Goal: Task Accomplishment & Management: Use online tool/utility

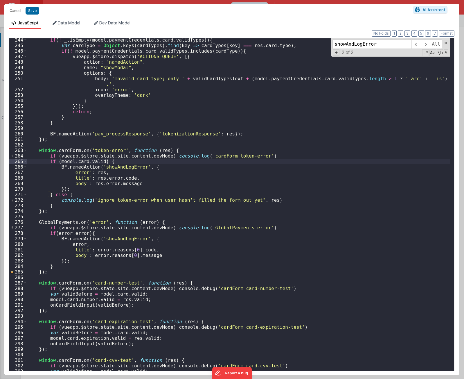
scroll to position [307, 0]
click at [194, 266] on div "if ( ! _ . isEmpty ( model . paymentCredentials . card . validTypes )) { var ca…" at bounding box center [238, 208] width 423 height 343
click at [134, 233] on div "if ( ! _ . isEmpty ( model . paymentCredentials . card . validTypes )) { var ca…" at bounding box center [238, 208] width 423 height 343
click at [428, 301] on div "if ( ! _ . isEmpty ( model . paymentCredentials . card . validTypes )) { var ca…" at bounding box center [238, 208] width 423 height 343
click at [116, 237] on div "if ( ! _ . isEmpty ( model . paymentCredentials . card . validTypes )) { var ca…" at bounding box center [238, 208] width 423 height 343
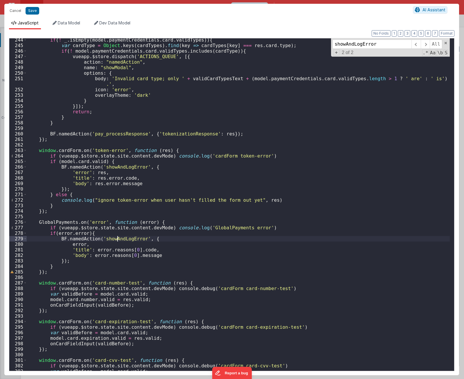
click at [116, 237] on div "if ( ! _ . isEmpty ( model . paymentCredentials . card . validTypes )) { var ca…" at bounding box center [238, 208] width 423 height 343
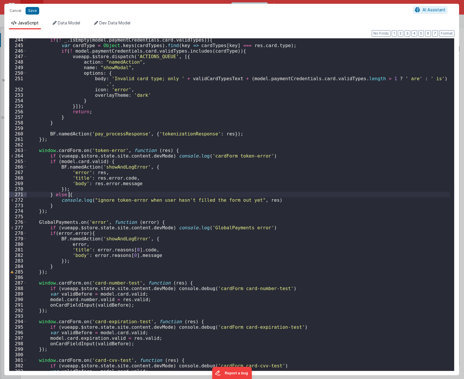
click at [312, 196] on div "if ( ! _ . isEmpty ( model . paymentCredentials . card . validTypes )) { var ca…" at bounding box center [238, 208] width 423 height 343
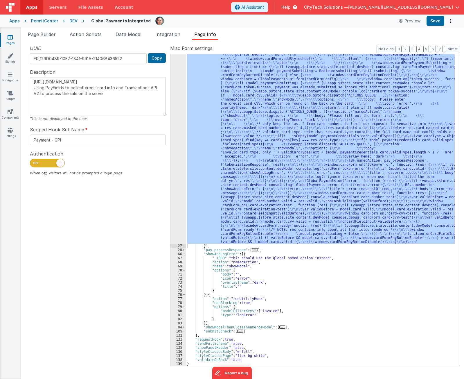
click at [224, 253] on div ""function" : "if (model.paymentCredentials.card.enabled) { \r\n if(typeof Globa…" at bounding box center [320, 177] width 269 height 763
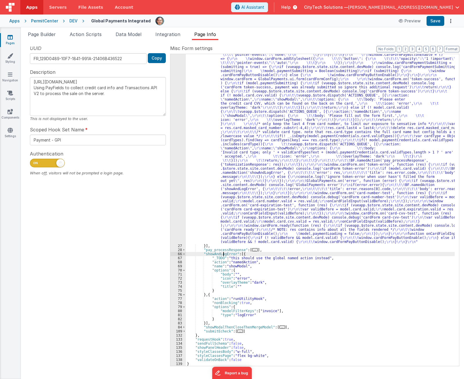
click at [224, 253] on div ""function" : "if (model.paymentCredentials.card.enabled) { \r\n if(typeof Globa…" at bounding box center [320, 177] width 269 height 763
click at [255, 316] on div ""function" : "if (model.paymentCredentials.card.enabled) { \r\n if(typeof Globa…" at bounding box center [320, 177] width 269 height 763
click at [252, 299] on div ""function" : "if (model.paymentCredentials.card.enabled) { \r\n if(typeof Globa…" at bounding box center [320, 177] width 269 height 763
click at [250, 304] on div ""function" : "if (model.paymentCredentials.card.enabled) { \r\n if(typeof Globa…" at bounding box center [320, 177] width 269 height 763
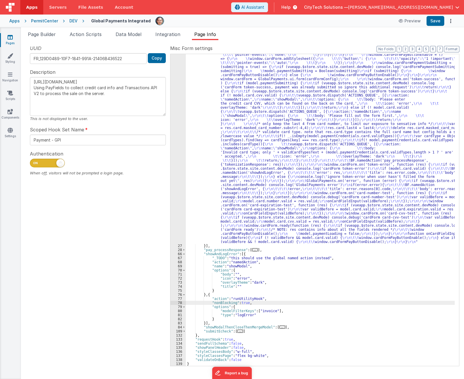
click at [249, 309] on div ""function" : "if (model.paymentCredentials.card.enabled) { \r\n if(typeof Globa…" at bounding box center [320, 177] width 269 height 763
click at [244, 316] on div ""function" : "if (model.paymentCredentials.card.enabled) { \r\n if(typeof Globa…" at bounding box center [320, 177] width 269 height 763
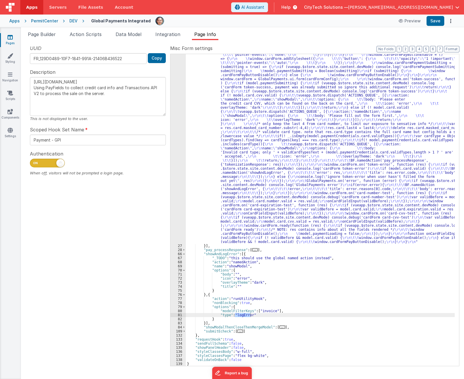
click at [420, 253] on div ""function" : "if (model.paymentCredentials.card.enabled) { \r\n if(typeof Globa…" at bounding box center [320, 177] width 269 height 763
click at [242, 314] on div ""function" : "if (model.paymentCredentials.card.enabled) { \r\n if(typeof Globa…" at bounding box center [320, 177] width 269 height 763
drag, startPoint x: 435, startPoint y: 195, endPoint x: 439, endPoint y: 194, distance: 4.5
click at [435, 195] on div ""function" : "if (model.paymentCredentials.card.enabled) { \r\n if(typeof Globa…" at bounding box center [320, 177] width 269 height 763
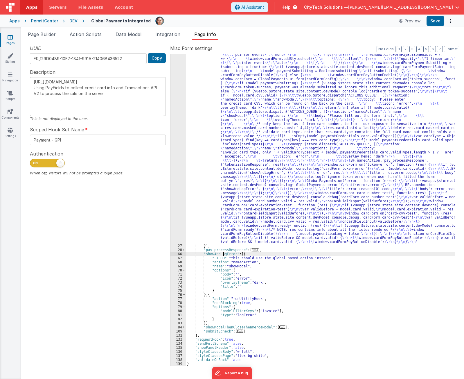
click at [223, 254] on div ""function" : "if (model.paymentCredentials.card.enabled) { \r\n if(typeof Globa…" at bounding box center [320, 177] width 269 height 763
click at [435, 57] on span at bounding box center [433, 58] width 7 height 7
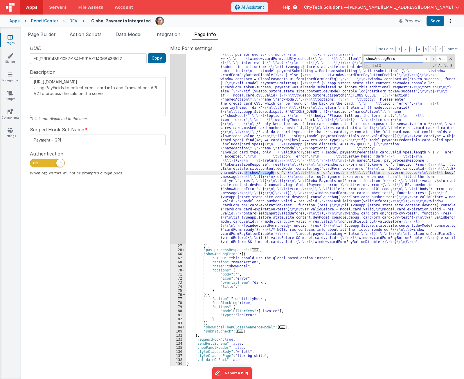
click at [435, 57] on span at bounding box center [433, 58] width 7 height 7
click at [435, 58] on span at bounding box center [433, 58] width 7 height 7
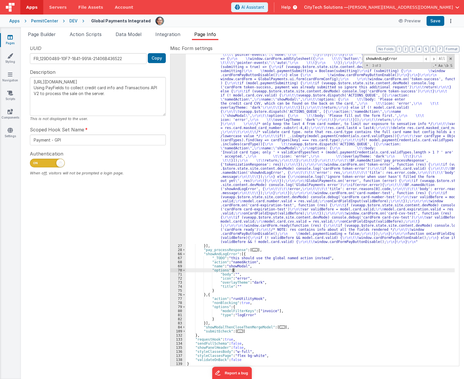
click at [246, 269] on div ""function" : "if (model.paymentCredentials.card.enabled) { \r\n if(typeof Globa…" at bounding box center [320, 177] width 269 height 763
click at [250, 254] on div ""function" : "if (model.paymentCredentials.card.enabled) { \r\n if(typeof Globa…" at bounding box center [320, 177] width 269 height 763
click at [275, 126] on div ""function" : "if (model.paymentCredentials.card.enabled) { \r\n if(typeof Globa…" at bounding box center [320, 177] width 269 height 763
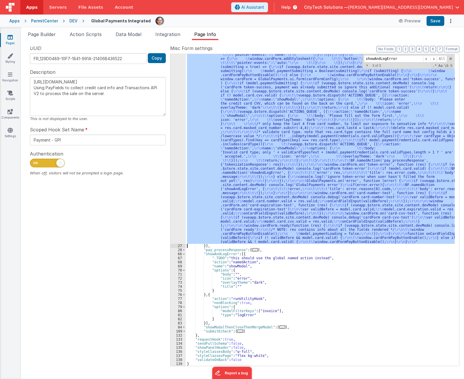
click at [177, 146] on div "26" at bounding box center [178, 20] width 15 height 448
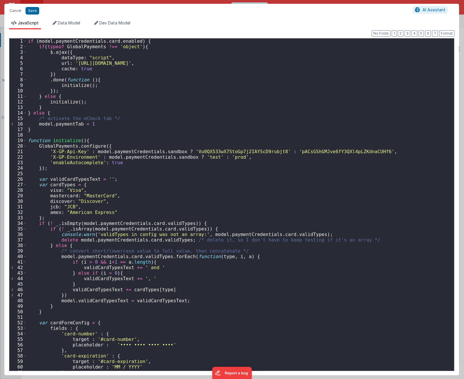
click at [241, 139] on div "if ( model . paymentCredentials . card . enabled ) { if ( typeof GlobalPayments…" at bounding box center [238, 209] width 423 height 343
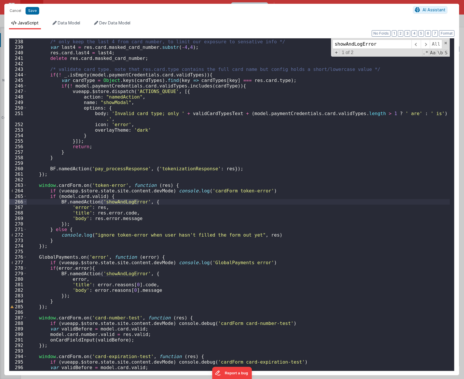
scroll to position [1325, 0]
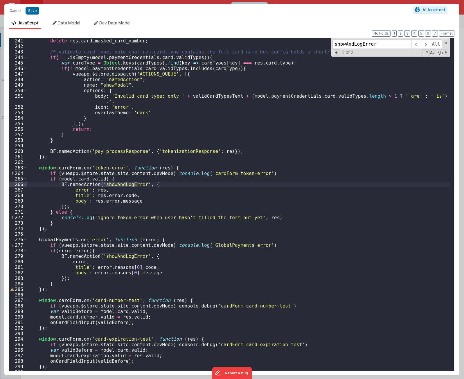
type input "showAndLogError"
click at [166, 185] on div "delete res . card . masked_card_number ; /* validate card type. note that res.c…" at bounding box center [238, 209] width 423 height 343
click at [80, 192] on div "delete res . card . masked_card_number ; /* validate card type. note that res.c…" at bounding box center [238, 209] width 423 height 343
click at [79, 196] on div "delete res . card . masked_card_number ; /* validate card type. note that res.c…" at bounding box center [238, 209] width 423 height 343
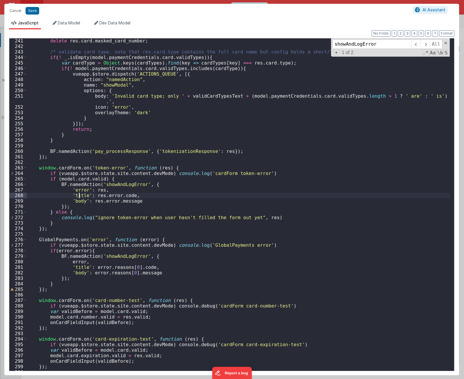
click at [79, 196] on div "delete res . card . masked_card_number ; /* validate card type. note that res.c…" at bounding box center [238, 209] width 423 height 343
click at [76, 201] on div "delete res . card . masked_card_number ; /* validate card type. note that res.c…" at bounding box center [238, 209] width 423 height 343
click at [77, 201] on div "delete res . card . masked_card_number ; /* validate card type. note that res.c…" at bounding box center [238, 209] width 423 height 343
click at [181, 192] on div "delete res . card . masked_card_number ; /* validate card type. note that res.c…" at bounding box center [238, 209] width 423 height 343
click at [166, 201] on div "delete res . card . masked_card_number ; /* validate card type. note that res.c…" at bounding box center [238, 209] width 423 height 343
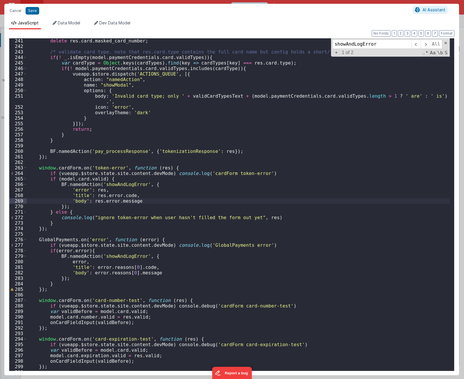
click at [75, 199] on div "delete res . card . masked_card_number ; /* validate card type. note that res.c…" at bounding box center [238, 209] width 423 height 343
click at [150, 202] on div "delete res . card . masked_card_number ; /* validate card type. note that res.c…" at bounding box center [238, 209] width 423 height 343
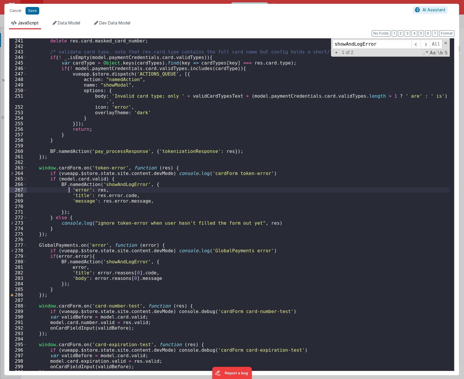
click at [68, 190] on div "delete res . card . masked_card_number ; /* validate card type. note that res.c…" at bounding box center [238, 209] width 423 height 343
click at [71, 200] on div "delete res . card . masked_card_number ; /* validate card type. note that res.c…" at bounding box center [238, 209] width 423 height 343
click at [81, 189] on div "delete res . card . masked_card_number ; /* validate card type. note that res.c…" at bounding box center [238, 209] width 423 height 343
drag, startPoint x: 82, startPoint y: 196, endPoint x: 85, endPoint y: 198, distance: 4.1
click at [82, 196] on div "delete res . card . masked_card_number ; /* validate card type. note that res.c…" at bounding box center [238, 209] width 423 height 343
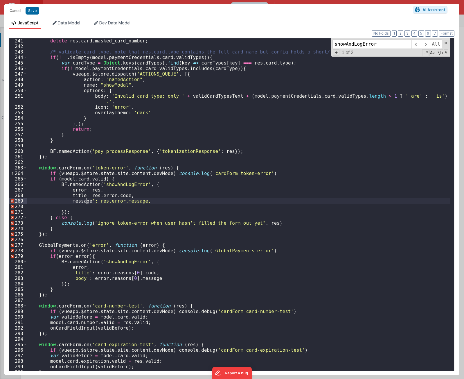
click at [87, 201] on div "delete res . card . masked_card_number ; /* validate card type. note that res.c…" at bounding box center [238, 209] width 423 height 343
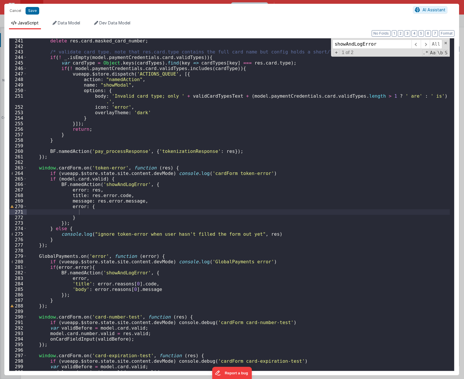
click at [100, 213] on div "delete res . card . masked_card_number ; /* validate card type. note that res.c…" at bounding box center [238, 209] width 423 height 343
drag, startPoint x: 122, startPoint y: 195, endPoint x: 88, endPoint y: 195, distance: 34.3
click at [88, 195] on div "delete res . card . masked_card_number ; /* validate card type. note that res.c…" at bounding box center [238, 209] width 423 height 343
click at [113, 212] on div "delete res . card . masked_card_number ; /* validate card type. note that res.c…" at bounding box center [238, 209] width 423 height 343
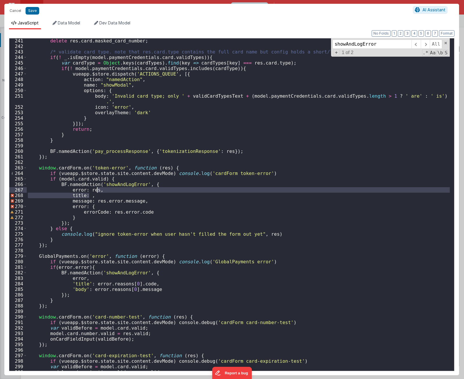
drag, startPoint x: 106, startPoint y: 195, endPoint x: 109, endPoint y: 191, distance: 4.8
click at [109, 191] on div "delete res . card . masked_card_number ; /* validate card type. note that res.c…" at bounding box center [238, 209] width 423 height 343
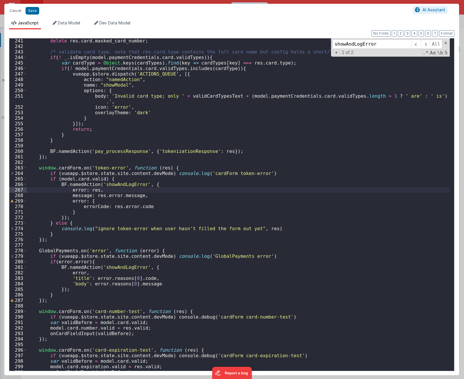
click at [77, 189] on div "delete res . card . masked_card_number ; /* validate card type. note that res.c…" at bounding box center [238, 209] width 423 height 343
click at [130, 196] on div "delete res . card . masked_card_number ; /* validate card type. note that res.c…" at bounding box center [238, 209] width 423 height 343
click at [112, 202] on div "delete res . card . masked_card_number ; /* validate card type. note that res.c…" at bounding box center [238, 209] width 423 height 343
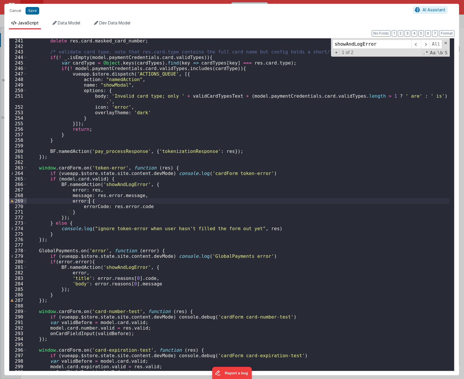
click at [124, 203] on div "delete res . card . masked_card_number ; /* validate card type. note that res.c…" at bounding box center [238, 209] width 423 height 343
click at [94, 207] on div "delete res . card . masked_card_number ; /* validate card type. note that res.c…" at bounding box center [238, 209] width 423 height 343
click at [73, 164] on div "delete res . card . masked_card_number ; /* validate card type. note that res.c…" at bounding box center [238, 209] width 423 height 343
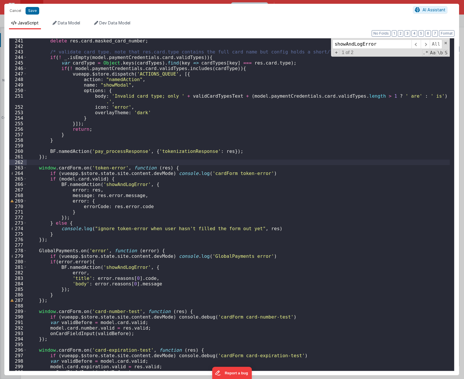
click at [161, 206] on div "delete res . card . masked_card_number ; /* validate card type. note that res.c…" at bounding box center [238, 209] width 423 height 343
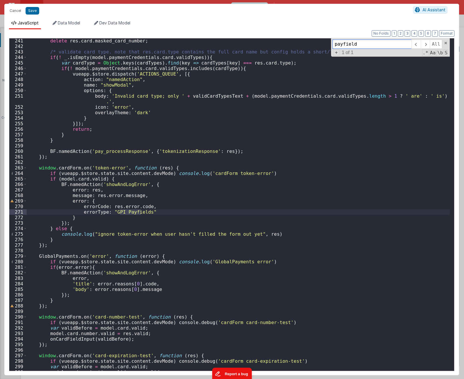
type input "payfield"
click at [159, 212] on div "delete res . card . masked_card_number ; /* validate card type. note that res.c…" at bounding box center [238, 209] width 423 height 343
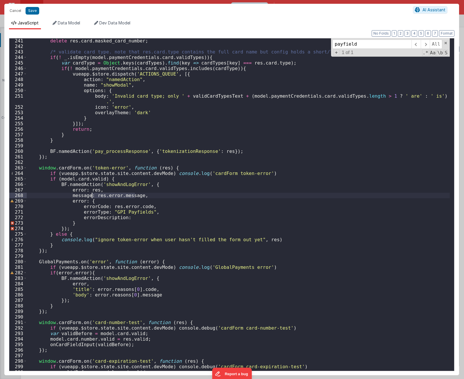
drag, startPoint x: 136, startPoint y: 197, endPoint x: 92, endPoint y: 196, distance: 43.9
click at [92, 196] on div "delete res . card . masked_card_number ; /* validate card type. note that res.c…" at bounding box center [238, 209] width 423 height 343
click at [142, 214] on div "delete res . card . masked_card_number ; /* validate card type. note that res.c…" at bounding box center [238, 209] width 423 height 343
click at [142, 218] on div "delete res . card . masked_card_number ; /* validate card type. note that res.c…" at bounding box center [238, 209] width 423 height 343
click at [189, 218] on div "delete res . card . masked_card_number ; /* validate card type. note that res.c…" at bounding box center [238, 209] width 423 height 343
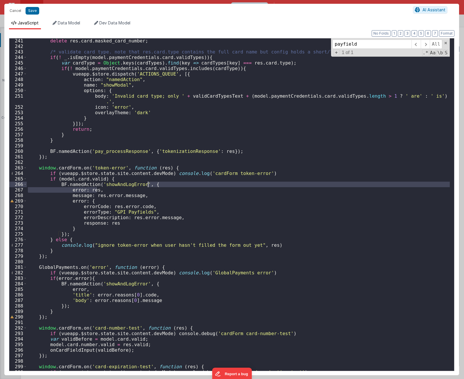
drag, startPoint x: 147, startPoint y: 191, endPoint x: 159, endPoint y: 182, distance: 14.4
click at [153, 186] on div "delete res . card . masked_card_number ; /* validate card type. note that res.c…" at bounding box center [238, 209] width 423 height 343
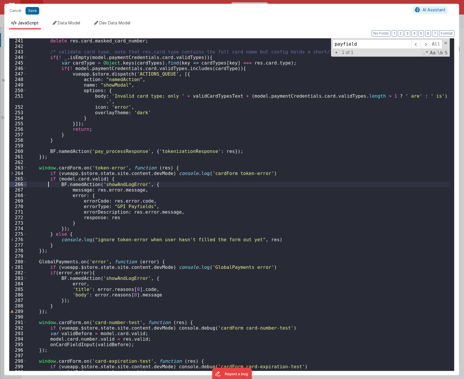
click at [53, 184] on div "delete res . card . masked_card_number ; /* validate card type. note that res.c…" at bounding box center [238, 209] width 423 height 343
click at [202, 202] on div "delete res . card . masked_card_number ; /* validate card type. note that res.c…" at bounding box center [238, 209] width 423 height 343
paste textarea
click at [108, 201] on div "delete res . card . masked_card_number ; /* validate card type. note that res.c…" at bounding box center [238, 209] width 423 height 343
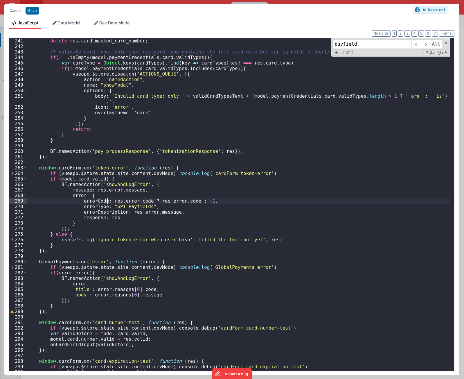
paste textarea
click at [187, 201] on div "delete res . card . masked_card_number ; /* validate card type. note that res.c…" at bounding box center [238, 209] width 423 height 343
click at [170, 201] on div "delete res . card . masked_card_number ; /* validate card type. note that res.c…" at bounding box center [238, 209] width 423 height 343
click at [180, 199] on div "delete res . card . masked_card_number ; /* validate card type. note that res.c…" at bounding box center [238, 209] width 423 height 343
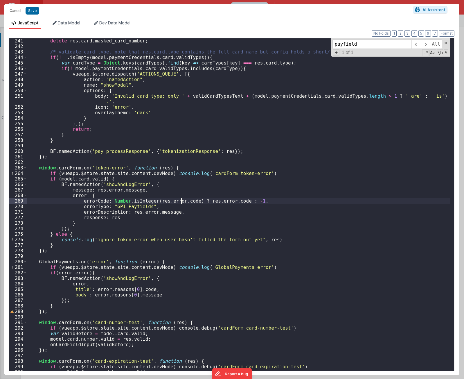
click at [180, 199] on div "delete res . card . masked_card_number ; /* validate card type. note that res.c…" at bounding box center [238, 209] width 423 height 343
drag, startPoint x: 254, startPoint y: 202, endPoint x: 251, endPoint y: 203, distance: 3.2
click at [254, 202] on div "delete res . card . masked_card_number ; /* validate card type. note that res.c…" at bounding box center [238, 209] width 423 height 343
click at [204, 195] on div "delete res . card . masked_card_number ; /* validate card type. note that res.c…" at bounding box center [238, 209] width 423 height 343
click at [77, 189] on div "delete res . card . masked_card_number ; /* validate card type. note that res.c…" at bounding box center [238, 209] width 423 height 343
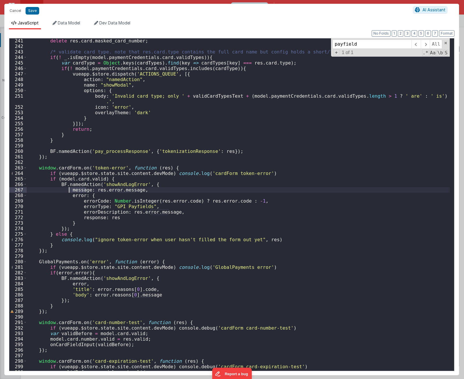
click at [77, 189] on div "delete res . card . masked_card_number ; /* validate card type. note that res.c…" at bounding box center [238, 209] width 423 height 343
click at [146, 217] on div "delete res . card . masked_card_number ; /* validate card type. note that res.c…" at bounding box center [238, 209] width 423 height 343
click at [84, 222] on div "delete res . card . masked_card_number ; /* validate card type. note that res.c…" at bounding box center [238, 209] width 423 height 343
click at [103, 196] on div "delete res . card . masked_card_number ; /* validate card type. note that res.c…" at bounding box center [238, 209] width 423 height 343
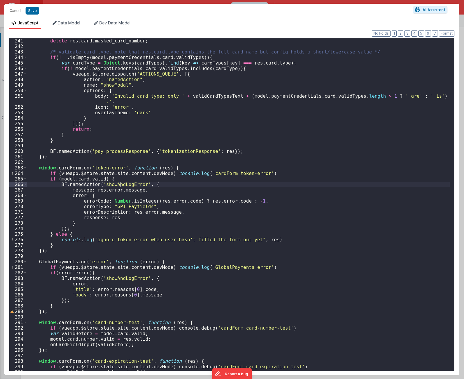
click at [119, 184] on div "delete res . card . masked_card_number ; /* validate card type. note that res.c…" at bounding box center [238, 209] width 423 height 343
type input "showAndLogError"
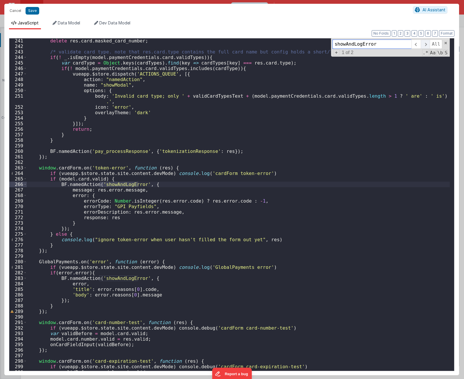
click at [424, 44] on span at bounding box center [425, 44] width 9 height 9
click at [216, 272] on div "delete res . card . masked_card_number ; /* validate card type. note that res.c…" at bounding box center [238, 209] width 423 height 343
drag, startPoint x: 156, startPoint y: 212, endPoint x: 146, endPoint y: 205, distance: 11.9
click at [155, 212] on div "delete res . card . masked_card_number ; /* validate card type. note that res.c…" at bounding box center [238, 209] width 423 height 343
click at [123, 194] on div "delete res . card . masked_card_number ; /* validate card type. note that res.c…" at bounding box center [238, 209] width 423 height 343
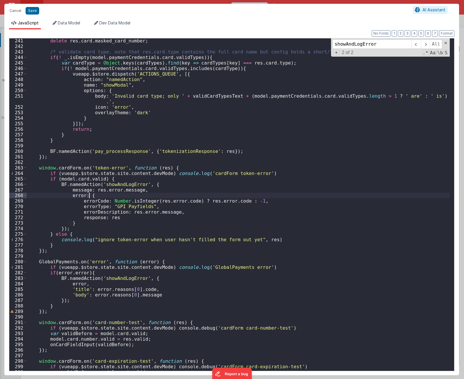
click at [161, 184] on div "delete res . card . masked_card_number ; /* validate card type. note that res.c…" at bounding box center [238, 209] width 423 height 343
click at [158, 183] on div "delete res . card . masked_card_number ; /* validate card type. note that res.c…" at bounding box center [238, 209] width 423 height 343
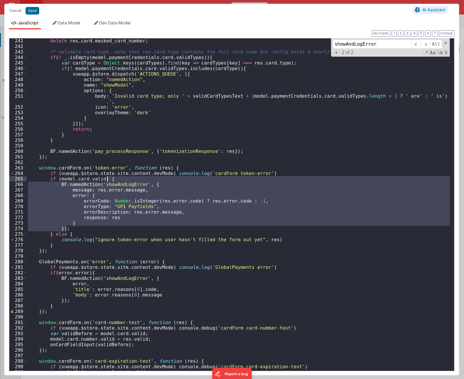
drag, startPoint x: 68, startPoint y: 226, endPoint x: 118, endPoint y: 180, distance: 68.3
click at [118, 180] on div "delete res . card . masked_card_number ; /* validate card type. note that res.c…" at bounding box center [238, 209] width 423 height 343
click at [156, 277] on div "delete res . card . masked_card_number ; /* validate card type. note that res.c…" at bounding box center [238, 209] width 423 height 343
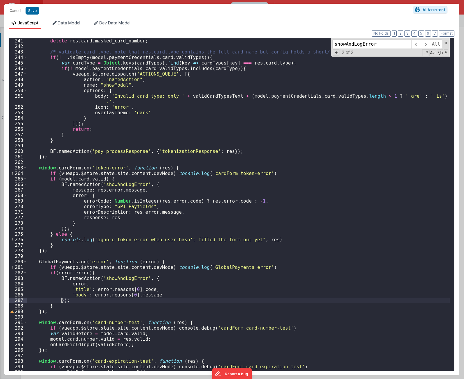
click at [62, 300] on div "delete res . card . masked_card_number ; /* validate card type. note that res.c…" at bounding box center [238, 209] width 423 height 343
click at [75, 303] on div "delete res . card . masked_card_number ; /* validate card type. note that res.c…" at bounding box center [238, 209] width 423 height 343
click at [77, 300] on div "delete res . card . masked_card_number ; /* validate card type. note that res.c…" at bounding box center [238, 209] width 423 height 343
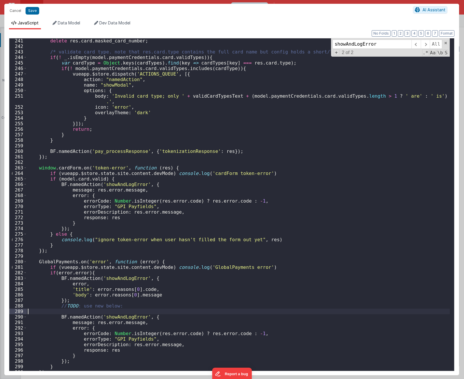
click at [78, 313] on div "delete res . card . masked_card_number ; /* validate card type. note that res.c…" at bounding box center [238, 209] width 423 height 343
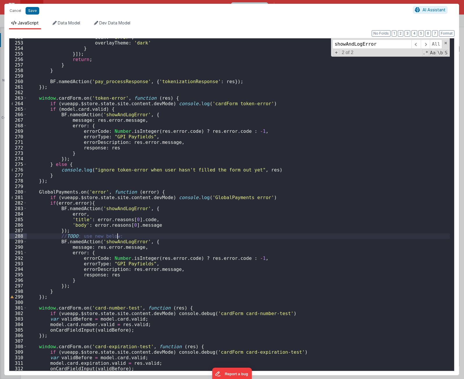
scroll to position [1395, 0]
drag, startPoint x: 145, startPoint y: 218, endPoint x: 92, endPoint y: 221, distance: 53.2
click at [92, 221] on div "icon : 'error' , overlayTheme : 'dark' } }]) ; return ; } } BF . namedAction ( …" at bounding box center [238, 206] width 423 height 343
drag, startPoint x: 151, startPoint y: 257, endPoint x: 187, endPoint y: 258, distance: 35.8
click at [187, 258] on div "icon : 'error' , overlayTheme : 'dark' } }]) ; return ; } } BF . namedAction ( …" at bounding box center [238, 206] width 423 height 343
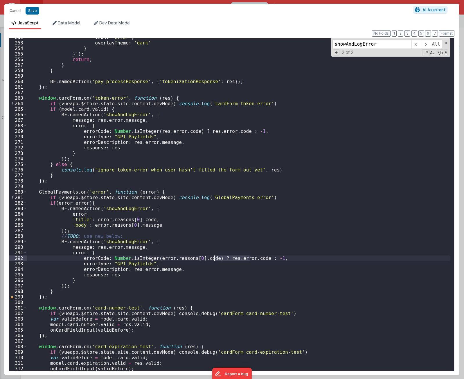
drag, startPoint x: 250, startPoint y: 258, endPoint x: 214, endPoint y: 257, distance: 35.7
click at [214, 257] on div "icon : 'error' , overlayTheme : 'dark' } }]) ; return ; } } BF . namedAction ( …" at bounding box center [238, 206] width 423 height 343
click at [202, 141] on div "icon : 'error' , overlayTheme : 'dark' } }]) ; return ; } } BF . namedAction ( …" at bounding box center [238, 206] width 423 height 343
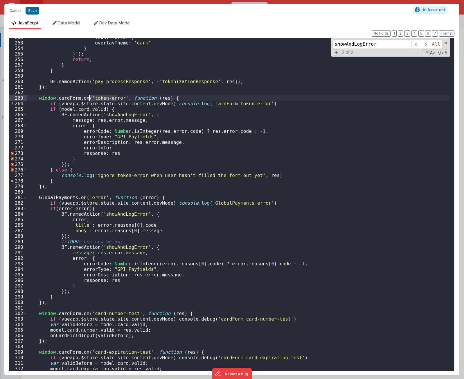
drag, startPoint x: 117, startPoint y: 98, endPoint x: 89, endPoint y: 98, distance: 27.9
click at [89, 98] on div "icon : 'error' , overlayTheme : 'dark' } }]) ; return ; } } BF . namedAction ( …" at bounding box center [238, 206] width 423 height 343
click at [125, 148] on div "icon : 'error' , overlayTheme : 'dark' } }]) ; return ; } } BF . namedAction ( …" at bounding box center [238, 206] width 423 height 343
click at [73, 99] on div "icon : 'error' , overlayTheme : 'dark' } }]) ; return ; } } BF . namedAction ( …" at bounding box center [238, 206] width 423 height 343
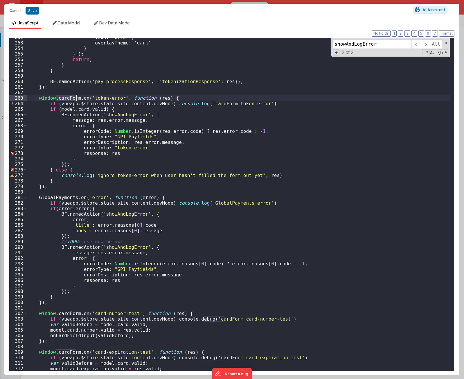
click at [115, 146] on div "icon : 'error' , overlayTheme : 'dark' } }]) ; return ; } } BF . namedAction ( …" at bounding box center [238, 206] width 423 height 343
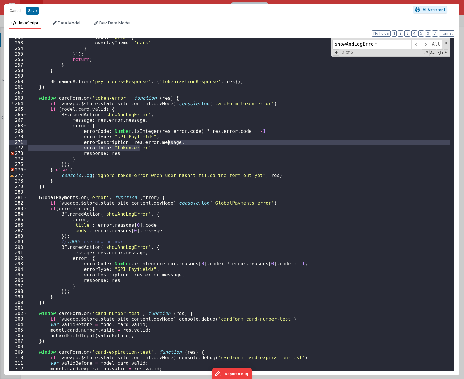
drag, startPoint x: 174, startPoint y: 149, endPoint x: 169, endPoint y: 143, distance: 8.0
click at [169, 143] on div "icon : 'error' , overlayTheme : 'dark' } }]) ; return ; } } BF . namedAction ( …" at bounding box center [238, 206] width 423 height 343
click at [169, 147] on div "icon : 'error' , overlayTheme : 'dark' } }]) ; return ; } } BF . namedAction ( …" at bounding box center [238, 204] width 423 height 332
click at [169, 142] on div "icon : 'error' , overlayTheme : 'dark' } }]) ; return ; } } BF . namedAction ( …" at bounding box center [238, 206] width 423 height 343
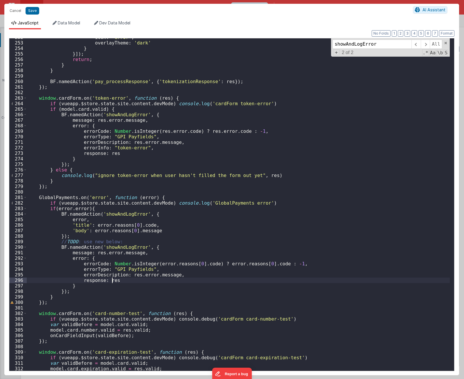
click at [176, 278] on div "icon : 'error' , overlayTheme : 'dark' } }]) ; return ; } } BF . namedAction ( …" at bounding box center [238, 206] width 423 height 343
click at [178, 278] on div "icon : 'error' , overlayTheme : 'dark' } }]) ; return ; } } BF . namedAction ( …" at bounding box center [238, 206] width 423 height 343
click at [178, 274] on div "icon : 'error' , overlayTheme : 'dark' } }]) ; return ; } } BF . namedAction ( …" at bounding box center [238, 206] width 423 height 343
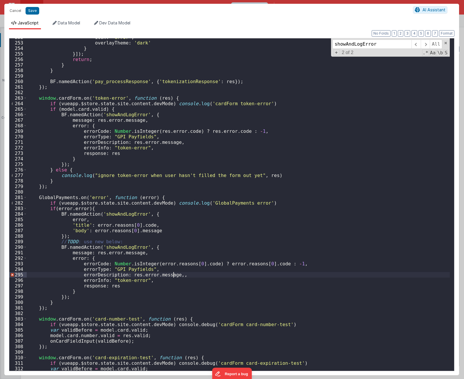
click at [179, 276] on div "icon : 'error' , overlayTheme : 'dark' } }]) ; return ; } } BF . namedAction ( …" at bounding box center [238, 206] width 423 height 343
click at [64, 198] on div "icon : 'error' , overlayTheme : 'dark' } }]) ; return ; } } BF . namedAction ( …" at bounding box center [238, 206] width 423 height 343
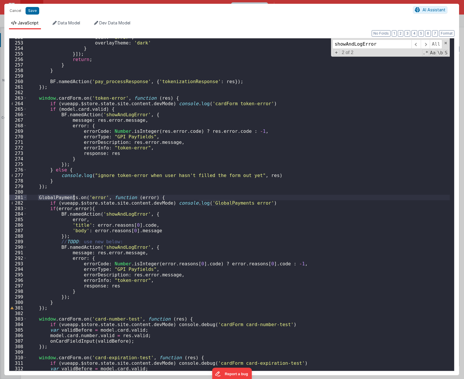
click at [64, 198] on div "icon : 'error' , overlayTheme : 'dark' } }]) ; return ; } } BF . namedAction ( …" at bounding box center [238, 206] width 423 height 343
click at [114, 280] on div "icon : 'error' , overlayTheme : 'dark' } }]) ; return ; } } BF . namedAction ( …" at bounding box center [238, 206] width 423 height 343
paste textarea
click at [192, 270] on div "icon : 'error' , overlayTheme : 'dark' } }]) ; return ; } } BF . namedAction ( …" at bounding box center [238, 206] width 423 height 343
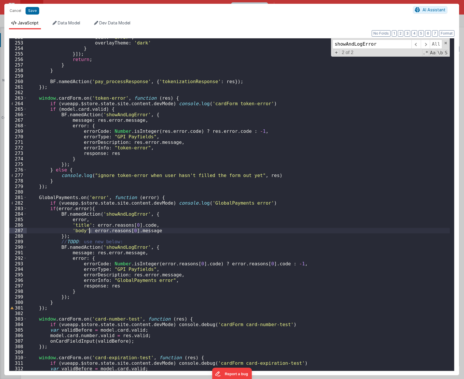
drag, startPoint x: 152, startPoint y: 229, endPoint x: 89, endPoint y: 231, distance: 63.1
click at [89, 231] on div "icon : 'error' , overlayTheme : 'dark' } }]) ; return ; } } BF . namedAction ( …" at bounding box center [238, 206] width 423 height 343
click at [95, 250] on div "icon : 'error' , overlayTheme : 'dark' } }]) ; return ; } } BF . namedAction ( …" at bounding box center [238, 206] width 423 height 343
drag, startPoint x: 95, startPoint y: 250, endPoint x: 128, endPoint y: 267, distance: 36.7
click at [95, 250] on div "icon : 'error' , overlayTheme : 'dark' } }]) ; return ; } } BF . namedAction ( …" at bounding box center [238, 206] width 423 height 343
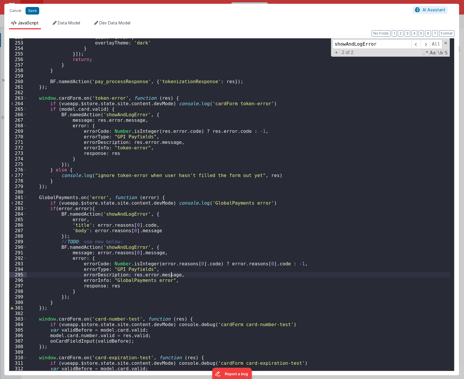
click at [192, 275] on div "icon : 'error' , overlayTheme : 'dark' } }]) ; return ; } } BF . namedAction ( …" at bounding box center [238, 206] width 423 height 343
click at [151, 274] on div "icon : 'error' , overlayTheme : 'dark' } }]) ; return ; } } BF . namedAction ( …" at bounding box center [238, 206] width 423 height 343
click at [150, 276] on div "icon : 'error' , overlayTheme : 'dark' } }]) ; return ; } } BF . namedAction ( …" at bounding box center [238, 204] width 423 height 332
click at [135, 275] on div "icon : 'error' , overlayTheme : 'dark' } }]) ; return ; } } BF . namedAction ( …" at bounding box center [238, 206] width 423 height 343
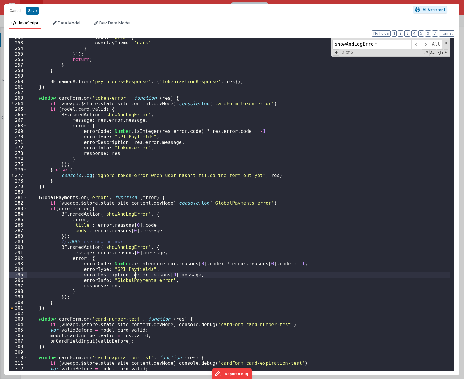
click at [135, 275] on div "icon : 'error' , overlayTheme : 'dark' } }]) ; return ; } } BF . namedAction ( …" at bounding box center [238, 206] width 423 height 343
click at [91, 286] on div "icon : 'error' , overlayTheme : 'dark' } }]) ; return ; } } BF . namedAction ( …" at bounding box center [238, 206] width 423 height 343
click at [112, 209] on div "icon : 'error' , overlayTheme : 'dark' } }]) ; return ; } } BF . namedAction ( …" at bounding box center [238, 206] width 423 height 343
click at [61, 208] on div "icon : 'error' , overlayTheme : 'dark' } }]) ; return ; } } BF . namedAction ( …" at bounding box center [238, 206] width 423 height 343
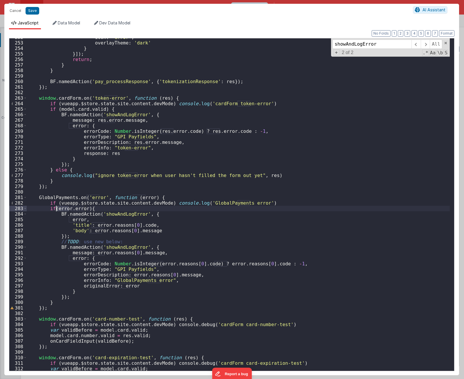
click at [61, 208] on div "icon : 'error' , overlayTheme : 'dark' } }]) ; return ; } } BF . namedAction ( …" at bounding box center [238, 206] width 423 height 343
click at [79, 208] on div "icon : 'error' , overlayTheme : 'dark' } }]) ; return ; } } BF . namedAction ( …" at bounding box center [238, 206] width 423 height 343
click at [97, 209] on div "icon : 'error' , overlayTheme : 'dark' } }]) ; return ; } } BF . namedAction ( …" at bounding box center [238, 206] width 423 height 343
click at [66, 209] on div "icon : 'error' , overlayTheme : 'dark' } }]) ; return ; } } BF . namedAction ( …" at bounding box center [238, 206] width 423 height 343
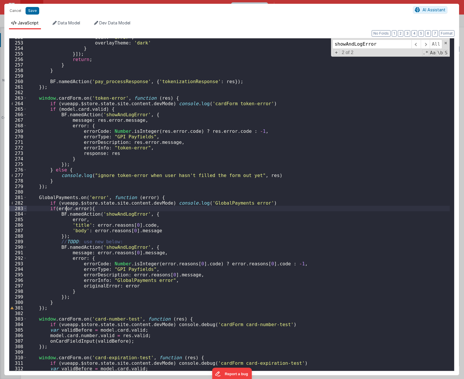
click at [66, 209] on div "icon : 'error' , overlayTheme : 'dark' } }]) ; return ; } } BF . namedAction ( …" at bounding box center [238, 206] width 423 height 343
click at [80, 209] on div "icon : 'error' , overlayTheme : 'dark' } }]) ; return ; } } BF . namedAction ( …" at bounding box center [238, 206] width 423 height 343
click at [101, 285] on div "icon : 'error' , overlayTheme : 'dark' } }]) ; return ; } } BF . namedAction ( …" at bounding box center [238, 206] width 423 height 343
click at [101, 287] on div "icon : 'error' , overlayTheme : 'dark' } }]) ; return ; } } BF . namedAction ( …" at bounding box center [238, 206] width 423 height 343
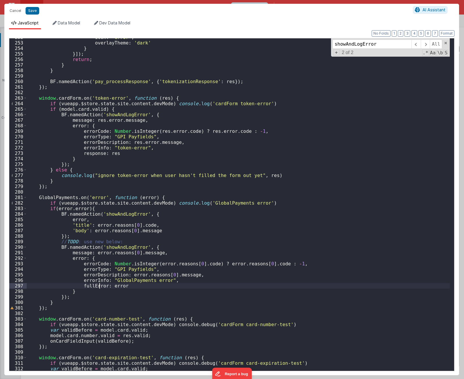
click at [101, 287] on div "icon : 'error' , overlayTheme : 'dark' } }]) ; return ; } } BF . namedAction ( …" at bounding box center [238, 206] width 423 height 343
click at [101, 287] on div "icon : 'error' , overlayTheme : 'dark' } }]) ; return ; } } BF . namedAction ( …" at bounding box center [238, 204] width 423 height 332
click at [135, 230] on div "icon : 'error' , overlayTheme : 'dark' } }]) ; return ; } } BF . namedAction ( …" at bounding box center [238, 206] width 423 height 343
click at [140, 224] on div "icon : 'error' , overlayTheme : 'dark' } }]) ; return ; } } BF . namedAction ( …" at bounding box center [238, 206] width 423 height 343
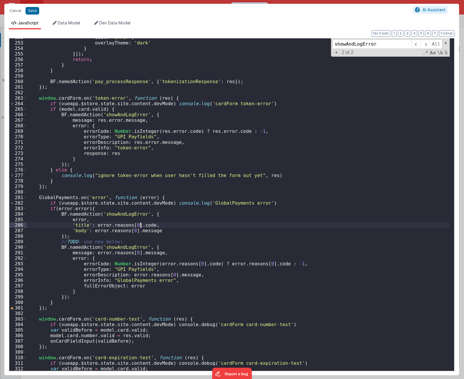
click at [140, 224] on div "icon : 'error' , overlayTheme : 'dark' } }]) ; return ; } } BF . namedAction ( …" at bounding box center [238, 206] width 423 height 343
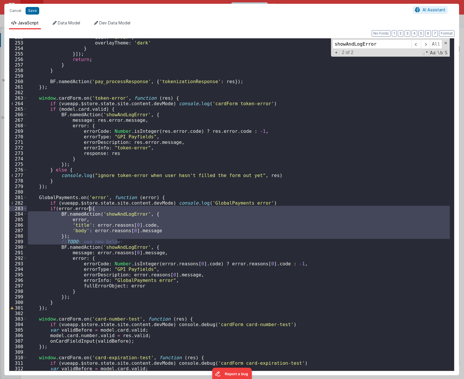
drag, startPoint x: 130, startPoint y: 241, endPoint x: 127, endPoint y: 206, distance: 35.9
click at [127, 206] on div "icon : 'error' , overlayTheme : 'dark' } }]) ; return ; } } BF . namedAction ( …" at bounding box center [238, 206] width 423 height 343
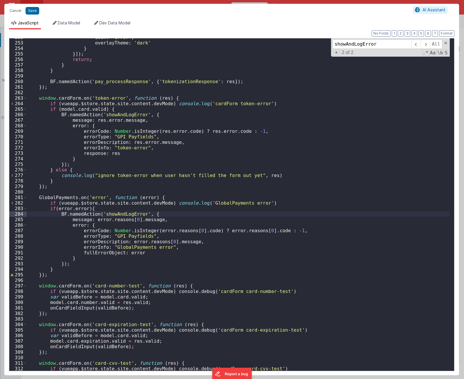
click at [112, 209] on div "icon : 'error' , overlayTheme : 'dark' } }]) ; return ; } } BF . namedAction ( …" at bounding box center [238, 206] width 423 height 343
click at [137, 273] on div "icon : 'error' , overlayTheme : 'dark' } }]) ; return ; } } BF . namedAction ( …" at bounding box center [238, 206] width 423 height 343
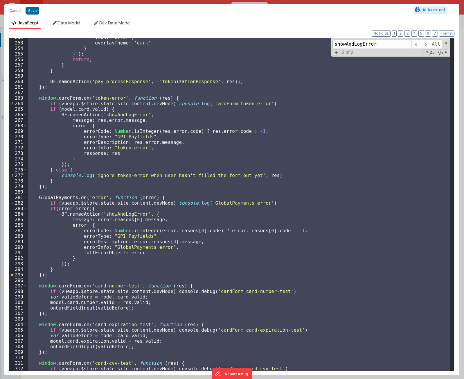
click at [255, 214] on div "icon : 'error' , overlayTheme : 'dark' } }]) ; return ; } } BF . namedAction ( …" at bounding box center [238, 204] width 423 height 332
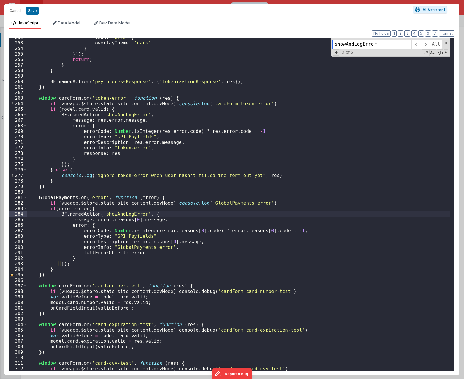
click at [446, 42] on span at bounding box center [446, 43] width 4 height 4
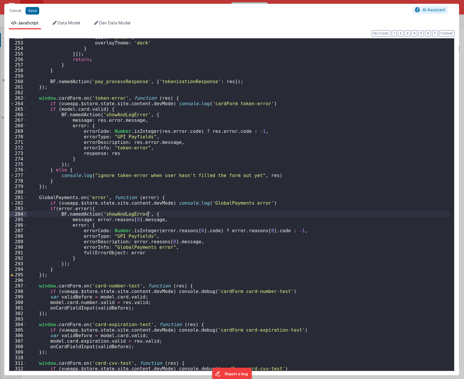
click at [200, 168] on div "icon : 'error' , overlayTheme : 'dark' } }]) ; return ; } } BF . namedAction ( …" at bounding box center [238, 206] width 423 height 343
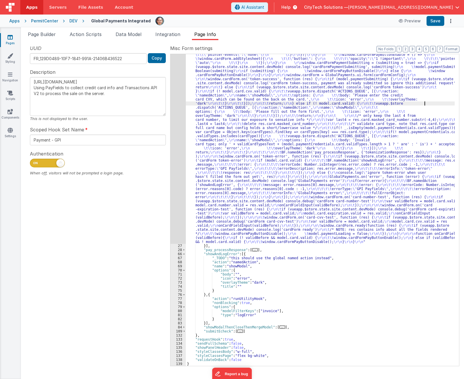
click at [424, 103] on div ""function" : "if (model.paymentCredentials.card.enabled) { \r\n if(typeof Globa…" at bounding box center [320, 190] width 269 height 739
click at [136, 21] on h4 "Global Payments Integrated" at bounding box center [121, 21] width 60 height 4
click at [136, 21] on input "Global Payments Integrated" at bounding box center [120, 21] width 65 height 9
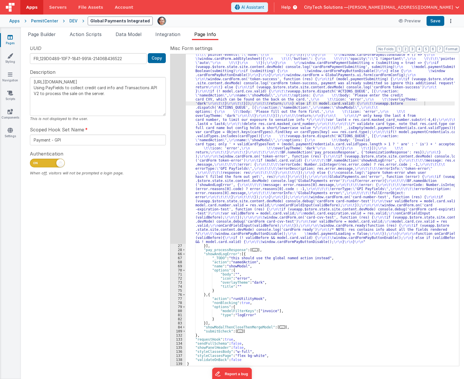
click at [264, 105] on div ""function" : "if (model.paymentCredentials.card.enabled) { \r\n if(typeof Globa…" at bounding box center [320, 190] width 269 height 739
click at [435, 240] on div ""function" : "if (model.paymentCredentials.card.enabled) { \r\n if(typeof Globa…" at bounding box center [320, 190] width 269 height 739
click at [429, 212] on div ""function" : "if (model.paymentCredentials.card.enabled) { \r\n if(typeof Globa…" at bounding box center [320, 190] width 269 height 739
click at [230, 255] on div ""function" : "if (model.paymentCredentials.card.enabled) { \r\n if(typeof Globa…" at bounding box center [320, 190] width 269 height 739
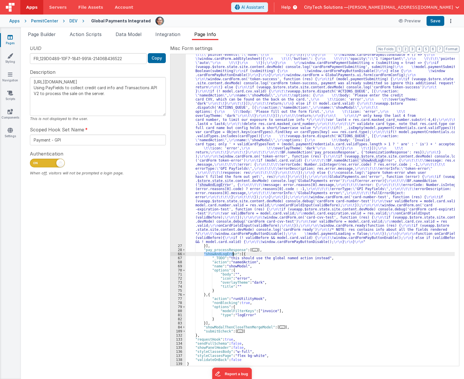
click at [230, 255] on div ""function" : "if (model.paymentCredentials.card.enabled) { \r\n if(typeof Globa…" at bounding box center [320, 190] width 269 height 739
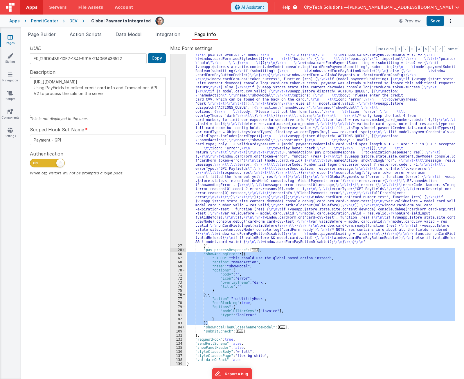
drag, startPoint x: 227, startPoint y: 323, endPoint x: 268, endPoint y: 249, distance: 84.7
click at [268, 249] on div ""function" : "if (model.paymentCredentials.card.enabled) { \r\n if(typeof Globa…" at bounding box center [320, 190] width 269 height 739
type textarea "[URL][DOMAIN_NAME] Using PayFields to collect credit card info and Transactions…"
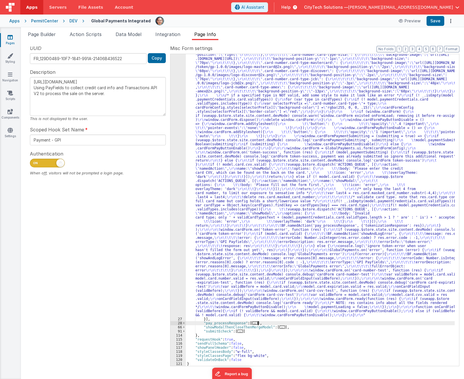
scroll to position [209, 0]
click at [435, 160] on div ""function" : "if (model.paymentCredentials.card.enabled) { \r\n if(typeof Globa…" at bounding box center [320, 263] width 269 height 739
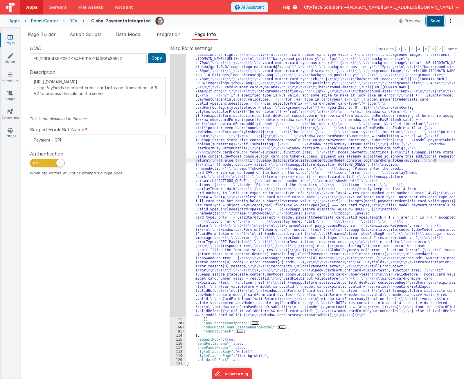
click at [434, 23] on button "Save" at bounding box center [436, 21] width 18 height 10
click at [313, 241] on div ""function" : "if (model.paymentCredentials.card.enabled) { \r\n if(typeof Globa…" at bounding box center [320, 263] width 269 height 739
click at [322, 189] on div ""function" : "if (model.paymentCredentials.card.enabled) { \r\n if(typeof Globa…" at bounding box center [320, 263] width 269 height 739
click at [114, 295] on div "UUID FR_129D0489-10F7-1841-991A-21406B436522 Copy Description [URL][DOMAIN_NAME…" at bounding box center [98, 205] width 145 height 321
click at [243, 201] on div ""function" : "if (model.paymentCredentials.card.enabled) { \r\n if(typeof Globa…" at bounding box center [320, 263] width 269 height 739
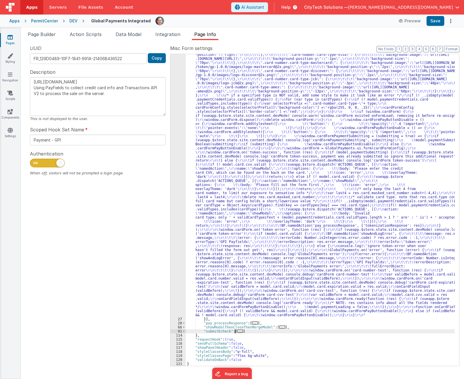
click at [239, 331] on span "..." at bounding box center [240, 331] width 6 height 3
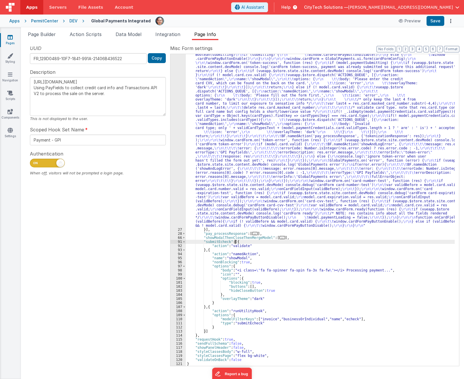
scroll to position [298, 0]
click at [241, 241] on div ""function" : "if (model.paymentCredentials.card.enabled) { \r\n if(typeof Globa…" at bounding box center [320, 173] width 269 height 739
click at [232, 250] on div ""function" : "if (model.paymentCredentials.card.enabled) { \r\n if(typeof Globa…" at bounding box center [320, 173] width 269 height 739
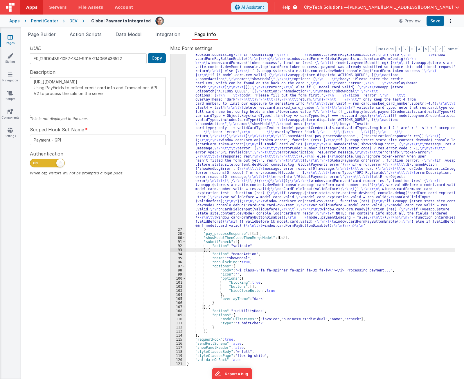
click at [216, 245] on div ""function" : "if (model.paymentCredentials.card.enabled) { \r\n if(typeof Globa…" at bounding box center [320, 173] width 269 height 739
click at [253, 235] on span "..." at bounding box center [255, 233] width 6 height 3
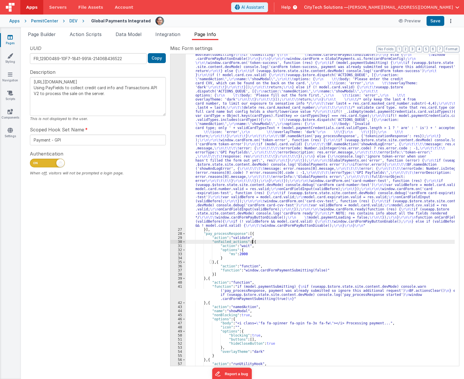
click at [266, 242] on div ""function" : "if (model.paymentCredentials.card.enabled) { \r\n if(typeof Globa…" at bounding box center [320, 173] width 269 height 739
click at [266, 237] on div ""function" : "if (model.paymentCredentials.card.enabled) { \r\n if(typeof Globa…" at bounding box center [320, 173] width 269 height 739
click at [267, 241] on div ""function" : "if (model.paymentCredentials.card.enabled) { \r\n if(typeof Globa…" at bounding box center [320, 173] width 269 height 739
click at [262, 262] on div ""function" : "if (model.paymentCredentials.card.enabled) { \r\n if(typeof Globa…" at bounding box center [320, 173] width 269 height 739
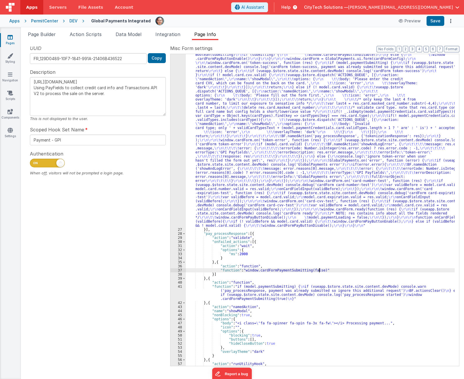
click at [329, 270] on div ""function" : "if (model.paymentCredentials.card.enabled) { \r\n if(typeof Globa…" at bounding box center [320, 173] width 269 height 739
click at [290, 263] on div ""function" : "if (model.paymentCredentials.card.enabled) { \r\n if(typeof Globa…" at bounding box center [320, 173] width 269 height 739
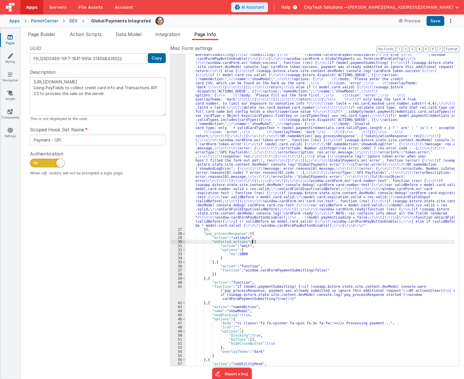
click at [283, 244] on div ""function" : "if (model.paymentCredentials.card.enabled) { \r\n if(typeof Globa…" at bounding box center [320, 173] width 269 height 739
click at [231, 263] on div ""function" : "if (model.paymentCredentials.card.enabled) { \r\n if(typeof Globa…" at bounding box center [320, 173] width 269 height 739
click at [260, 242] on div ""function" : "if (model.paymentCredentials.card.enabled) { \r\n if(typeof Globa…" at bounding box center [320, 173] width 269 height 739
click at [264, 236] on div ""function" : "if (model.paymentCredentials.card.enabled) { \r\n if(typeof Globa…" at bounding box center [320, 173] width 269 height 739
click at [264, 235] on div ""function" : "if (model.paymentCredentials.card.enabled) { \r\n if(typeof Globa…" at bounding box center [320, 173] width 269 height 739
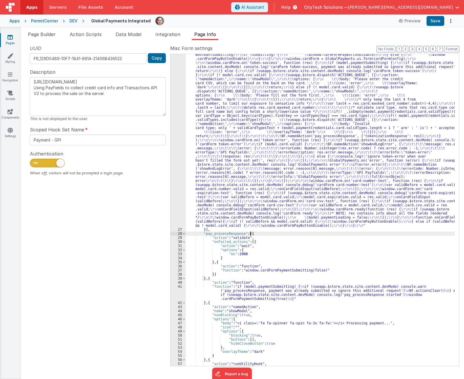
click at [296, 268] on div ""function" : "if (model.paymentCredentials.card.enabled) { \r\n if(typeof Globa…" at bounding box center [320, 173] width 269 height 739
click at [295, 271] on div ""function" : "if (model.paymentCredentials.card.enabled) { \r\n if(typeof Globa…" at bounding box center [320, 173] width 269 height 739
click at [262, 243] on div ""function" : "if (model.paymentCredentials.card.enabled) { \r\n if(typeof Globa…" at bounding box center [320, 173] width 269 height 739
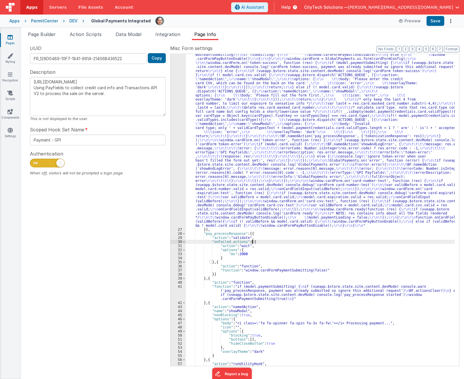
click at [273, 270] on div ""function" : "if (model.paymentCredentials.card.enabled) { \r\n if(typeof Globa…" at bounding box center [320, 173] width 269 height 739
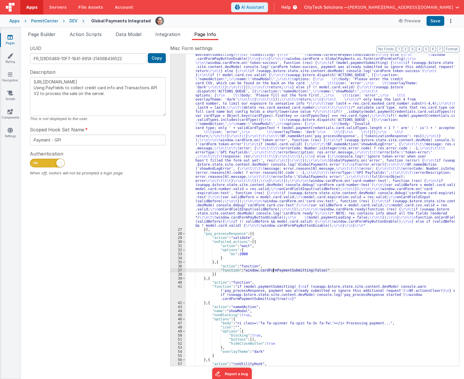
click at [273, 270] on div ""function" : "if (model.paymentCredentials.card.enabled) { \r\n if(typeof Globa…" at bounding box center [320, 173] width 269 height 739
click at [239, 279] on div ""function" : "if (model.paymentCredentials.card.enabled) { \r\n if(typeof Globa…" at bounding box center [320, 173] width 269 height 739
click at [261, 299] on div ""function" : "if (model.paymentCredentials.card.enabled) { \r\n if(typeof Globa…" at bounding box center [320, 173] width 269 height 739
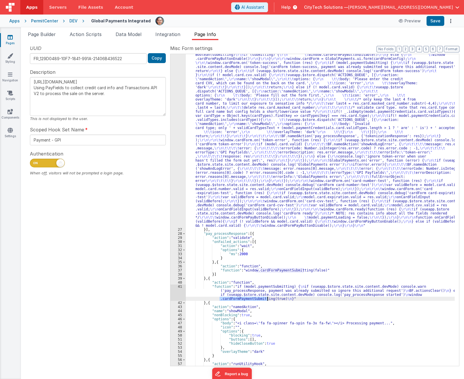
click at [261, 299] on div ""function" : "if (model.paymentCredentials.card.enabled) { \r\n if(typeof Globa…" at bounding box center [320, 173] width 269 height 739
click at [273, 286] on div ""function" : "if (model.paymentCredentials.card.enabled) { \r\n if(typeof Globa…" at bounding box center [320, 173] width 269 height 739
type input "paymentSubmitting"
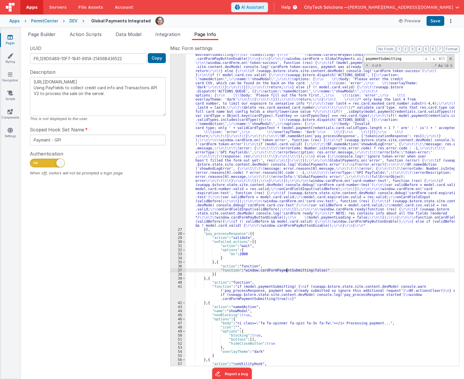
click at [287, 268] on div ""function" : "if (model.paymentCredentials.card.enabled) { \r\n if(typeof Globa…" at bounding box center [320, 173] width 269 height 739
click at [280, 286] on div ""function" : "if (model.paymentCredentials.card.enabled) { \r\n if(typeof Globa…" at bounding box center [320, 173] width 269 height 739
click at [435, 57] on span at bounding box center [433, 58] width 7 height 7
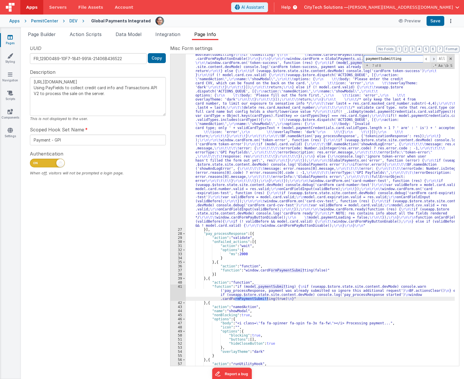
click at [435, 57] on span at bounding box center [433, 58] width 7 height 7
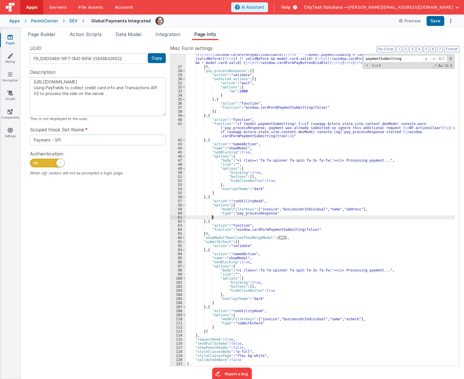
click at [244, 219] on div ""function" : "if (model.paymentCredentials.card.enabled) { \r\n if(typeof Globa…" at bounding box center [320, 11] width 269 height 739
click at [235, 140] on div ""function" : "if (model.paymentCredentials.card.enabled) { \r\n if(typeof Globa…" at bounding box center [320, 11] width 269 height 739
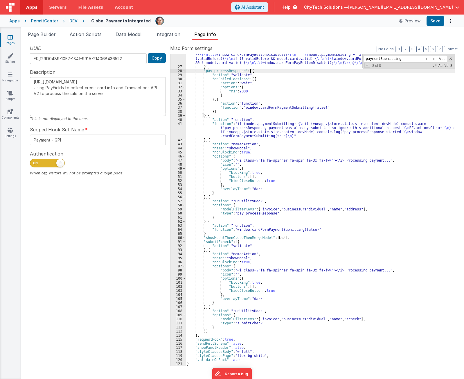
click at [265, 71] on div ""function" : "if (model.paymentCredentials.card.enabled) { \r\n if(typeof Globa…" at bounding box center [320, 11] width 269 height 739
click at [228, 115] on div ""function" : "if (model.paymentCredentials.card.enabled) { \r\n if(typeof Globa…" at bounding box center [320, 11] width 269 height 739
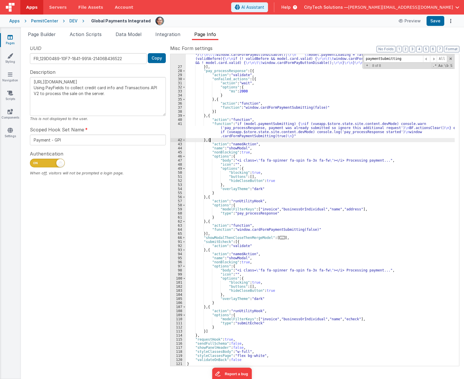
click at [230, 140] on div ""function" : "if (model.paymentCredentials.card.enabled) { \r\n if(typeof Globa…" at bounding box center [320, 11] width 269 height 739
click at [225, 196] on div ""function" : "if (model.paymentCredentials.card.enabled) { \r\n if(typeof Globa…" at bounding box center [320, 11] width 269 height 739
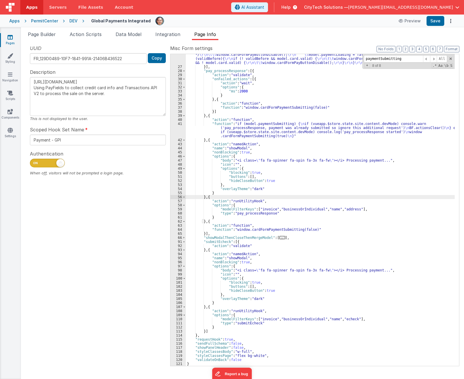
click at [273, 220] on div ""function" : "if (model.paymentCredentials.card.enabled) { \r\n if(typeof Globa…" at bounding box center [320, 11] width 269 height 739
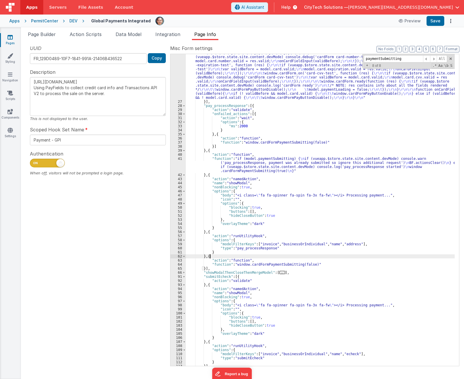
scroll to position [374, 0]
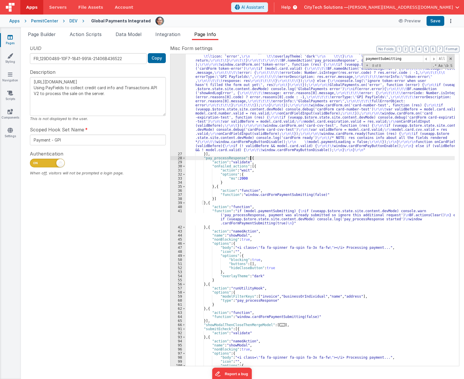
click at [270, 159] on div ""function" : "if (model.paymentCredentials.card.enabled) { \r\n if(typeof Globa…" at bounding box center [320, 98] width 269 height 739
click at [434, 61] on span at bounding box center [433, 58] width 7 height 7
click at [435, 59] on span at bounding box center [433, 58] width 7 height 7
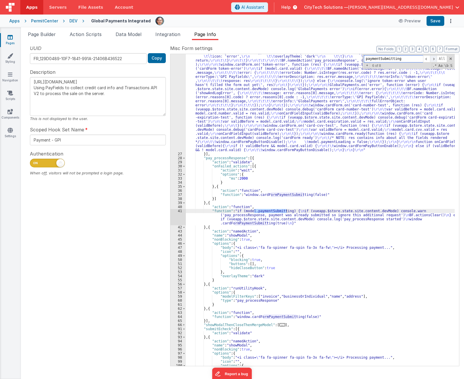
click at [435, 58] on span at bounding box center [433, 58] width 7 height 7
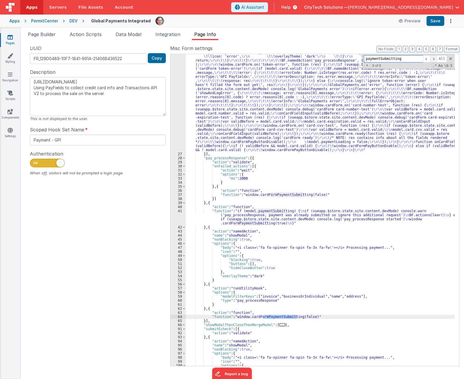
click at [435, 58] on span at bounding box center [433, 58] width 7 height 7
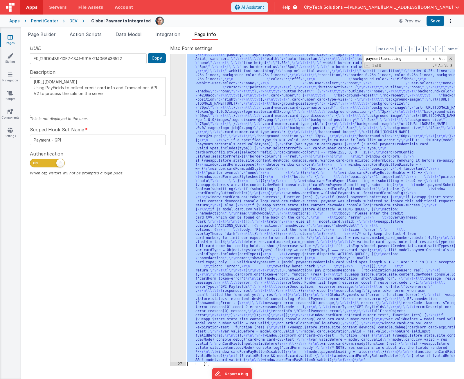
scroll to position [164, 0]
click at [176, 171] on div "26" at bounding box center [178, 150] width 15 height 423
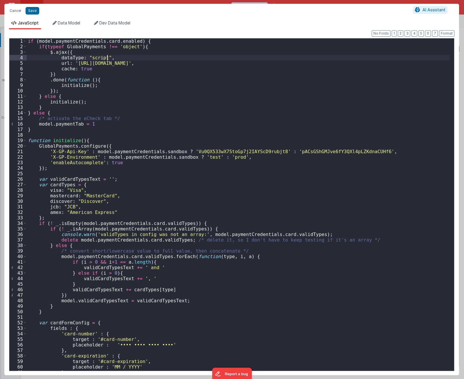
click at [234, 58] on div "if ( model . paymentCredentials . card . enabled ) { if ( typeof GlobalPayments…" at bounding box center [238, 209] width 423 height 343
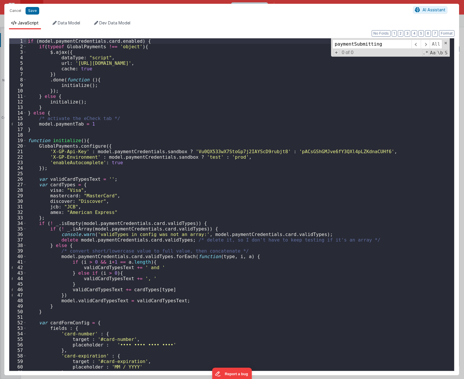
scroll to position [910, 0]
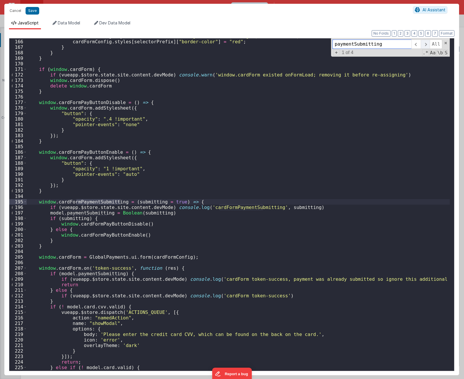
click at [428, 44] on span at bounding box center [425, 44] width 9 height 9
click at [427, 43] on span at bounding box center [425, 44] width 9 height 9
click at [99, 201] on div "cardFormConfig . styles [ selectorPrefix ] [ "background-color" ] = "rgba(255, …" at bounding box center [238, 204] width 423 height 332
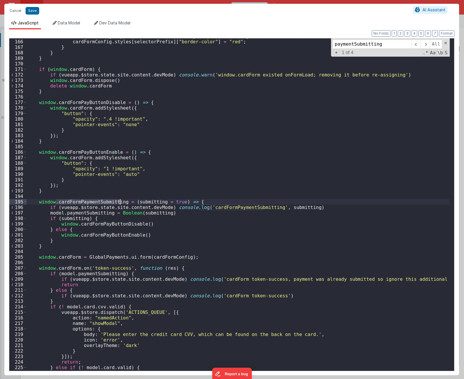
click at [99, 201] on div "cardFormConfig . styles [ selectorPrefix ] [ "background-color" ] = "rgba(255, …" at bounding box center [238, 204] width 423 height 343
type input "cardFormPaymentSubmitting"
click at [426, 44] on span at bounding box center [425, 44] width 9 height 9
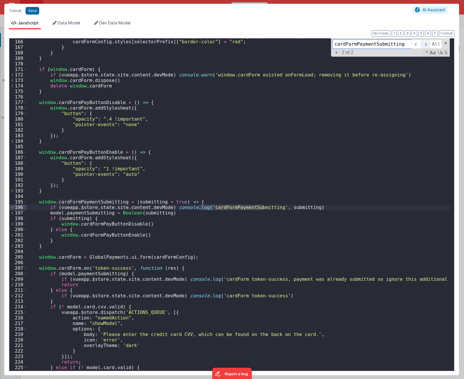
click at [426, 44] on span at bounding box center [425, 44] width 9 height 9
click at [425, 44] on span at bounding box center [425, 44] width 9 height 9
click at [248, 167] on div "cardFormConfig . styles [ selectorPrefix ] [ "background-color" ] = "rgba(255, …" at bounding box center [238, 204] width 423 height 343
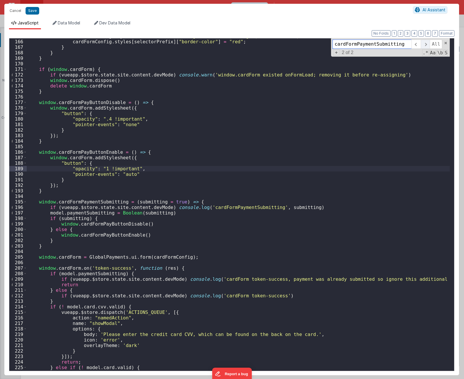
click at [427, 44] on span at bounding box center [425, 44] width 9 height 9
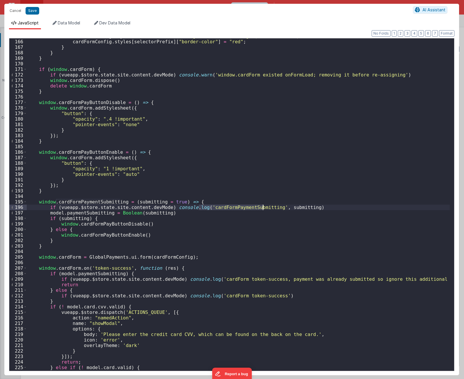
click at [109, 202] on div "cardFormConfig . styles [ selectorPrefix ] [ "background-color" ] = "rgba(255, …" at bounding box center [238, 204] width 423 height 343
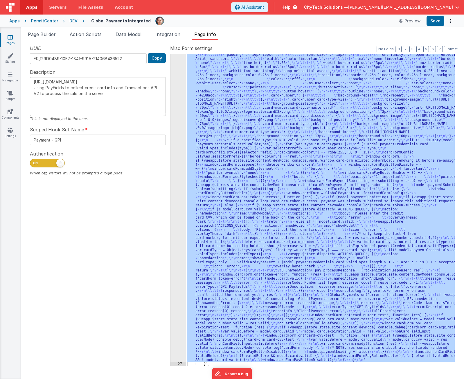
click at [305, 78] on div ""function" : "if (model.paymentCredentials.card.enabled) { \r\n if(typeof Globa…" at bounding box center [320, 210] width 269 height 312
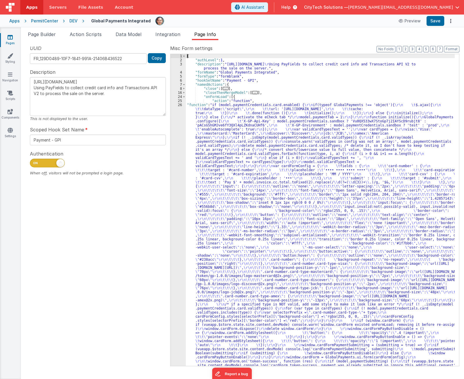
scroll to position [0, 0]
paste input "cardFormP"
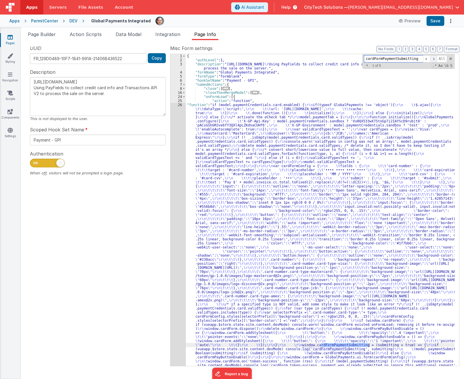
type input "cardFormPaymentSubmitting"
click at [434, 59] on span at bounding box center [433, 58] width 7 height 7
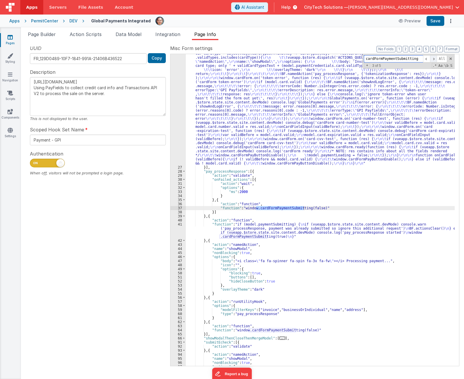
click at [434, 59] on span at bounding box center [433, 58] width 7 height 7
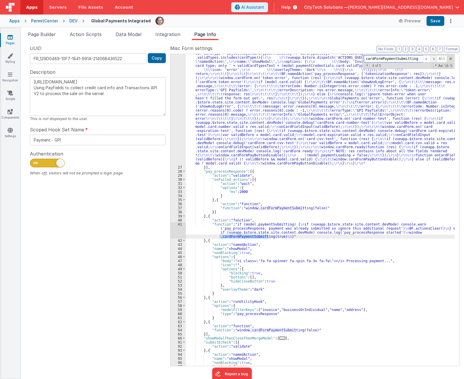
click at [434, 59] on span at bounding box center [433, 58] width 7 height 7
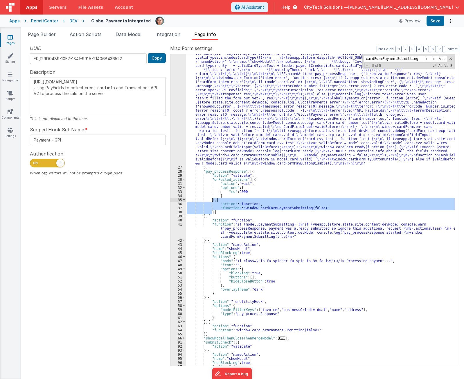
drag, startPoint x: 211, startPoint y: 212, endPoint x: 213, endPoint y: 199, distance: 12.3
click at [213, 199] on div ""function" : "if (model.paymentCredentials.card.enabled) { \r\n if(typeof Globa…" at bounding box center [320, 111] width 269 height 739
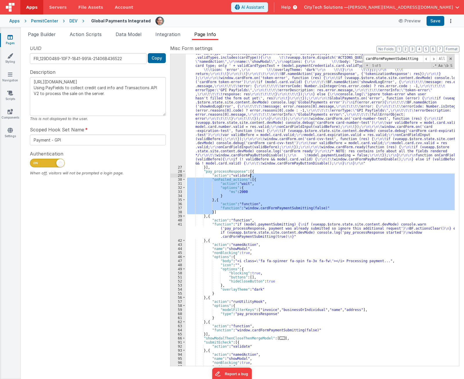
drag, startPoint x: 223, startPoint y: 213, endPoint x: 258, endPoint y: 176, distance: 50.6
click at [258, 176] on div ""function" : "if (model.paymentCredentials.card.enabled) { \r\n if(typeof Globa…" at bounding box center [320, 111] width 269 height 739
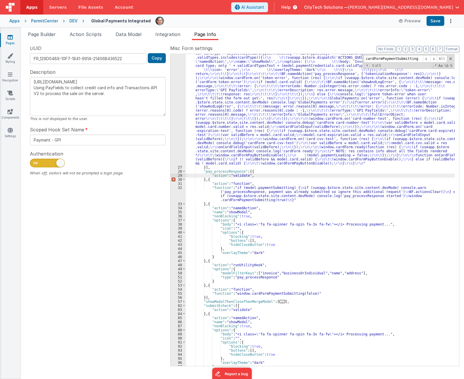
type textarea "[URL][DOMAIN_NAME] Using PayFields to collect credit card info and Transactions…"
click at [261, 171] on div ""function" : "if (model.paymentCredentials.card.enabled) { \r\n if(typeof Globa…" at bounding box center [320, 111] width 269 height 739
click at [221, 171] on div ""function" : "if (model.paymentCredentials.card.enabled) { \r\n if(typeof Globa…" at bounding box center [320, 111] width 269 height 739
click at [218, 176] on div ""function" : "if (model.paymentCredentials.card.enabled) { \r\n if(typeof Globa…" at bounding box center [320, 111] width 269 height 739
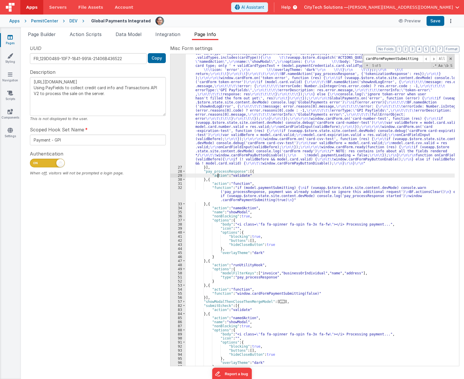
drag, startPoint x: 218, startPoint y: 176, endPoint x: 217, endPoint y: 178, distance: 3.0
click at [218, 176] on div ""function" : "if (model.paymentCredentials.card.enabled) { \r\n if(typeof Globa…" at bounding box center [320, 111] width 269 height 739
click at [216, 180] on div ""function" : "if (model.paymentCredentials.card.enabled) { \r\n if(typeof Globa…" at bounding box center [320, 111] width 269 height 739
click at [435, 59] on span at bounding box center [433, 58] width 7 height 7
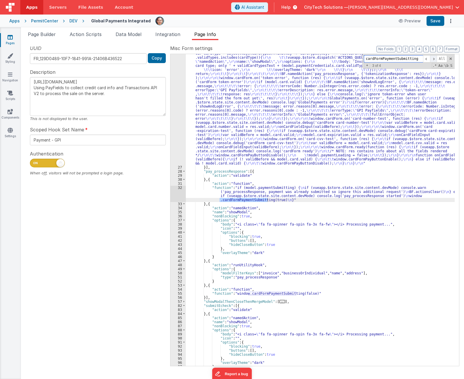
click at [435, 59] on span at bounding box center [433, 58] width 7 height 7
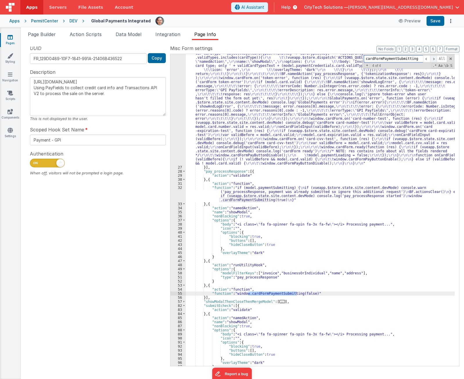
click at [435, 59] on span at bounding box center [433, 58] width 7 height 7
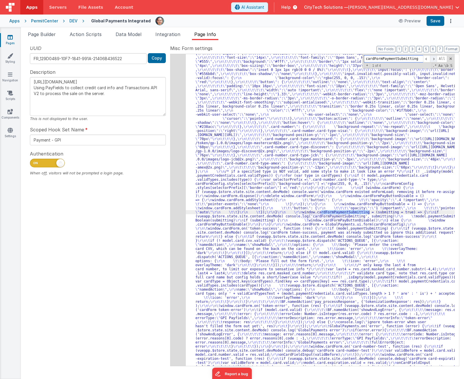
scroll to position [133, 0]
click at [435, 59] on span at bounding box center [433, 58] width 7 height 7
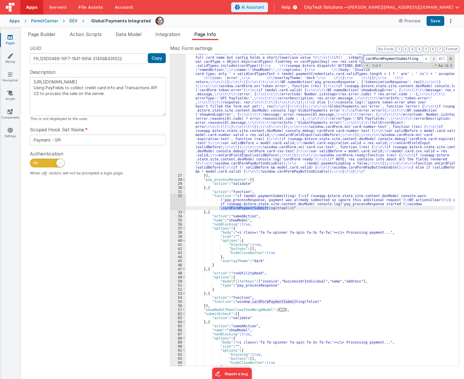
scroll to position [353, 0]
click at [435, 59] on span at bounding box center [433, 58] width 7 height 7
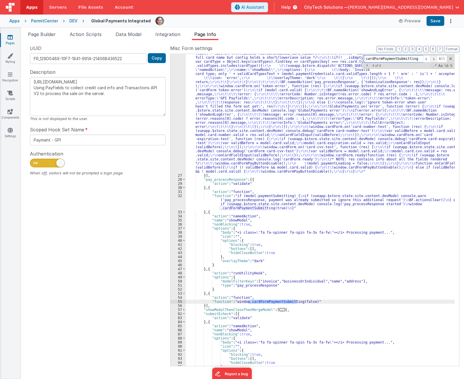
click at [435, 59] on span at bounding box center [433, 58] width 7 height 7
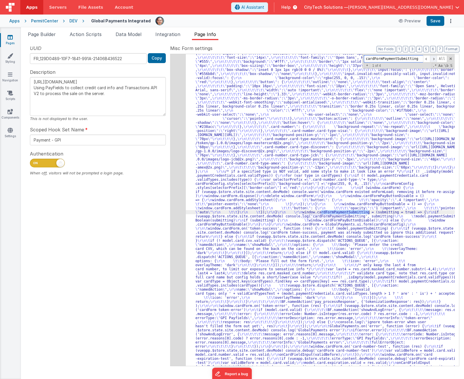
scroll to position [133, 0]
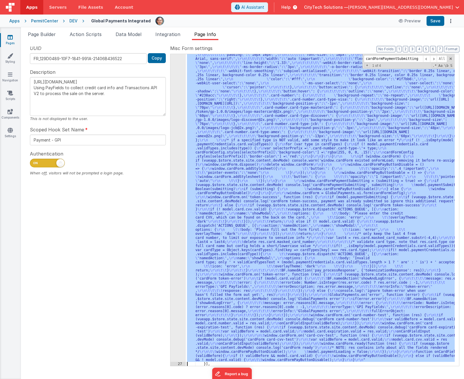
click at [177, 211] on div "26" at bounding box center [178, 150] width 15 height 423
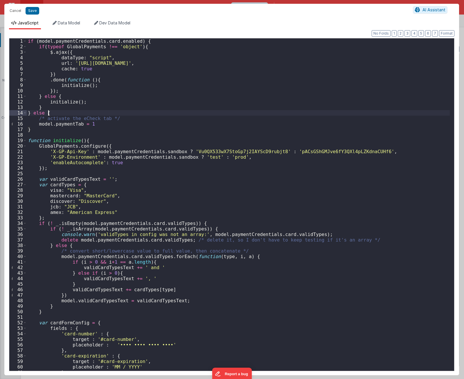
click at [167, 111] on div "if ( model . paymentCredentials . card . enabled ) { if ( typeof GlobalPayments…" at bounding box center [238, 209] width 423 height 343
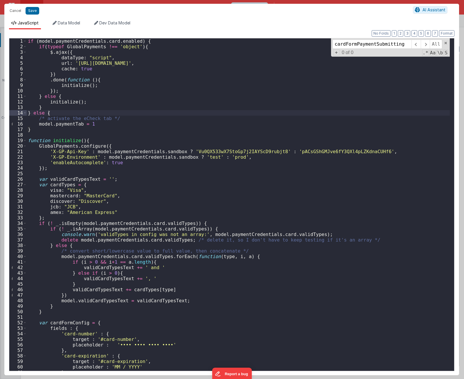
scroll to position [910, 0]
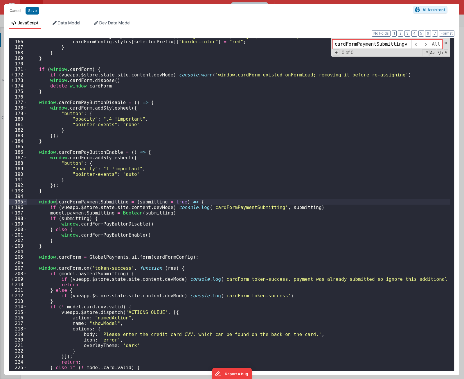
type input "cardFormPaymentSubmittingv"
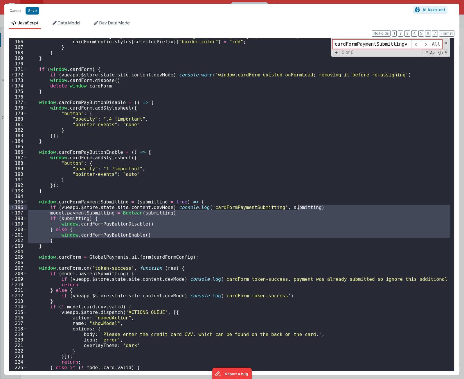
drag, startPoint x: 68, startPoint y: 241, endPoint x: 314, endPoint y: 209, distance: 247.6
click at [314, 209] on div "cardFormConfig . styles [ selectorPrefix ] [ "background-color" ] = "rgba(255, …" at bounding box center [238, 204] width 423 height 343
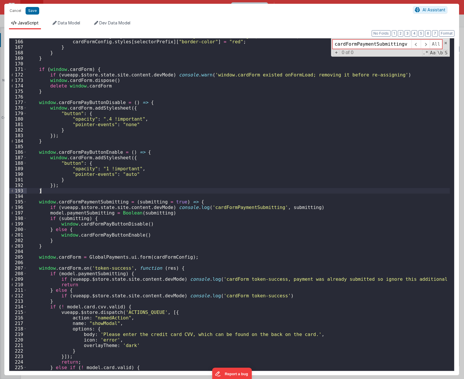
drag, startPoint x: 225, startPoint y: 189, endPoint x: 162, endPoint y: 123, distance: 91.5
click at [222, 188] on div "cardFormConfig . styles [ selectorPrefix ] [ "background-color" ] = "rgba(255, …" at bounding box center [238, 204] width 423 height 343
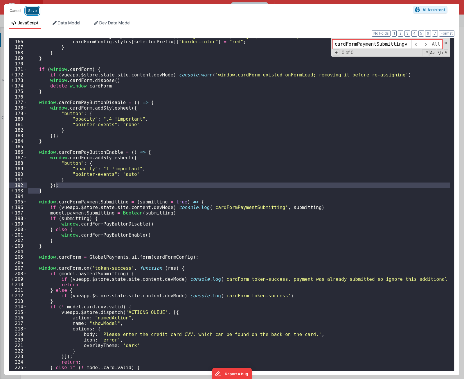
click at [33, 11] on button "Save" at bounding box center [33, 11] width 14 height 8
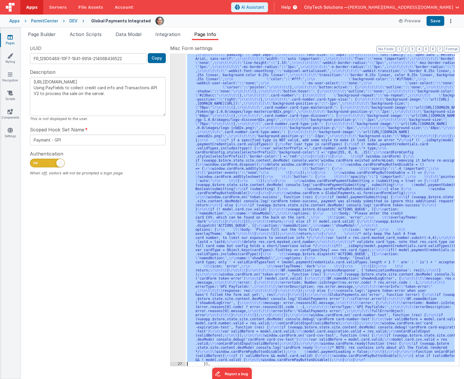
click at [305, 173] on div ""function" : "if (model.paymentCredentials.card.enabled) { \r\n if(typeof Globa…" at bounding box center [320, 210] width 269 height 312
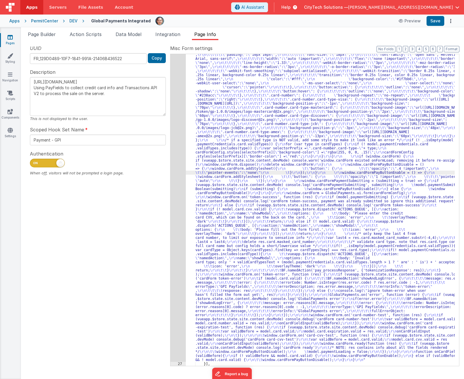
click at [240, 211] on div ""function" : "if (model.paymentCredentials.card.enabled) { \r\n if(typeof Globa…" at bounding box center [320, 308] width 269 height 739
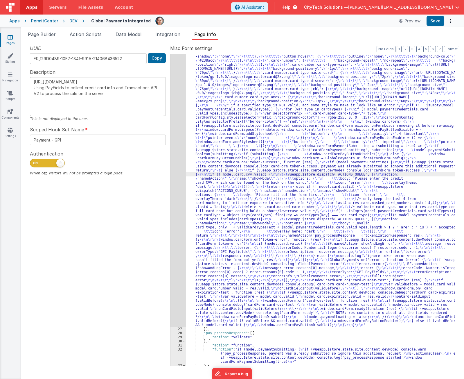
scroll to position [286, 0]
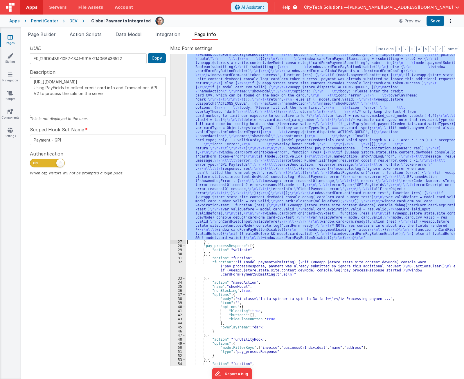
click at [176, 155] on div "26" at bounding box center [178, 28] width 15 height 423
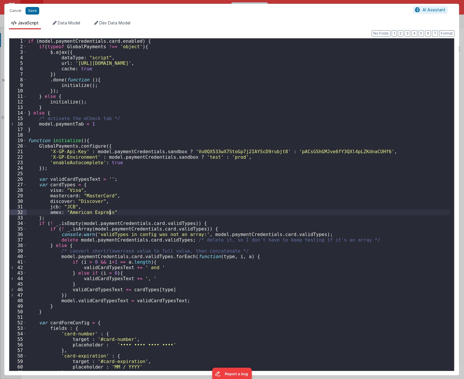
click at [192, 211] on div "if ( model . paymentCredentials . card . enabled ) { if ( typeof GlobalPayments…" at bounding box center [238, 209] width 423 height 343
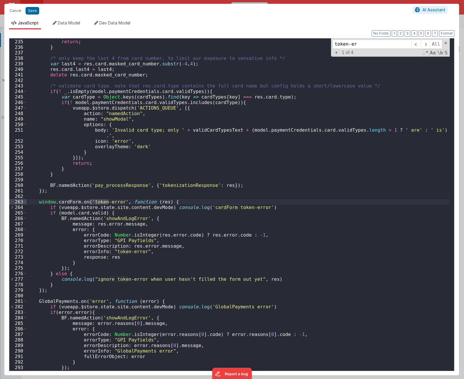
scroll to position [1291, 0]
type input "token-error"
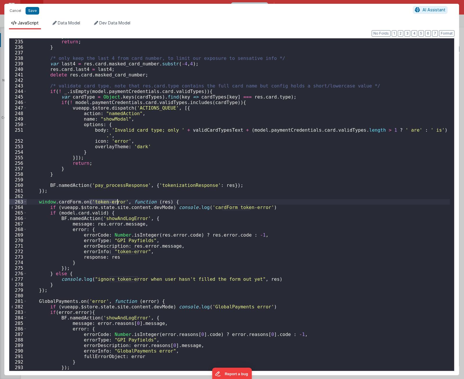
click at [187, 228] on div "}]) ; return ; } /* only keep the last 4 from card number, to limit our exposur…" at bounding box center [238, 204] width 423 height 343
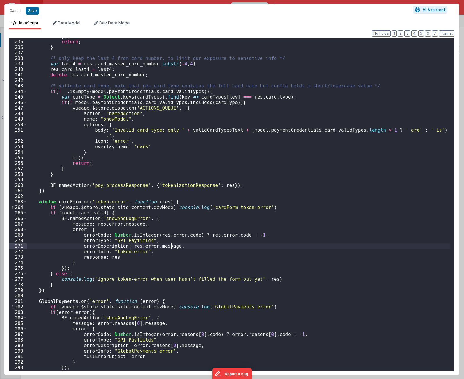
click at [259, 246] on div "}]) ; return ; } /* only keep the last 4 from card number, to limit our exposur…" at bounding box center [238, 204] width 423 height 343
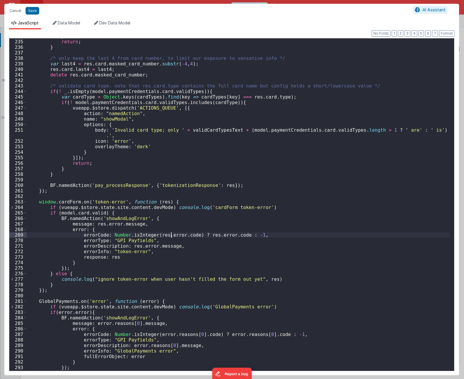
click at [171, 235] on div "}]) ; return ; } /* only keep the last 4 from card number, to limit our exposur…" at bounding box center [238, 204] width 423 height 343
drag, startPoint x: 232, startPoint y: 228, endPoint x: 249, endPoint y: 187, distance: 44.6
click at [232, 228] on div "}]) ; return ; } /* only keep the last 4 from card number, to limit our exposur…" at bounding box center [238, 204] width 423 height 343
click at [221, 226] on div "}]) ; return ; } /* only keep the last 4 from card number, to limit our exposur…" at bounding box center [238, 204] width 423 height 343
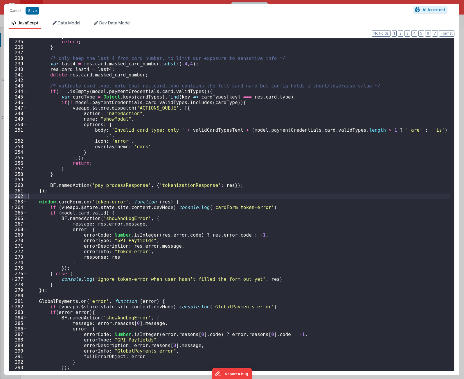
click at [222, 198] on div "}]) ; return ; } /* only keep the last 4 from card number, to limit our exposur…" at bounding box center [238, 204] width 423 height 343
click at [209, 213] on div "}]) ; return ; } /* only keep the last 4 from card number, to limit our exposur…" at bounding box center [238, 204] width 423 height 343
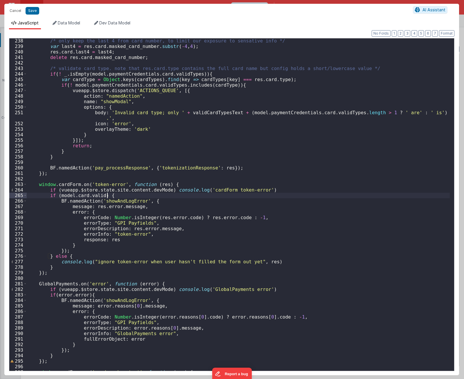
scroll to position [1309, 0]
click at [144, 213] on div "/* only keep the last 4 from card number, to limit our exposure to sensative in…" at bounding box center [238, 209] width 423 height 343
click at [186, 203] on div "/* only keep the last 4 from card number, to limit our exposure to sensative in…" at bounding box center [238, 209] width 423 height 343
click at [164, 199] on div "/* only keep the last 4 from card number, to limit our exposure to sensative in…" at bounding box center [238, 209] width 423 height 343
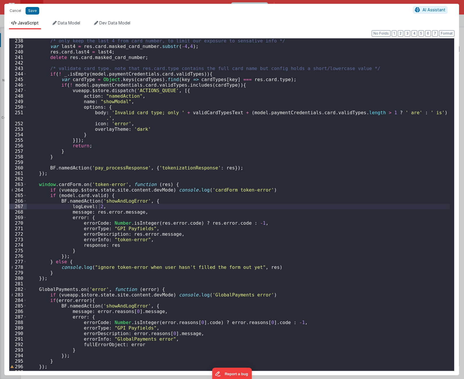
click at [214, 240] on div "/* only keep the last 4 from card number, to limit our exposure to sensative in…" at bounding box center [238, 209] width 423 height 343
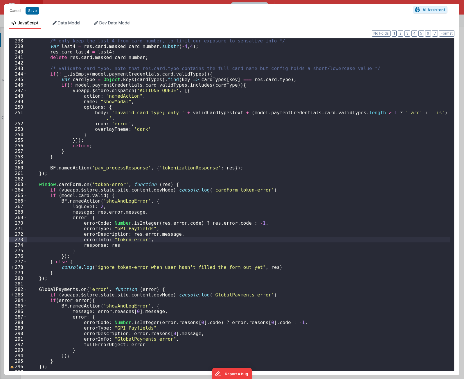
click at [199, 203] on div "/* only keep the last 4 from card number, to limit our exposure to sensative in…" at bounding box center [238, 209] width 423 height 343
click at [165, 198] on div "/* only keep the last 4 from card number, to limit our exposure to sensative in…" at bounding box center [238, 209] width 423 height 343
click at [166, 194] on div "/* only keep the last 4 from card number, to limit our exposure to sensative in…" at bounding box center [238, 209] width 423 height 343
click at [68, 196] on div "/* only keep the last 4 from card number, to limit our exposure to sensative in…" at bounding box center [238, 209] width 423 height 343
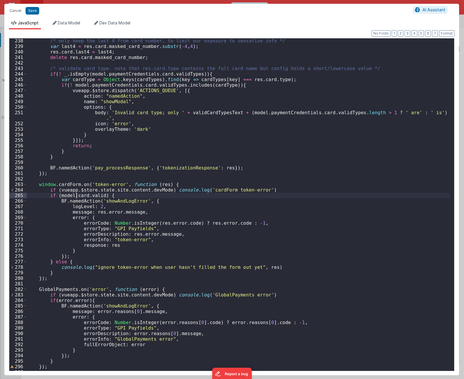
click at [76, 196] on div "/* only keep the last 4 from card number, to limit our exposure to sensative in…" at bounding box center [238, 209] width 423 height 343
click at [91, 196] on div "/* only keep the last 4 from card number, to limit our exposure to sensative in…" at bounding box center [238, 209] width 423 height 343
click at [179, 194] on div "/* only keep the last 4 from card number, to limit our exposure to sensative in…" at bounding box center [238, 209] width 423 height 343
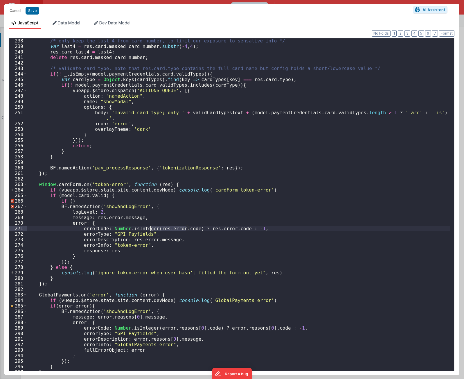
drag, startPoint x: 186, startPoint y: 229, endPoint x: 151, endPoint y: 229, distance: 35.2
click at [151, 229] on div "/* only keep the last 4 from card number, to limit our exposure to sensative in…" at bounding box center [238, 209] width 423 height 343
click at [69, 201] on div "/* only keep the last 4 from card number, to limit our exposure to sensative in…" at bounding box center [238, 209] width 423 height 343
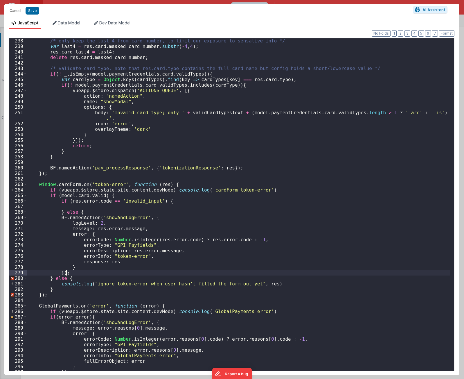
click at [79, 272] on div "/* only keep the last 4 from card number, to limit our exposure to sensative in…" at bounding box center [238, 209] width 423 height 343
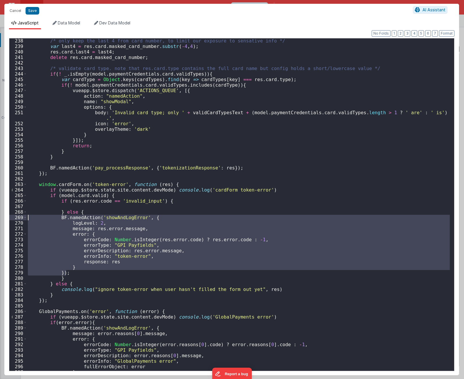
drag, startPoint x: 68, startPoint y: 273, endPoint x: 18, endPoint y: 219, distance: 74.2
click at [18, 219] on div "238 239 240 241 242 243 244 245 246 247 248 249 250 251 252 253 254 255 256 257…" at bounding box center [232, 204] width 446 height 333
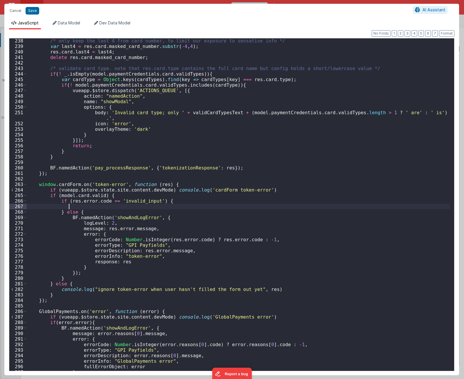
click at [128, 205] on div "/* only keep the last 4 from card number, to limit our exposure to sensative in…" at bounding box center [238, 209] width 423 height 343
click at [173, 201] on div "/* only keep the last 4 from card number, to limit our exposure to sensative in…" at bounding box center [238, 209] width 423 height 343
click at [171, 205] on div "/* only keep the last 4 from card number, to limit our exposure to sensative in…" at bounding box center [238, 209] width 423 height 343
click at [126, 208] on div "/* only keep the last 4 from card number, to limit our exposure to sensative in…" at bounding box center [238, 209] width 423 height 343
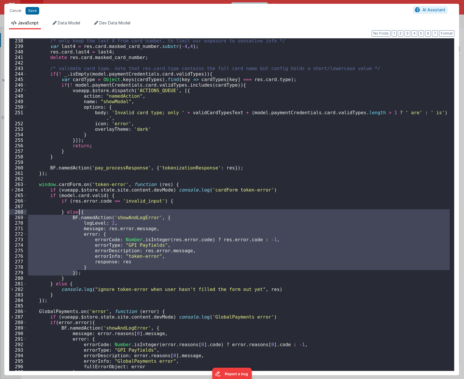
drag, startPoint x: 78, startPoint y: 273, endPoint x: 105, endPoint y: 205, distance: 73.2
click at [87, 209] on div "/* only keep the last 4 from card number, to limit our exposure to sensative in…" at bounding box center [238, 209] width 423 height 343
click at [165, 205] on div "/* only keep the last 4 from card number, to limit our exposure to sensative in…" at bounding box center [238, 209] width 423 height 343
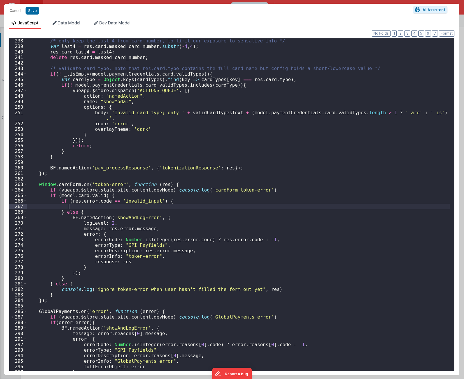
click at [167, 200] on div "/* only keep the last 4 from card number, to limit our exposure to sensative in…" at bounding box center [238, 209] width 423 height 343
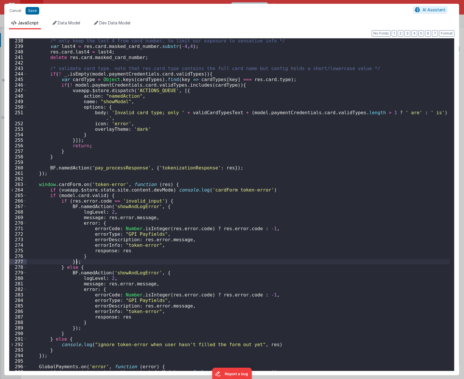
click at [170, 200] on div "/* only keep the last 4 from card number, to limit our exposure to sensative in…" at bounding box center [238, 209] width 423 height 343
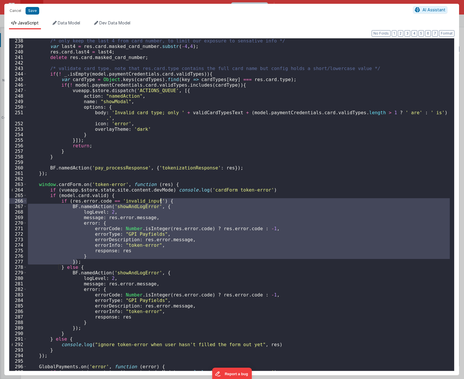
click at [124, 207] on div "/* only keep the last 4 from card number, to limit our exposure to sensative in…" at bounding box center [238, 204] width 423 height 332
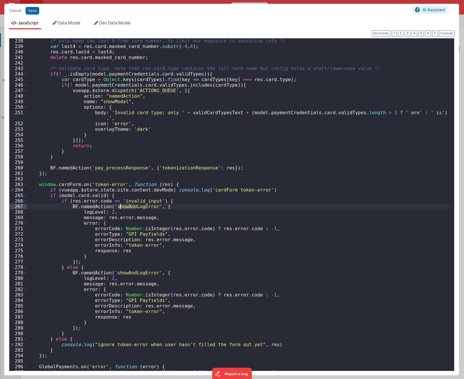
drag, startPoint x: 134, startPoint y: 207, endPoint x: 120, endPoint y: 207, distance: 13.7
click at [120, 207] on div "/* only keep the last 4 from card number, to limit our exposure to sensative in…" at bounding box center [238, 209] width 423 height 343
click at [171, 200] on div "/* only keep the last 4 from card number, to limit our exposure to sensative in…" at bounding box center [238, 209] width 423 height 343
drag, startPoint x: 145, startPoint y: 212, endPoint x: 150, endPoint y: 209, distance: 6.5
click at [151, 209] on div "/* only keep the last 4 from card number, to limit our exposure to sensative in…" at bounding box center [238, 209] width 423 height 343
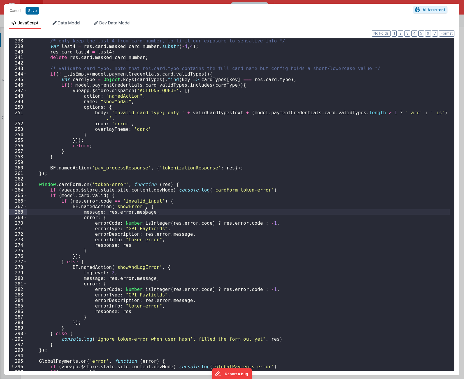
click at [145, 213] on div "/* only keep the last 4 from card number, to limit our exposure to sensative in…" at bounding box center [238, 209] width 423 height 343
click at [202, 219] on div "/* only keep the last 4 from card number, to limit our exposure to sensative in…" at bounding box center [238, 209] width 423 height 343
drag, startPoint x: 153, startPoint y: 200, endPoint x: 69, endPoint y: 203, distance: 84.0
click at [69, 203] on div "/* only keep the last 4 from card number, to limit our exposure to sensative in…" at bounding box center [238, 209] width 423 height 343
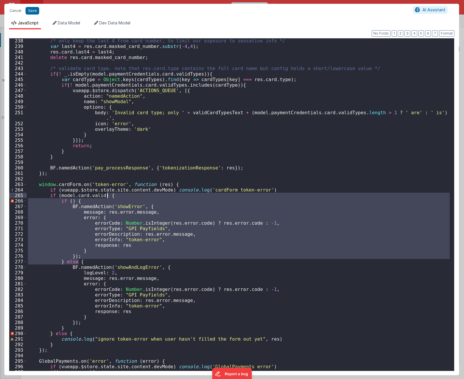
drag, startPoint x: 87, startPoint y: 261, endPoint x: 140, endPoint y: 197, distance: 83.0
click at [140, 197] on div "/* only keep the last 4 from card number, to limit our exposure to sensative in…" at bounding box center [238, 209] width 423 height 343
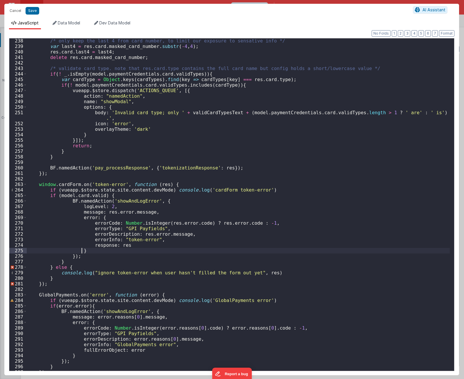
click at [90, 250] on div "/* only keep the last 4 from card number, to limit our exposure to sensative in…" at bounding box center [238, 209] width 423 height 343
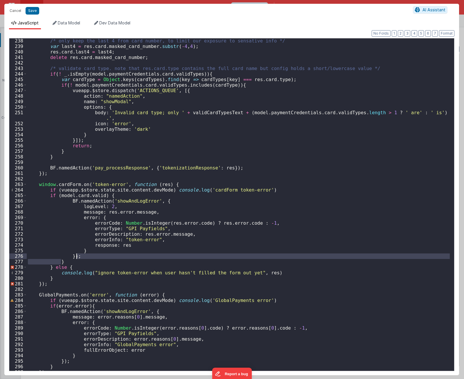
drag, startPoint x: 83, startPoint y: 262, endPoint x: 85, endPoint y: 256, distance: 5.9
click at [85, 256] on div "/* only keep the last 4 from card number, to limit our exposure to sensative in…" at bounding box center [238, 209] width 423 height 343
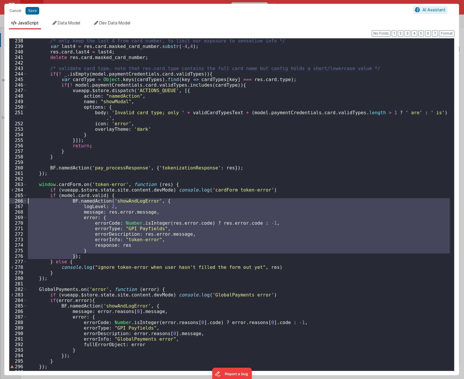
drag, startPoint x: 83, startPoint y: 256, endPoint x: 17, endPoint y: 200, distance: 86.4
click at [17, 200] on div "238 239 240 241 242 243 244 245 246 247 248 249 250 251 252 253 254 255 256 257…" at bounding box center [232, 204] width 446 height 333
click at [102, 204] on div "/* only keep the last 4 from card number, to limit our exposure to sensative in…" at bounding box center [238, 204] width 423 height 332
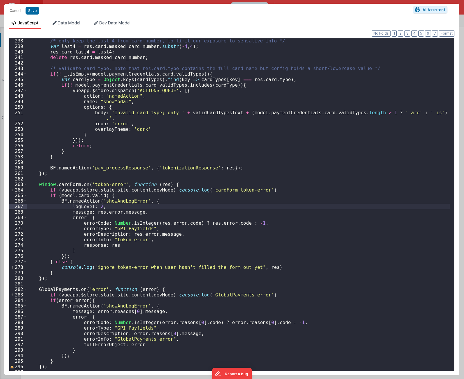
paste textarea
click at [168, 228] on div "/* only keep the last 4 from card number, to limit our exposure to sensative in…" at bounding box center [238, 209] width 423 height 343
click at [180, 235] on div "/* only keep the last 4 from card number, to limit our exposure to sensative in…" at bounding box center [238, 209] width 423 height 343
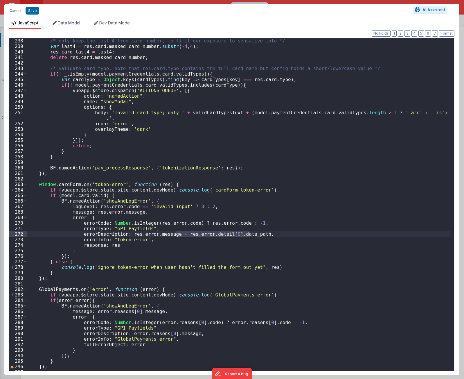
paste textarea
type textarea "[URL][DOMAIN_NAME] Using PayFields to collect credit card info and Transactions…"
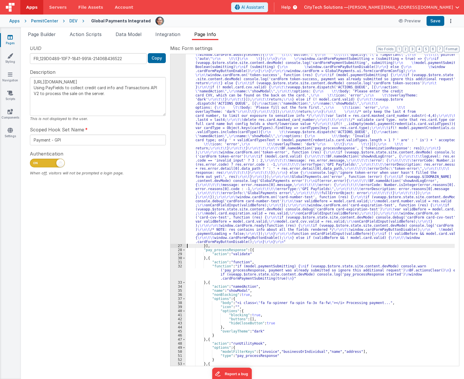
click at [173, 184] on div "26" at bounding box center [178, 30] width 15 height 427
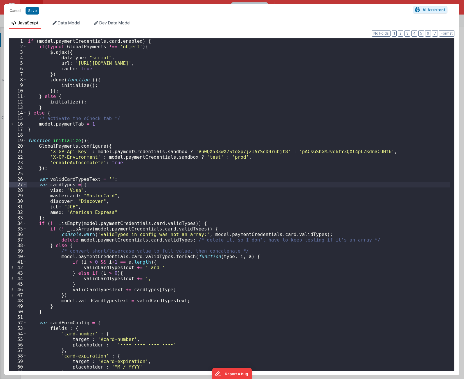
click at [173, 184] on div "if ( model . paymentCredentials . card . enabled ) { if ( typeof GlobalPayments…" at bounding box center [238, 209] width 423 height 343
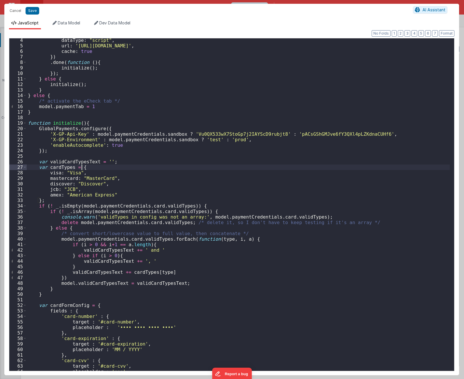
scroll to position [157, 0]
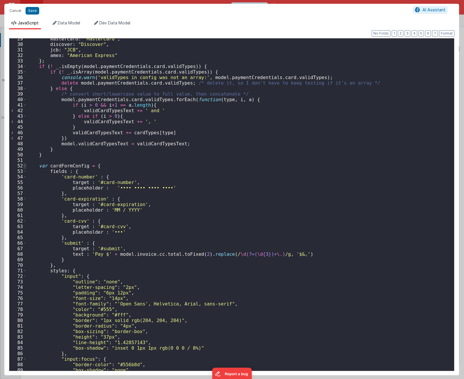
click at [24, 166] on span at bounding box center [24, 166] width 3 height 6
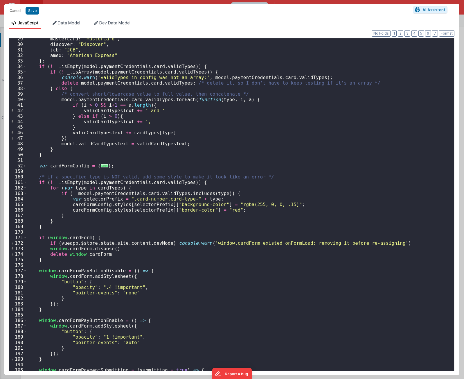
click at [199, 216] on div "mastercard : "MasterCard" , discover : "Discover" , jcb : "JCB" , amex : "Ameri…" at bounding box center [238, 207] width 423 height 343
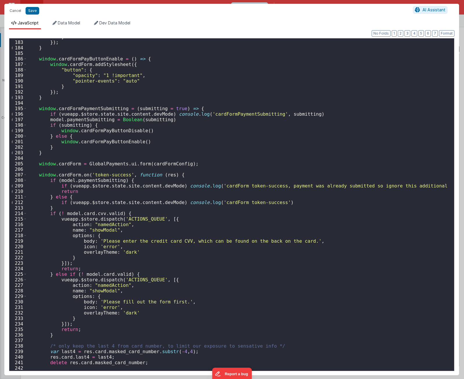
scroll to position [436, 0]
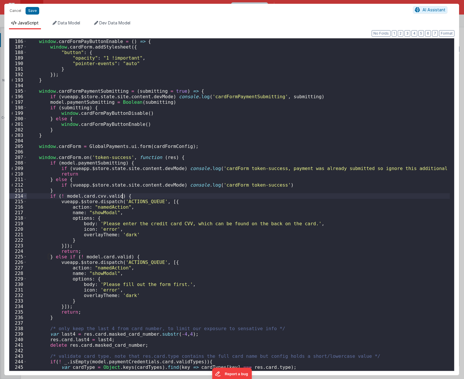
click at [178, 195] on div "window . cardFormPayButtonEnable = ( ) => { window . cardForm . addStylesheet (…" at bounding box center [238, 204] width 423 height 343
click at [126, 176] on div "window . cardFormPayButtonEnable = ( ) => { window . cardForm . addStylesheet (…" at bounding box center [238, 204] width 423 height 343
click at [184, 195] on div "window . cardFormPayButtonEnable = ( ) => { window . cardForm . addStylesheet (…" at bounding box center [238, 204] width 423 height 343
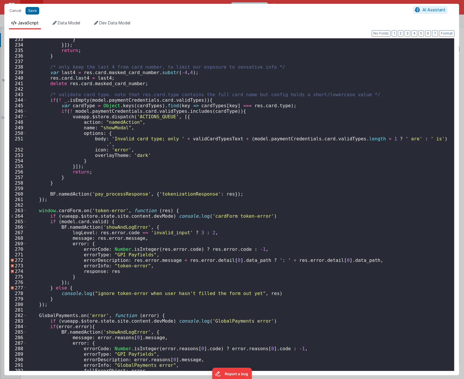
scroll to position [697, 0]
click at [154, 221] on div "} }]) ; return ; } /* only keep the last 4 from card number, to limit our expos…" at bounding box center [238, 208] width 423 height 343
click at [381, 262] on div "} }]) ; return ; } /* only keep the last 4 from card number, to limit our expos…" at bounding box center [238, 208] width 423 height 343
click at [176, 260] on div "} }]) ; return ; } /* only keep the last 4 from card number, to limit our expos…" at bounding box center [238, 208] width 423 height 343
drag, startPoint x: 357, startPoint y: 259, endPoint x: 379, endPoint y: 240, distance: 28.5
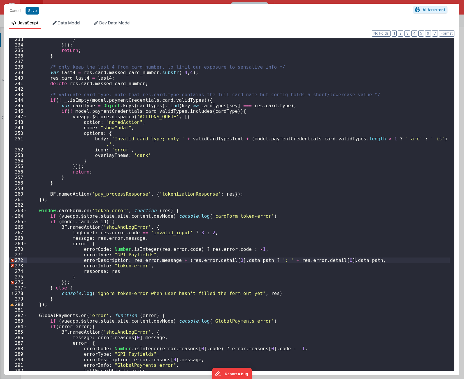
click at [359, 259] on div "} }]) ; return ; } /* only keep the last 4 from card number, to limit our expos…" at bounding box center [238, 208] width 423 height 343
click at [208, 223] on div "} }]) ; return ; } /* only keep the last 4 from card number, to limit our expos…" at bounding box center [238, 208] width 423 height 343
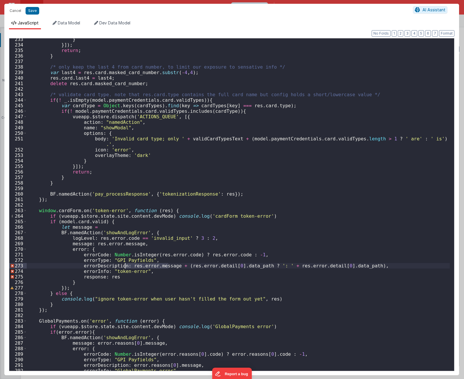
drag, startPoint x: 169, startPoint y: 266, endPoint x: 125, endPoint y: 267, distance: 43.3
click at [125, 267] on div "} }]) ; return ; } /* only keep the last 4 from card number, to limit our expos…" at bounding box center [238, 208] width 423 height 343
click at [112, 226] on div "} }]) ; return ; } /* only keep the last 4 from card number, to limit our expos…" at bounding box center [238, 208] width 423 height 343
drag, startPoint x: 178, startPoint y: 265, endPoint x: 354, endPoint y: 266, distance: 175.2
click at [354, 266] on div "} }]) ; return ; } /* only keep the last 4 from card number, to limit our expos…" at bounding box center [238, 208] width 423 height 343
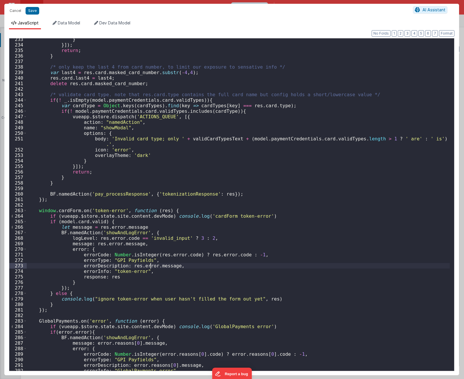
drag, startPoint x: 150, startPoint y: 266, endPoint x: 175, endPoint y: 256, distance: 27.0
click at [149, 266] on div "} }]) ; return ; } /* only keep the last 4 from card number, to limit our expos…" at bounding box center [238, 208] width 423 height 343
click at [97, 244] on div "} }]) ; return ; } /* only keep the last 4 from card number, to limit our expos…" at bounding box center [238, 208] width 423 height 343
click at [97, 243] on div "} }]) ; return ; } /* only keep the last 4 from card number, to limit our expos…" at bounding box center [238, 208] width 423 height 343
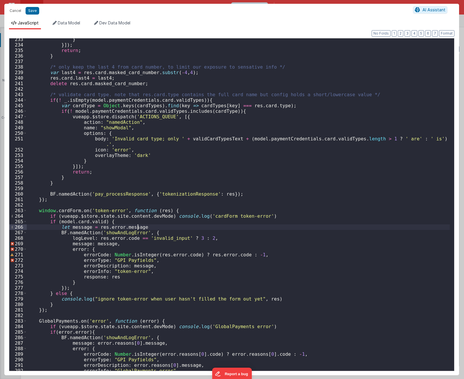
click at [175, 226] on div "} }]) ; return ; } /* only keep the last 4 from card number, to limit our expos…" at bounding box center [238, 208] width 423 height 343
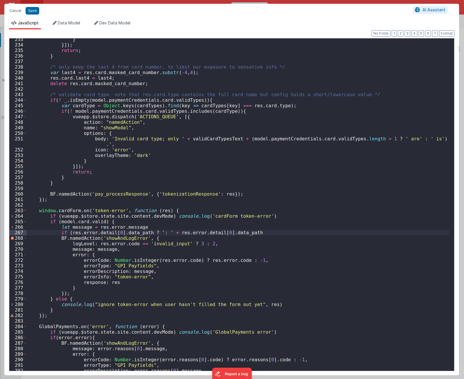
click at [105, 232] on div "} }]) ; return ; } /* only keep the last 4 from card number, to limit our expos…" at bounding box center [238, 208] width 423 height 343
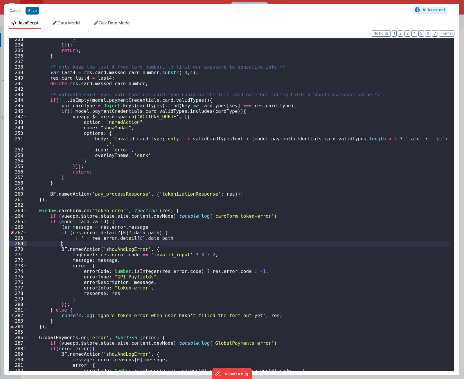
click at [202, 234] on div "} }]) ; return ; } /* only keep the last 4 from card number, to limit our expos…" at bounding box center [238, 208] width 423 height 343
drag, startPoint x: 141, startPoint y: 227, endPoint x: 94, endPoint y: 228, distance: 46.8
click at [94, 228] on div "} }]) ; return ; } /* only keep the last 4 from card number, to limit our expos…" at bounding box center [238, 208] width 423 height 343
click at [68, 236] on div "} }]) ; return ; } /* only keep the last 4 from card number, to limit our expos…" at bounding box center [238, 208] width 423 height 343
paste textarea
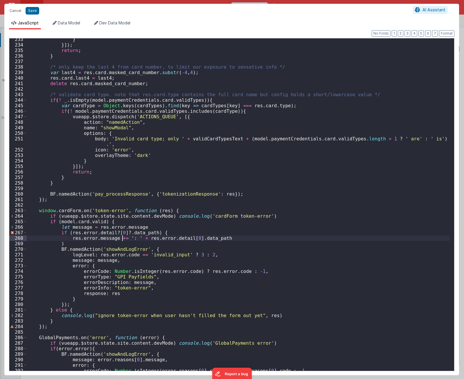
click at [148, 242] on div "} }]) ; return ; } /* only keep the last 4 from card number, to limit our expos…" at bounding box center [238, 208] width 423 height 343
click at [164, 234] on div "} }]) ; return ; } /* only keep the last 4 from card number, to limit our expos…" at bounding box center [238, 208] width 423 height 343
click at [114, 224] on div "} }]) ; return ; } /* only keep the last 4 from card number, to limit our expos…" at bounding box center [238, 208] width 423 height 343
click at [123, 224] on div "} }]) ; return ; } /* only keep the last 4 from card number, to limit our expos…" at bounding box center [238, 208] width 423 height 343
click at [194, 233] on div "} }]) ; return ; } /* only keep the last 4 from card number, to limit our expos…" at bounding box center [238, 208] width 423 height 343
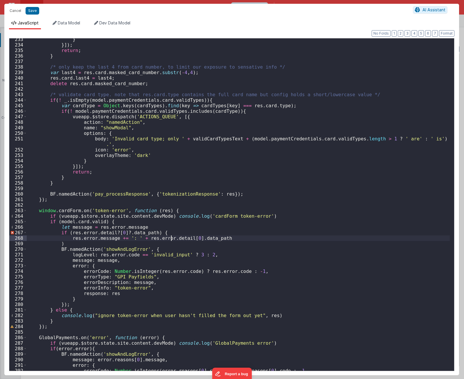
click at [171, 240] on div "} }]) ; return ; } /* only keep the last 4 from card number, to limit our expos…" at bounding box center [238, 208] width 423 height 343
drag, startPoint x: 151, startPoint y: 261, endPoint x: 169, endPoint y: 269, distance: 19.9
click at [153, 262] on div "} }]) ; return ; } /* only keep the last 4 from card number, to limit our expos…" at bounding box center [238, 208] width 423 height 343
click at [155, 278] on div "} }]) ; return ; } /* only keep the last 4 from card number, to limit our expos…" at bounding box center [238, 208] width 423 height 343
click at [79, 227] on div "} }]) ; return ; } /* only keep the last 4 from card number, to limit our expos…" at bounding box center [238, 208] width 423 height 343
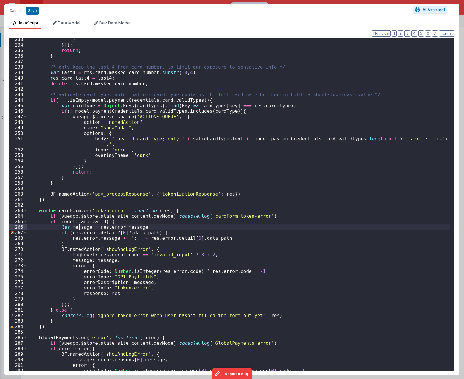
click at [79, 227] on div "} }]) ; return ; } /* only keep the last 4 from card number, to limit our expos…" at bounding box center [238, 208] width 423 height 343
click at [100, 260] on div "} }]) ; return ; } /* only keep the last 4 from card number, to limit our expos…" at bounding box center [238, 208] width 423 height 343
type textarea "[URL][DOMAIN_NAME] Using PayFields to collect credit card info and Transactions…"
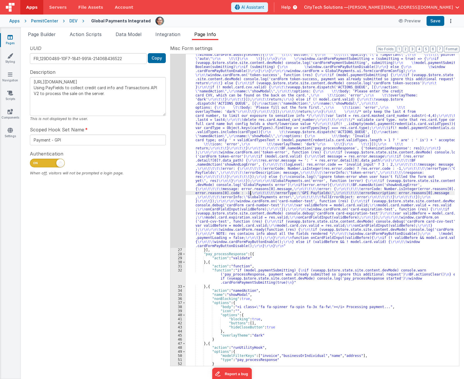
click at [250, 193] on div ""function" : "if (model.paymentCredentials.card.enabled) { \r\n if(typeof Globa…" at bounding box center [320, 190] width 269 height 747
click at [354, 252] on div ""function" : "if (model.paymentCredentials.card.enabled) { \r\n if(typeof Globa…" at bounding box center [320, 190] width 269 height 747
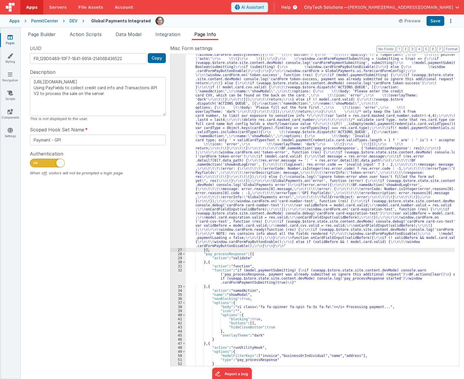
click at [216, 183] on div ""function" : "if (model.paymentCredentials.card.enabled) { \r\n if(typeof Globa…" at bounding box center [320, 190] width 269 height 747
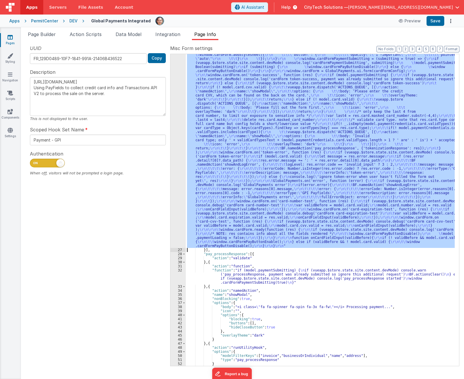
click at [179, 201] on div "26" at bounding box center [178, 32] width 15 height 431
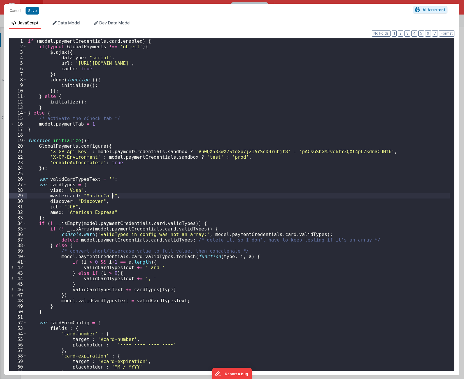
click at [181, 193] on div "if ( model . paymentCredentials . card . enabled ) { if ( typeof GlobalPayments…" at bounding box center [238, 209] width 423 height 343
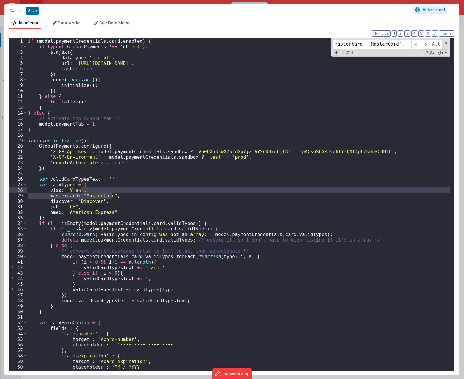
scroll to position [0, 9]
type input "o"
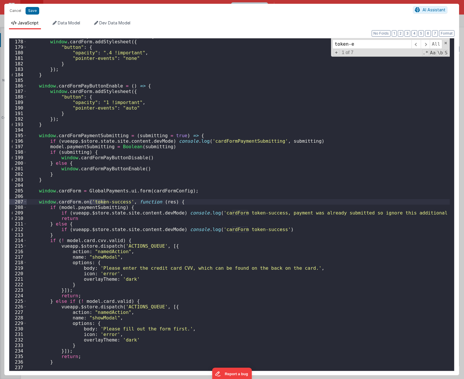
scroll to position [1291, 0]
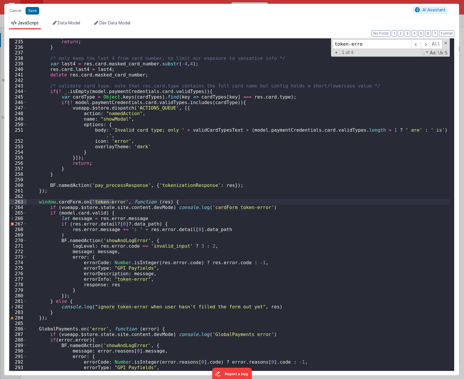
type input "token-error"
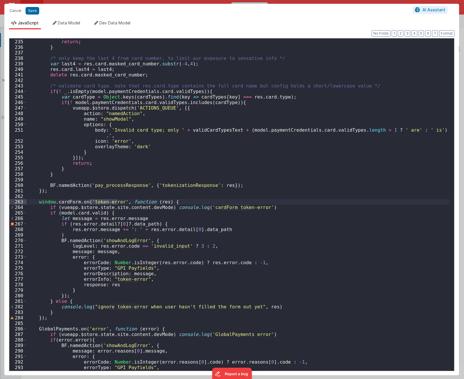
click at [92, 235] on div "}]) ; return ; } /* only keep the last 4 from card number, to limit our exposur…" at bounding box center [238, 204] width 423 height 343
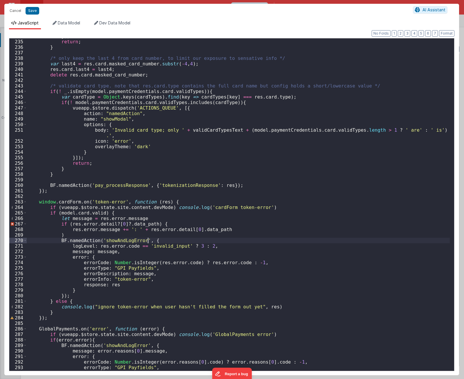
click at [158, 239] on div "}]) ; return ; } /* only keep the last 4 from card number, to limit our exposur…" at bounding box center [238, 204] width 423 height 343
click at [81, 290] on div "}]) ; return ; } /* only keep the last 4 from card number, to limit our exposur…" at bounding box center [238, 204] width 423 height 343
click at [94, 236] on div "}]) ; return ; } /* only keep the last 4 from card number, to limit our exposur…" at bounding box center [238, 204] width 423 height 343
click at [161, 224] on div "}]) ; return ; } /* only keep the last 4 from card number, to limit our exposur…" at bounding box center [238, 204] width 423 height 343
click at [140, 214] on div "}]) ; return ; } /* only keep the last 4 from card number, to limit our exposur…" at bounding box center [238, 204] width 423 height 343
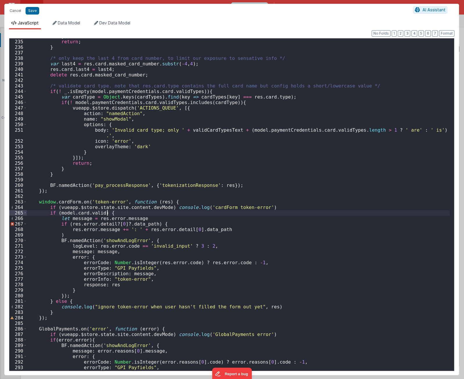
click at [80, 217] on div "}]) ; return ; } /* only keep the last 4 from card number, to limit our exposur…" at bounding box center [238, 204] width 423 height 343
click at [110, 219] on div "}]) ; return ; } /* only keep the last 4 from card number, to limit our exposur…" at bounding box center [238, 204] width 423 height 343
click at [129, 219] on div "}]) ; return ; } /* only keep the last 4 from card number, to limit our exposur…" at bounding box center [238, 204] width 423 height 343
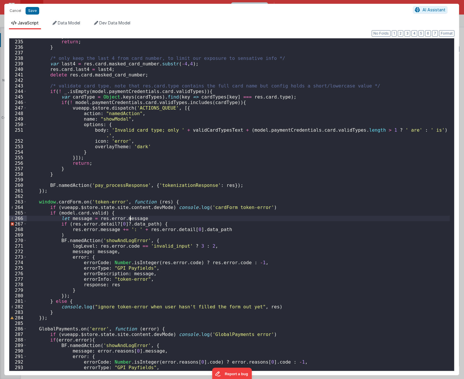
click at [129, 219] on div "}]) ; return ; } /* only keep the last 4 from card number, to limit our exposur…" at bounding box center [238, 204] width 423 height 343
click at [154, 202] on div "}]) ; return ; } /* only keep the last 4 from card number, to limit our exposur…" at bounding box center [238, 204] width 423 height 343
click at [111, 219] on div "}]) ; return ; } /* only keep the last 4 from card number, to limit our exposur…" at bounding box center [238, 204] width 423 height 343
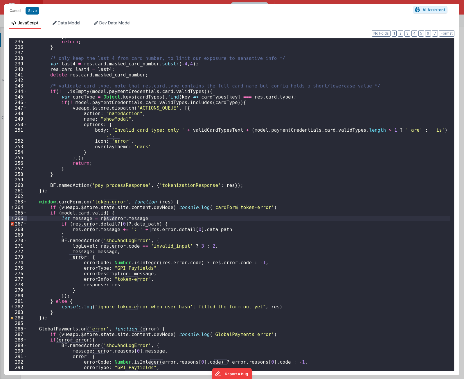
click at [126, 219] on div "}]) ; return ; } /* only keep the last 4 from card number, to limit our exposur…" at bounding box center [238, 204] width 423 height 343
click at [101, 224] on div "}]) ; return ; } /* only keep the last 4 from card number, to limit our exposur…" at bounding box center [238, 204] width 423 height 343
click at [128, 223] on div "}]) ; return ; } /* only keep the last 4 from card number, to limit our exposur…" at bounding box center [238, 204] width 423 height 343
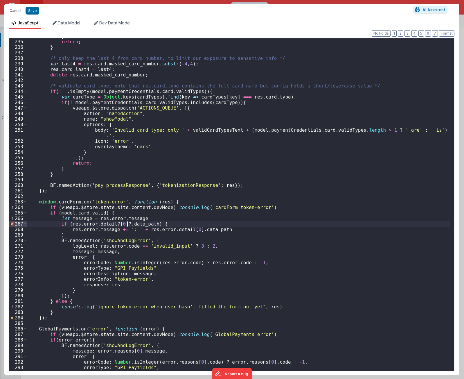
click at [128, 223] on div "}]) ; return ; } /* only keep the last 4 from card number, to limit our exposur…" at bounding box center [238, 204] width 423 height 343
click at [101, 230] on div "}]) ; return ; } /* only keep the last 4 from card number, to limit our exposur…" at bounding box center [238, 204] width 423 height 343
drag, startPoint x: 101, startPoint y: 230, endPoint x: 110, endPoint y: 228, distance: 8.6
click at [101, 230] on div "}]) ; return ; } /* only keep the last 4 from card number, to limit our exposur…" at bounding box center [238, 204] width 423 height 343
click at [133, 214] on div "}]) ; return ; } /* only keep the last 4 from card number, to limit our exposur…" at bounding box center [238, 204] width 423 height 343
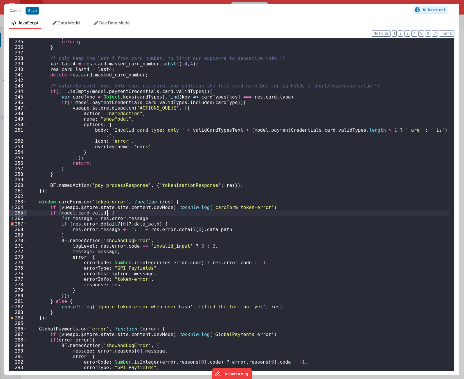
scroll to position [1309, 0]
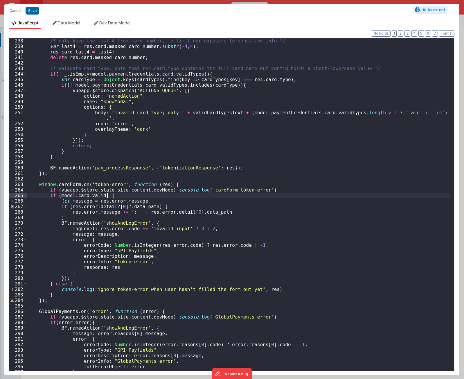
click at [162, 195] on div "/* only keep the last 4 from card number, to limit our exposure to sensative in…" at bounding box center [238, 209] width 423 height 343
click at [167, 204] on div "/* only keep the last 4 from card number, to limit our exposure to sensative in…" at bounding box center [238, 209] width 423 height 343
click at [162, 220] on div "/* only keep the last 4 from card number, to limit our exposure to sensative in…" at bounding box center [238, 209] width 423 height 343
click at [139, 239] on div "/* only keep the last 4 from card number, to limit our exposure to sensative in…" at bounding box center [238, 209] width 423 height 343
click at [150, 245] on div "/* only keep the last 4 from card number, to limit our exposure to sensative in…" at bounding box center [238, 209] width 423 height 343
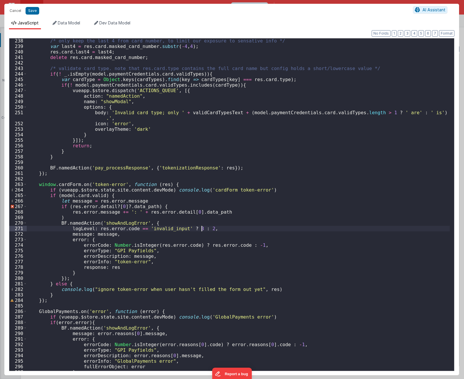
click at [218, 229] on div "/* only keep the last 4 from card number, to limit our exposure to sensative in…" at bounding box center [238, 209] width 423 height 343
click at [94, 228] on div "/* only keep the last 4 from card number, to limit our exposure to sensative in…" at bounding box center [238, 209] width 423 height 343
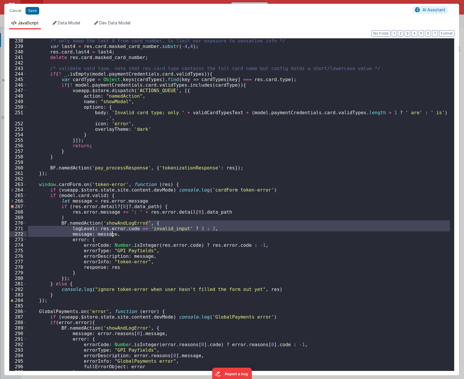
drag, startPoint x: 145, startPoint y: 223, endPoint x: 147, endPoint y: 233, distance: 10.4
click at [147, 233] on div "/* only keep the last 4 from card number, to limit our exposure to sensative in…" at bounding box center [238, 209] width 423 height 343
click at [133, 264] on div "/* only keep the last 4 from card number, to limit our exposure to sensative in…" at bounding box center [238, 209] width 423 height 343
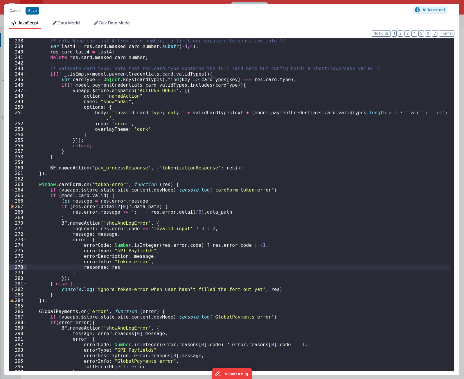
click at [244, 220] on div "/* only keep the last 4 from card number, to limit our exposure to sensative in…" at bounding box center [238, 209] width 423 height 343
click at [132, 207] on div "/* only keep the last 4 from card number, to limit our exposure to sensative in…" at bounding box center [238, 209] width 423 height 343
click at [107, 208] on div "/* only keep the last 4 from card number, to limit our exposure to sensative in…" at bounding box center [238, 209] width 423 height 343
click at [112, 207] on div "/* only keep the last 4 from card number, to limit our exposure to sensative in…" at bounding box center [238, 209] width 423 height 343
click at [122, 206] on div "/* only keep the last 4 from card number, to limit our exposure to sensative in…" at bounding box center [238, 209] width 423 height 343
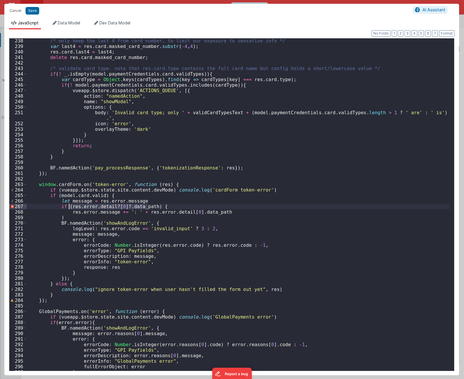
drag, startPoint x: 148, startPoint y: 207, endPoint x: 115, endPoint y: 213, distance: 33.6
click at [70, 205] on div "/* only keep the last 4 from card number, to limit our exposure to sensative in…" at bounding box center [238, 209] width 423 height 343
click at [111, 210] on div "/* only keep the last 4 from card number, to limit our exposure to sensative in…" at bounding box center [238, 209] width 423 height 343
click at [112, 205] on div "/* only keep the last 4 from card number, to limit our exposure to sensative in…" at bounding box center [238, 209] width 423 height 343
click at [272, 200] on div "/* only keep the last 4 from card number, to limit our exposure to sensative in…" at bounding box center [238, 209] width 423 height 343
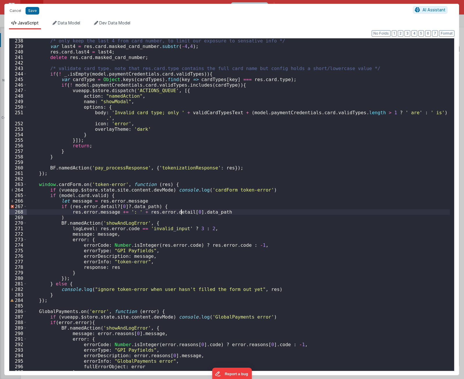
click at [181, 212] on div "/* only keep the last 4 from card number, to limit our exposure to sensative in…" at bounding box center [238, 209] width 423 height 343
click at [112, 207] on div "/* only keep the last 4 from card number, to limit our exposure to sensative in…" at bounding box center [238, 209] width 423 height 343
click at [184, 187] on div "/* only keep the last 4 from card number, to limit our exposure to sensative in…" at bounding box center [238, 209] width 423 height 343
click at [124, 207] on div "/* only keep the last 4 from card number, to limit our exposure to sensative in…" at bounding box center [238, 209] width 423 height 343
click at [195, 268] on div "/* only keep the last 4 from card number, to limit our exposure to sensative in…" at bounding box center [238, 209] width 423 height 343
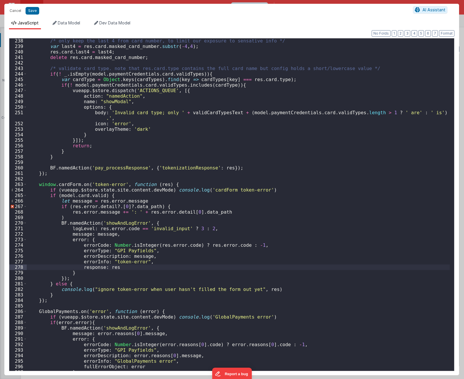
click at [176, 206] on div "/* only keep the last 4 from card number, to limit our exposure to sensative in…" at bounding box center [238, 209] width 423 height 343
type textarea "[URL][DOMAIN_NAME] Using PayFields to collect credit card info and Transactions…"
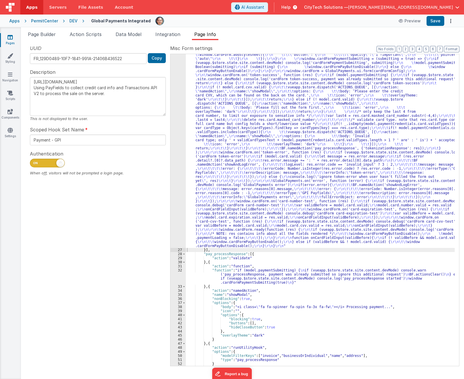
click at [226, 228] on div ""function" : "if (model.paymentCredentials.card.enabled) { \r\n if(typeof Globa…" at bounding box center [320, 190] width 269 height 747
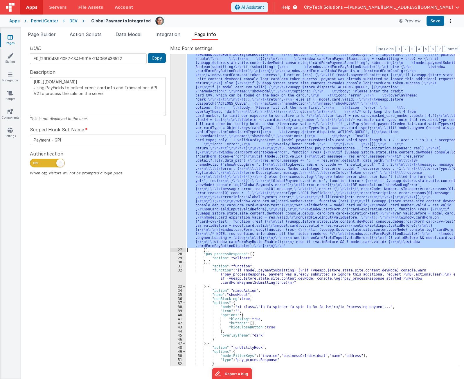
click at [175, 222] on div "26" at bounding box center [178, 32] width 15 height 431
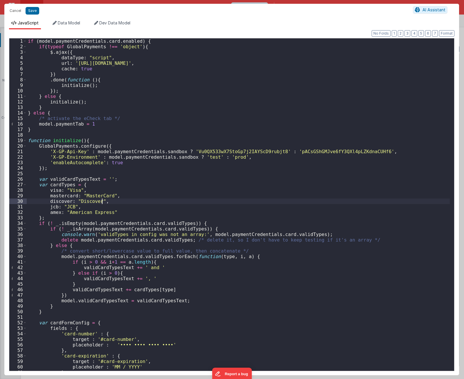
click at [170, 200] on div "if ( model . paymentCredentials . card . enabled ) { if ( typeof GlobalPayments…" at bounding box center [238, 209] width 423 height 343
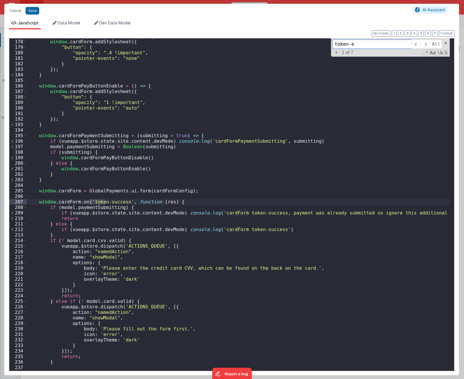
scroll to position [1291, 0]
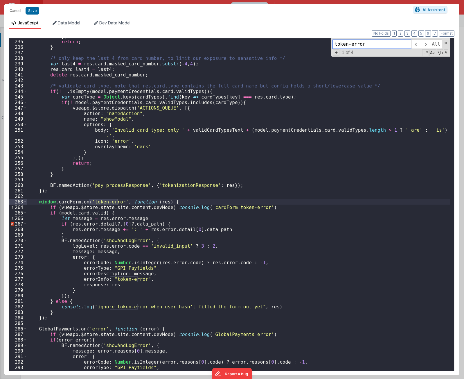
type input "token-error"
click at [176, 202] on div "}]) ; return ; } /* only keep the last 4 from card number, to limit our exposur…" at bounding box center [238, 204] width 423 height 343
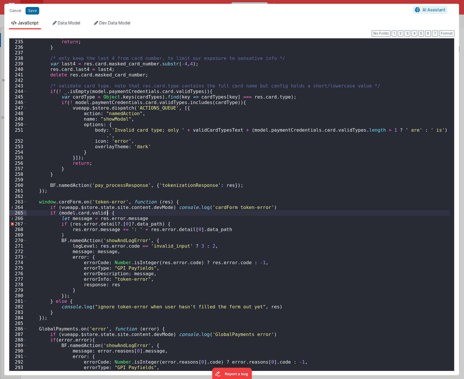
click at [161, 211] on div "}]) ; return ; } /* only keep the last 4 from card number, to limit our exposur…" at bounding box center [238, 204] width 423 height 343
click at [171, 225] on div "}]) ; return ; } /* only keep the last 4 from card number, to limit our exposur…" at bounding box center [238, 204] width 423 height 343
click at [169, 216] on div "}]) ; return ; } /* only keep the last 4 from card number, to limit our exposur…" at bounding box center [238, 204] width 423 height 343
click at [172, 160] on div "}]) ; return ; } /* only keep the last 4 from card number, to limit our exposur…" at bounding box center [238, 204] width 423 height 343
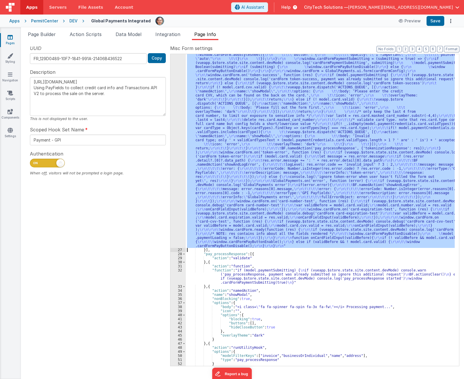
click at [303, 191] on div ""function" : "if (model.paymentCredentials.card.enabled) { \r\n if(typeof Globa…" at bounding box center [320, 210] width 269 height 312
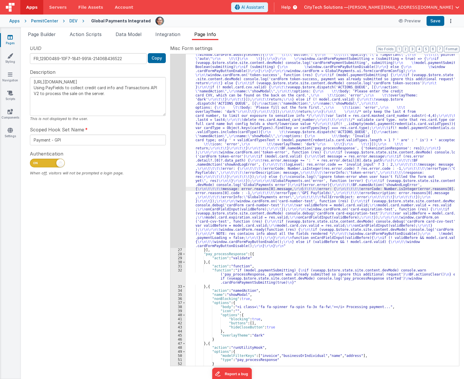
click at [236, 206] on div ""function" : "if (model.paymentCredentials.card.enabled) { \r\n if(typeof Globa…" at bounding box center [320, 190] width 269 height 747
click at [175, 206] on div "26" at bounding box center [178, 32] width 15 height 431
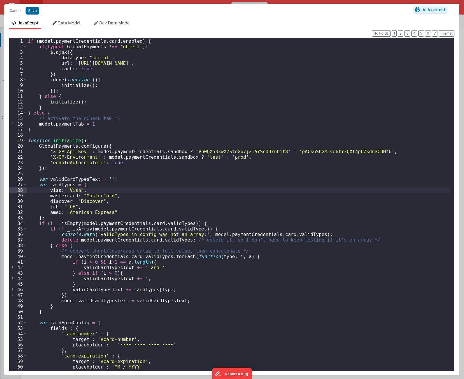
click at [177, 188] on div "if ( model . paymentCredentials . card . enabled ) { if ( typeof GlobalPayments…" at bounding box center [238, 209] width 423 height 343
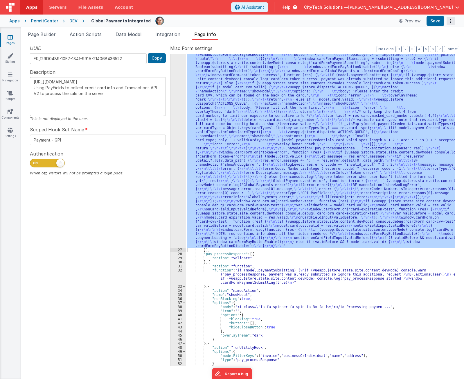
click at [447, 20] on button "Options" at bounding box center [451, 21] width 8 height 8
click at [447, 20] on button at bounding box center [232, 189] width 464 height 379
click at [450, 20] on button "Options" at bounding box center [451, 21] width 8 height 8
click at [439, 45] on link "Rollback" at bounding box center [429, 43] width 51 height 11
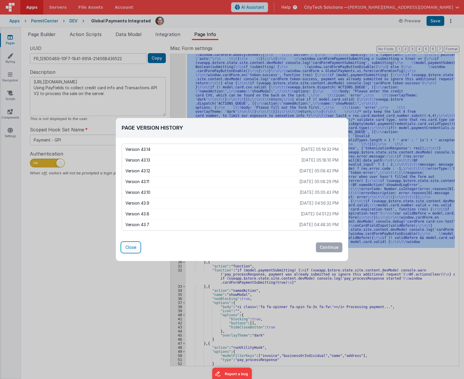
click at [134, 245] on button "Close" at bounding box center [131, 247] width 18 height 10
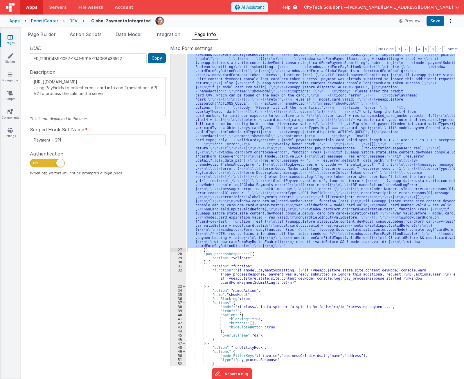
click at [99, 277] on div "UUID FR_129D0489-10F7-1841-991A-21406B436522 Copy Description [URL][DOMAIN_NAME…" at bounding box center [98, 205] width 145 height 321
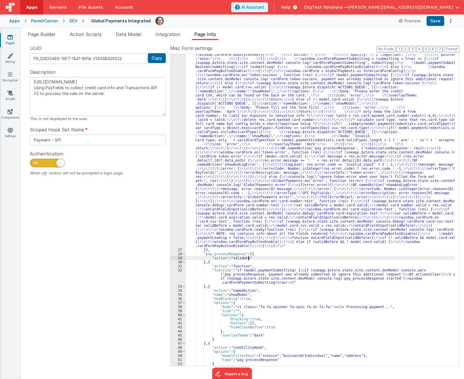
click at [291, 259] on div ""function" : "if (model.paymentCredentials.card.enabled) { \r\n if(typeof Globa…" at bounding box center [320, 190] width 269 height 747
click at [81, 287] on div "UUID FR_129D0489-10F7-1841-991A-21406B436522 Copy Description [URL][DOMAIN_NAME…" at bounding box center [98, 205] width 145 height 321
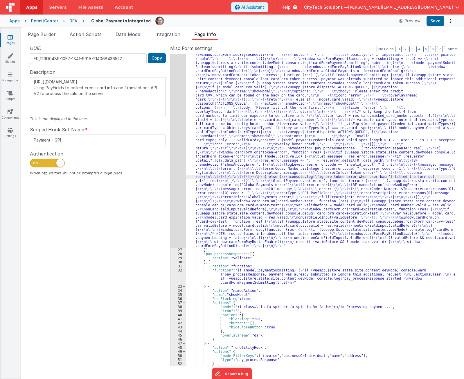
click at [258, 177] on div ""function" : "if (model.paymentCredentials.card.enabled) { \r\n if(typeof Globa…" at bounding box center [320, 190] width 269 height 747
click at [177, 201] on div "26" at bounding box center [178, 32] width 15 height 431
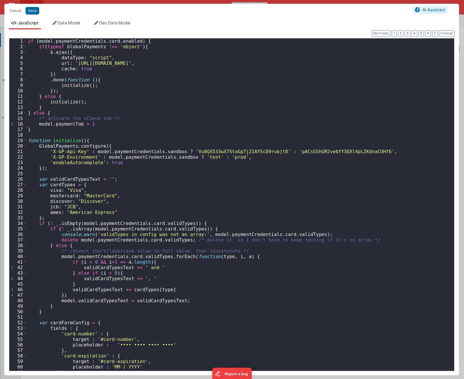
drag, startPoint x: 180, startPoint y: 193, endPoint x: 225, endPoint y: 179, distance: 47.1
click at [180, 193] on div "if ( model . paymentCredentials . card . enabled ) { if ( typeof GlobalPayments…" at bounding box center [238, 209] width 423 height 343
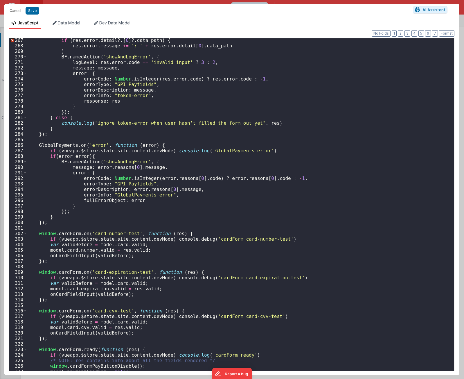
scroll to position [1539, 0]
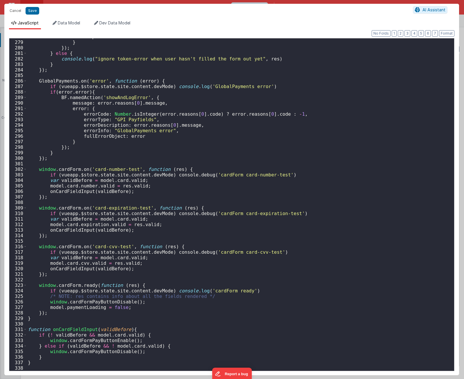
click at [233, 191] on div "response : res } }) ; } else { console . log ( "ignore token-error when user ha…" at bounding box center [238, 205] width 423 height 343
click at [133, 257] on div "response : res } }) ; } else { console . log ( "ignore token-error when user ha…" at bounding box center [238, 205] width 423 height 343
click at [308, 190] on div "response : res } }) ; } else { console . log ( "ignore token-error when user ha…" at bounding box center [238, 205] width 423 height 343
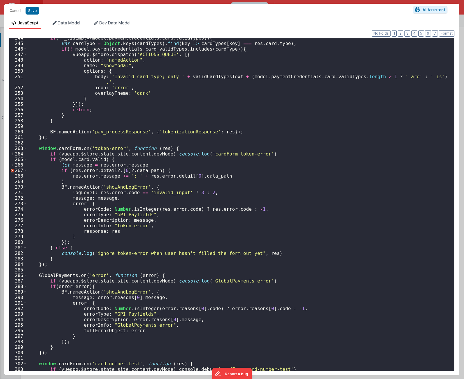
scroll to position [1343, 0]
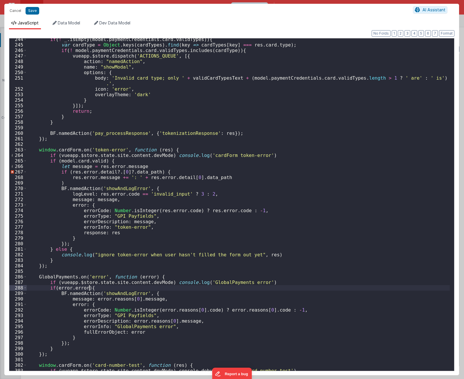
click at [139, 289] on div "if ( ! _ . isEmpty ( model . paymentCredentials . card . validTypes )) { var ca…" at bounding box center [238, 208] width 423 height 343
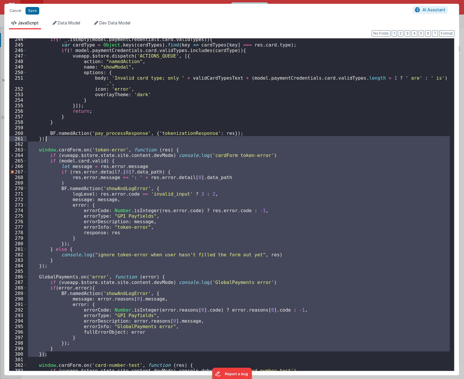
drag, startPoint x: 57, startPoint y: 355, endPoint x: 83, endPoint y: 137, distance: 218.6
click at [83, 137] on div "if ( ! _ . isEmpty ( model . paymentCredentials . card . validTypes )) { var ca…" at bounding box center [238, 208] width 423 height 343
drag, startPoint x: 129, startPoint y: 194, endPoint x: 128, endPoint y: 189, distance: 4.7
click at [129, 194] on div "if ( ! _ . isEmpty ( model . paymentCredentials . card . validTypes )) { var ca…" at bounding box center [238, 204] width 423 height 332
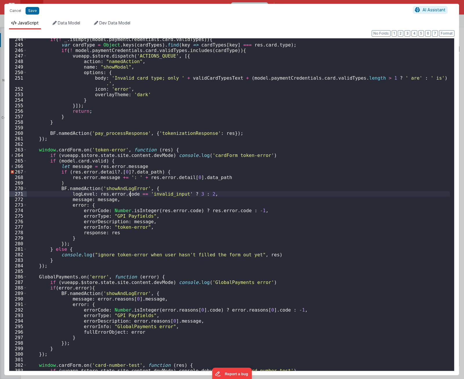
click at [126, 179] on div "if ( ! _ . isEmpty ( model . paymentCredentials . card . validTypes )) { var ca…" at bounding box center [238, 208] width 423 height 343
click at [126, 182] on div "if ( ! _ . isEmpty ( model . paymentCredentials . card . validTypes )) { var ca…" at bounding box center [238, 208] width 423 height 343
drag, startPoint x: 136, startPoint y: 228, endPoint x: 153, endPoint y: 182, distance: 48.5
click at [135, 224] on div "if ( ! _ . isEmpty ( model . paymentCredentials . card . validTypes )) { var ca…" at bounding box center [238, 208] width 423 height 343
click at [177, 171] on div "if ( ! _ . isEmpty ( model . paymentCredentials . card . validTypes )) { var ca…" at bounding box center [238, 208] width 423 height 343
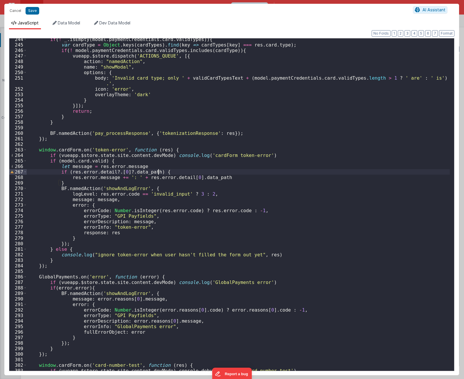
type textarea "[URL][DOMAIN_NAME] Using PayFields to collect credit card info and Transactions…"
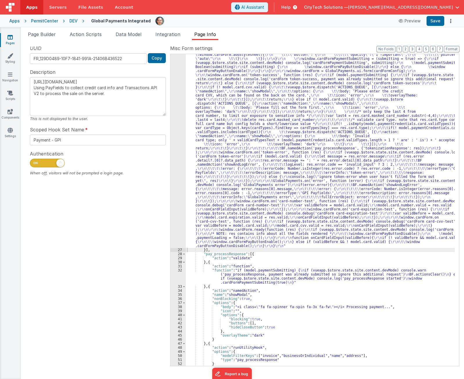
click at [276, 210] on div ""function" : "if (model.paymentCredentials.card.enabled) { \r\n if(typeof Globa…" at bounding box center [320, 190] width 269 height 747
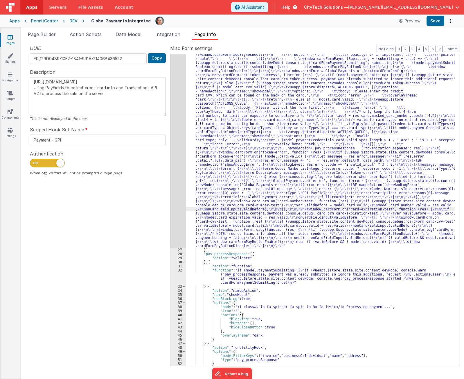
drag, startPoint x: 272, startPoint y: 198, endPoint x: 269, endPoint y: 225, distance: 27.6
click at [272, 198] on div ""function" : "if (model.paymentCredentials.card.enabled) { \r\n if(typeof Globa…" at bounding box center [320, 190] width 269 height 747
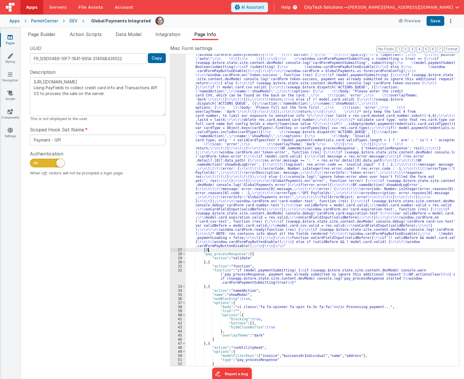
click at [257, 248] on div ""function" : "if (model.paymentCredentials.card.enabled) { \r\n if(typeof Globa…" at bounding box center [320, 190] width 269 height 747
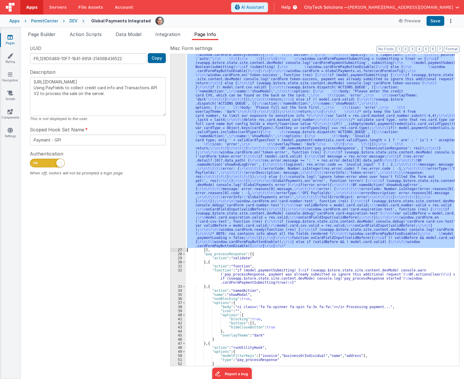
click at [174, 228] on div "26" at bounding box center [178, 32] width 15 height 431
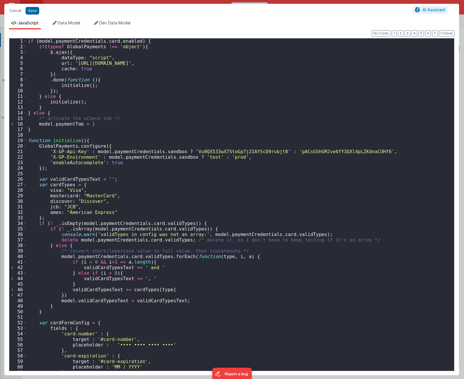
click at [203, 211] on div "if ( model . paymentCredentials . card . enabled ) { if ( typeof GlobalPayments…" at bounding box center [238, 209] width 423 height 343
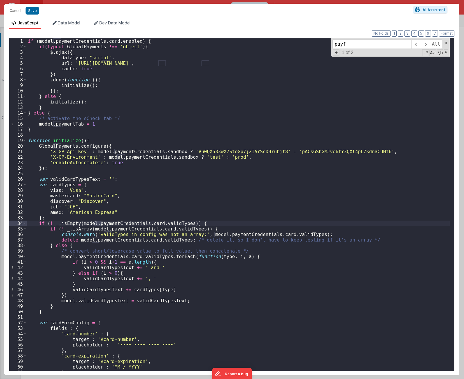
scroll to position [1358, 0]
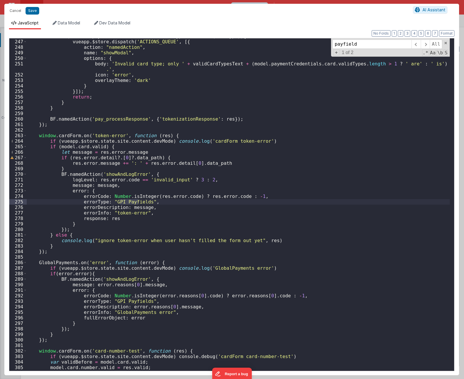
type input "payfields"
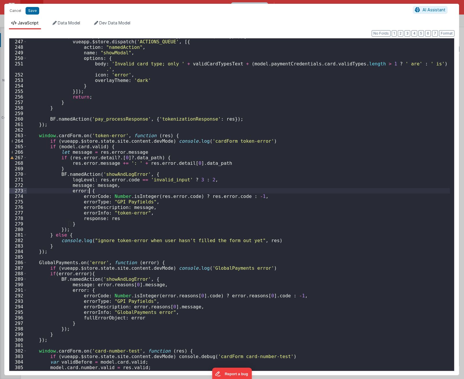
click at [144, 192] on div "if ( ! model . paymentCredentials . card . validTypes . includes ( cardType )) …" at bounding box center [238, 204] width 423 height 343
click at [77, 152] on div "if ( ! model . paymentCredentials . card . validTypes . includes ( cardType )) …" at bounding box center [238, 204] width 423 height 343
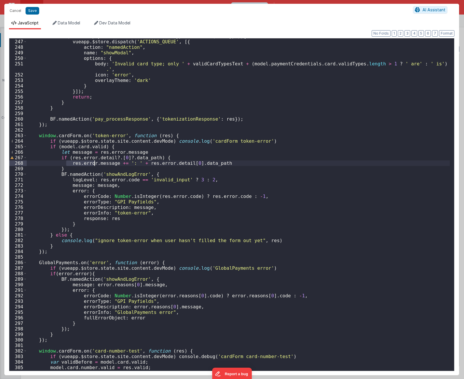
drag, startPoint x: 67, startPoint y: 164, endPoint x: 94, endPoint y: 162, distance: 26.8
click at [94, 162] on div "if ( ! model . paymentCredentials . card . validTypes . includes ( cardType )) …" at bounding box center [238, 204] width 423 height 343
click at [85, 163] on div "if ( ! model . paymentCredentials . card . validTypes . includes ( cardType )) …" at bounding box center [238, 204] width 423 height 343
click at [74, 151] on div "if ( ! model . paymentCredentials . card . validTypes . includes ( cardType )) …" at bounding box center [238, 204] width 423 height 343
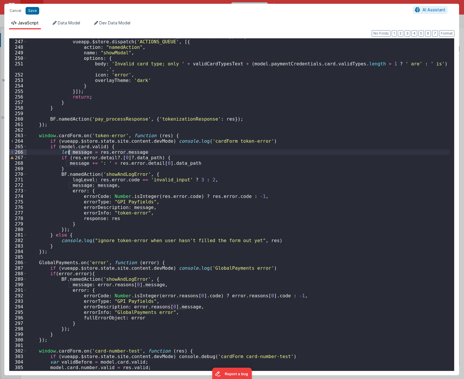
click at [74, 151] on div "if ( ! model . paymentCredentials . card . validTypes . includes ( cardType )) …" at bounding box center [238, 204] width 423 height 343
click at [72, 164] on div "if ( ! model . paymentCredentials . card . validTypes . includes ( cardType )) …" at bounding box center [238, 204] width 423 height 343
click at [113, 171] on div "if ( ! model . paymentCredentials . card . validTypes . includes ( cardType )) …" at bounding box center [238, 204] width 423 height 343
click at [153, 189] on div "if ( ! model . paymentCredentials . card . validTypes . includes ( cardType )) …" at bounding box center [238, 204] width 423 height 343
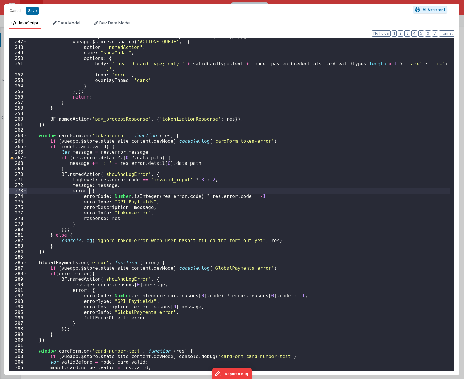
type textarea "[URL][DOMAIN_NAME] Using PayFields to collect credit card info and Transactions…"
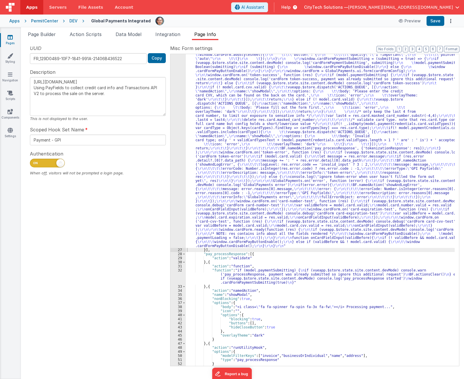
drag, startPoint x: 241, startPoint y: 209, endPoint x: 235, endPoint y: 207, distance: 5.6
click at [241, 209] on div ""function" : "if (model.paymentCredentials.card.enabled) { \r\n if(typeof Globa…" at bounding box center [320, 190] width 269 height 747
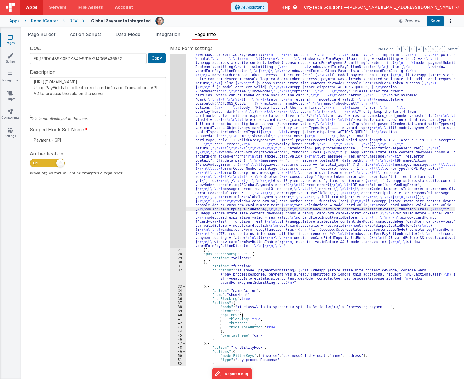
click at [176, 190] on div "26" at bounding box center [178, 32] width 15 height 431
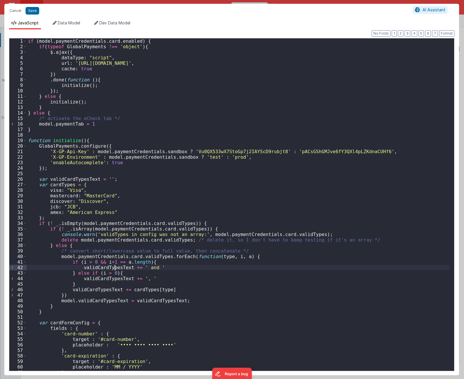
click at [115, 265] on div "if ( model . paymentCredentials . card . enabled ) { if ( typeof GlobalPayments…" at bounding box center [238, 209] width 423 height 343
click at [151, 205] on div "if ( model . paymentCredentials . card . enabled ) { if ( typeof GlobalPayments…" at bounding box center [238, 209] width 423 height 343
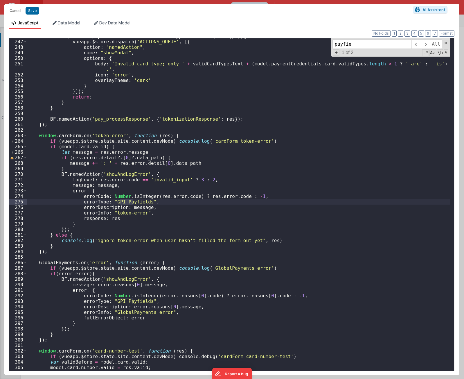
type input "payfiel"
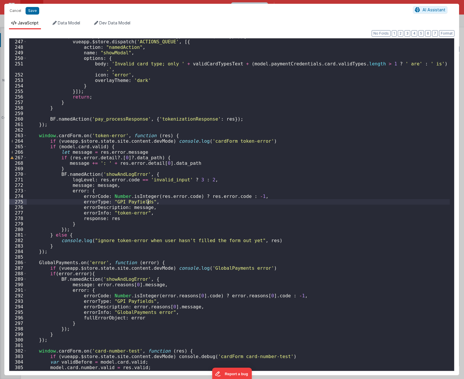
click at [151, 203] on div "if ( ! model . paymentCredentials . card . validTypes . includes ( cardType )) …" at bounding box center [238, 204] width 423 height 343
click at [147, 169] on div "if ( ! model . paymentCredentials . card . validTypes . includes ( cardType )) …" at bounding box center [238, 204] width 423 height 343
click at [144, 153] on div "if ( ! model . paymentCredentials . card . validTypes . includes ( cardType )) …" at bounding box center [238, 204] width 423 height 343
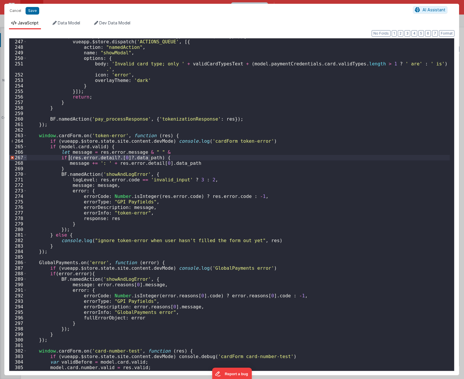
drag, startPoint x: 151, startPoint y: 158, endPoint x: 68, endPoint y: 158, distance: 82.2
click at [68, 158] on div "if ( ! model . paymentCredentials . card . validTypes . includes ( cardType )) …" at bounding box center [238, 204] width 423 height 343
click at [183, 152] on div "if ( ! model . paymentCredentials . card . validTypes . includes ( cardType )) …" at bounding box center [238, 204] width 423 height 343
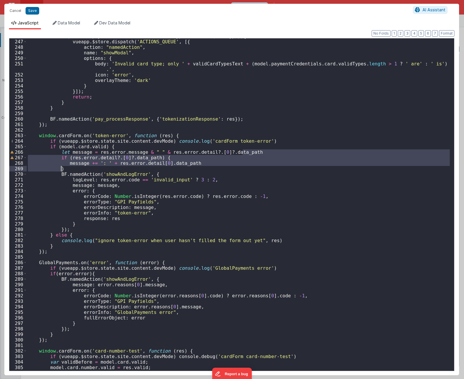
click at [147, 169] on div "if ( ! model . paymentCredentials . card . validTypes . includes ( cardType )) …" at bounding box center [238, 204] width 423 height 343
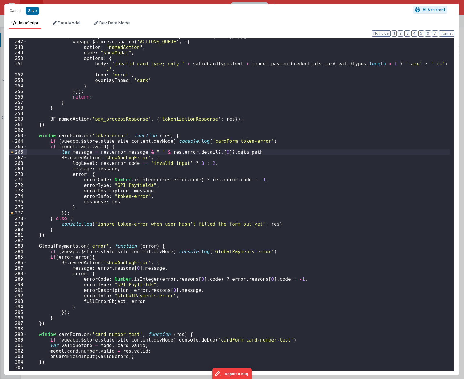
click at [253, 153] on div "if ( ! model . paymentCredentials . card . validTypes . includes ( cardType )) …" at bounding box center [238, 204] width 423 height 343
click at [218, 148] on div "if ( ! model . paymentCredentials . card . validTypes . includes ( cardType )) …" at bounding box center [238, 204] width 423 height 343
click at [208, 149] on div "if ( ! model . paymentCredentials . card . validTypes . includes ( cardType )) …" at bounding box center [238, 204] width 423 height 343
click at [203, 159] on div "if ( ! model . paymentCredentials . card . validTypes . includes ( cardType )) …" at bounding box center [238, 204] width 423 height 343
click at [152, 171] on div "if ( ! model . paymentCredentials . card . validTypes . includes ( cardType )) …" at bounding box center [238, 204] width 423 height 343
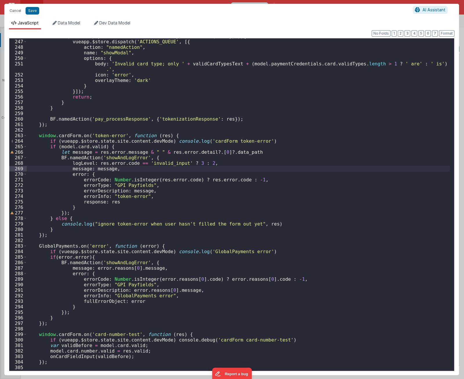
click at [221, 173] on div "if ( ! model . paymentCredentials . card . validTypes . includes ( cardType )) …" at bounding box center [238, 204] width 423 height 343
click at [157, 189] on div "if ( ! model . paymentCredentials . card . validTypes . includes ( cardType )) …" at bounding box center [238, 204] width 423 height 343
click at [161, 171] on div "if ( ! model . paymentCredentials . card . validTypes . includes ( cardType )) …" at bounding box center [238, 204] width 423 height 343
type textarea "[URL][DOMAIN_NAME] Using PayFields to collect credit card info and Transactions…"
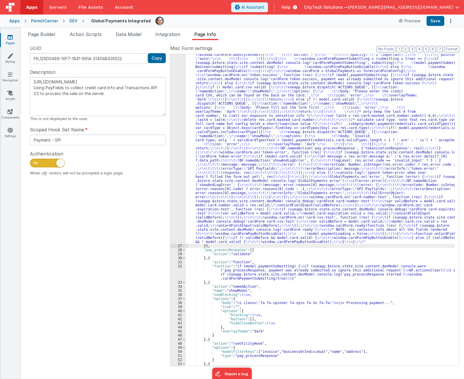
click at [282, 191] on div ""function" : "if (model.paymentCredentials.card.enabled) { \r\n if(typeof Globa…" at bounding box center [320, 188] width 269 height 743
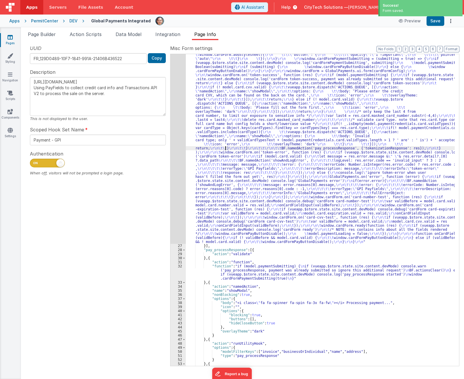
click at [226, 146] on div ""function" : "if (model.paymentCredentials.card.enabled) { \r\n if(typeof Globa…" at bounding box center [320, 188] width 269 height 743
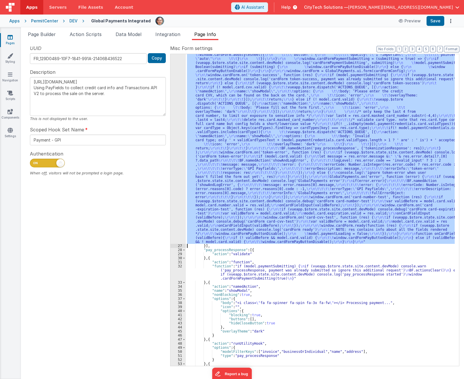
click at [174, 195] on div "26" at bounding box center [178, 30] width 15 height 427
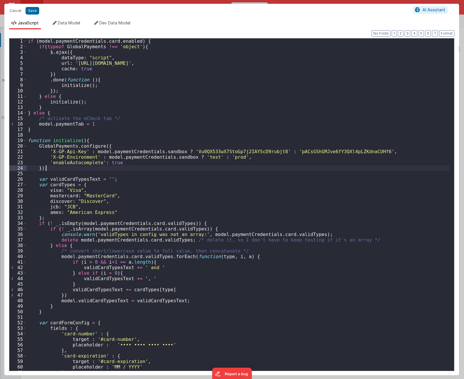
click at [166, 169] on div "if ( model . paymentCredentials . card . enabled ) { if ( typeof GlobalPayments…" at bounding box center [238, 209] width 423 height 343
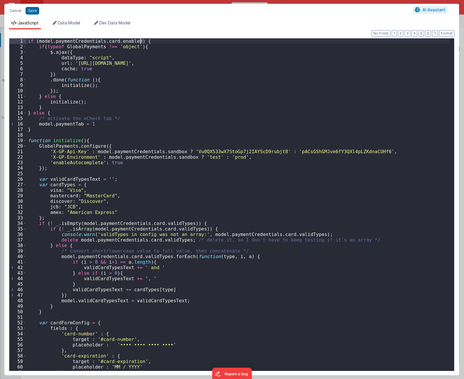
click at [187, 42] on div "if ( model . paymentCredentials . card . enabled ) { if ( typeof GlobalPayments…" at bounding box center [238, 209] width 423 height 343
click at [162, 184] on div "if ( model . paymentCredentials . card . enabled ) { if ( typeof GlobalPayments…" at bounding box center [238, 209] width 423 height 343
click at [151, 215] on div "if ( model . paymentCredentials . card . enabled ) { if ( typeof GlobalPayments…" at bounding box center [238, 209] width 423 height 343
click at [143, 215] on div "if ( model . paymentCredentials . card . enabled ) { if ( typeof GlobalPayments…" at bounding box center [238, 209] width 423 height 343
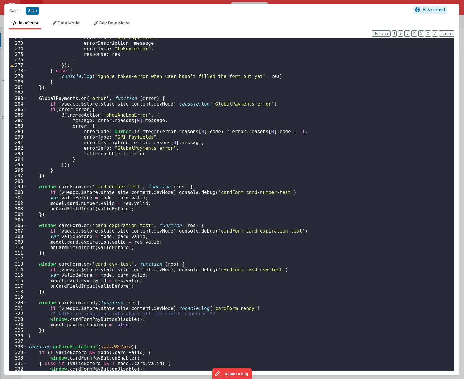
scroll to position [1401, 0]
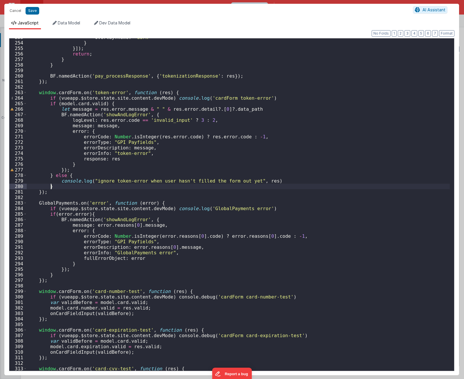
click at [205, 187] on div "overlayTheme : 'dark' } }]) ; return ; } } BF . namedAction ( 'pay_processRespo…" at bounding box center [238, 206] width 423 height 343
click at [196, 139] on div "overlayTheme : 'dark' } }]) ; return ; } } BF . namedAction ( 'pay_processRespo…" at bounding box center [238, 206] width 423 height 343
click at [167, 219] on div "overlayTheme : 'dark' } }]) ; return ; } } BF . namedAction ( 'pay_processRespo…" at bounding box center [238, 206] width 423 height 343
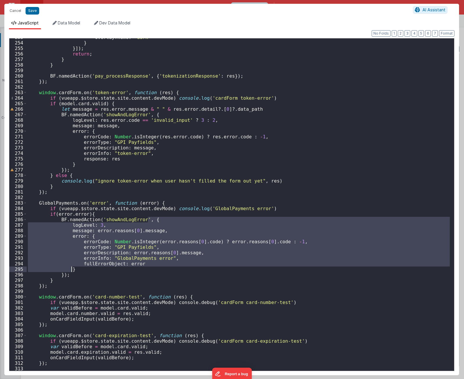
drag, startPoint x: 158, startPoint y: 220, endPoint x: 165, endPoint y: 271, distance: 51.3
click at [165, 271] on div "overlayTheme : 'dark' } }]) ; return ; } } BF . namedAction ( 'pay_processRespo…" at bounding box center [238, 206] width 423 height 343
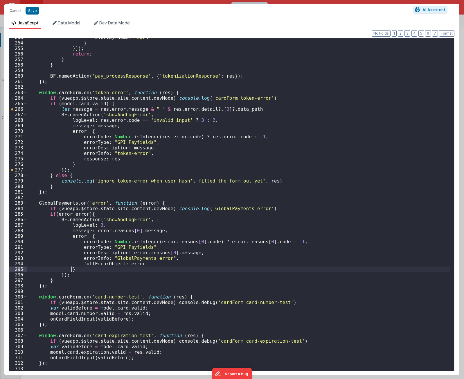
click at [94, 264] on div "overlayTheme : 'dark' } }]) ; return ; } } BF . namedAction ( 'pay_processRespo…" at bounding box center [238, 206] width 423 height 343
click at [94, 259] on div "overlayTheme : 'dark' } }]) ; return ; } } BF . namedAction ( 'pay_processRespo…" at bounding box center [238, 206] width 423 height 343
type textarea "[URL][DOMAIN_NAME] Using PayFields to collect credit card info and Transactions…"
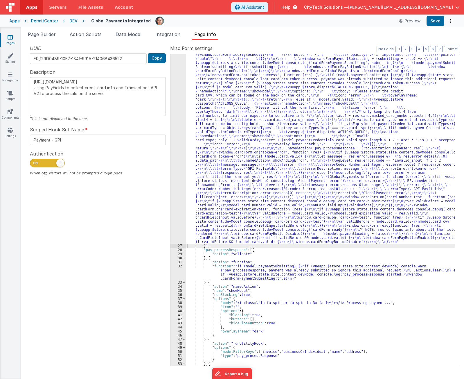
click at [260, 229] on div ""function" : "if (model.paymentCredentials.card.enabled) { \r\n if(typeof Globa…" at bounding box center [320, 188] width 269 height 743
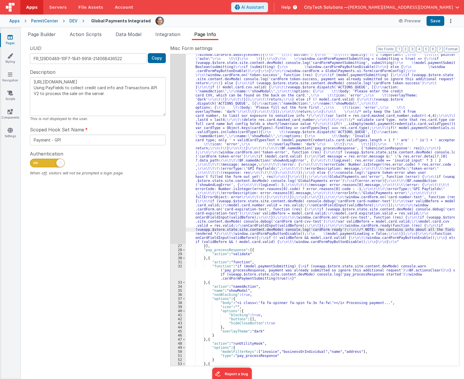
click at [258, 257] on div ""function" : "if (model.paymentCredentials.card.enabled) { \r\n if(typeof Globa…" at bounding box center [320, 188] width 269 height 743
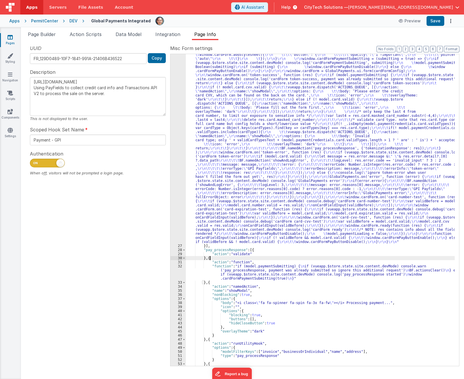
click at [263, 251] on div ""function" : "if (model.paymentCredentials.card.enabled) { \r\n if(typeof Globa…" at bounding box center [320, 188] width 269 height 743
click at [261, 266] on div ""function" : "if (model.paymentCredentials.card.enabled) { \r\n if(typeof Globa…" at bounding box center [320, 188] width 269 height 743
click at [177, 272] on div "32" at bounding box center [178, 272] width 15 height 16
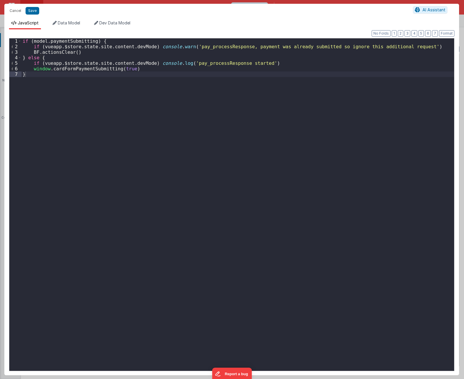
click at [95, 68] on div "if ( model . paymentSubmitting ) { if ( vueapp . $store . state . site . conten…" at bounding box center [238, 209] width 433 height 343
click at [109, 123] on div "if ( model . paymentSubmitting ) { if ( vueapp . $store . state . site . conten…" at bounding box center [238, 209] width 433 height 343
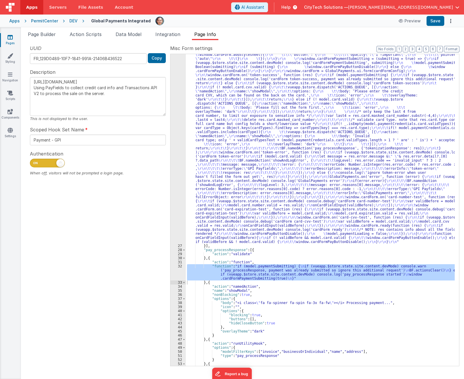
click at [263, 260] on div ""function" : "if (model.paymentCredentials.card.enabled) { \r\n if(typeof Globa…" at bounding box center [320, 188] width 269 height 743
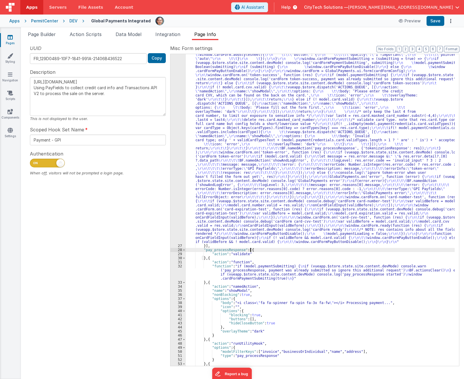
click at [264, 250] on div ""function" : "if (model.paymentCredentials.card.enabled) { \r\n if(typeof Globa…" at bounding box center [320, 188] width 269 height 743
drag, startPoint x: 436, startPoint y: 21, endPoint x: 440, endPoint y: 21, distance: 4.1
click at [436, 21] on button "Save" at bounding box center [436, 21] width 18 height 10
click at [254, 260] on div ""function" : "if (model.paymentCredentials.card.enabled) { \r\n if(typeof Globa…" at bounding box center [320, 188] width 269 height 743
click at [260, 271] on div ""function" : "if (model.paymentCredentials.card.enabled) { \r\n if(typeof Globa…" at bounding box center [320, 188] width 269 height 743
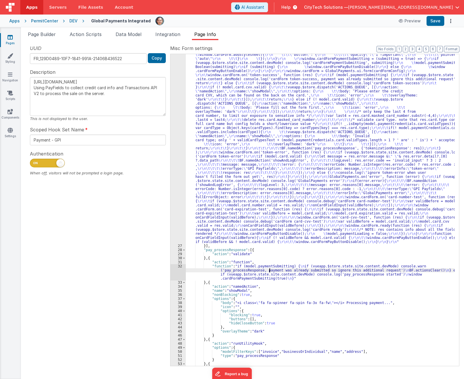
click at [269, 269] on div ""function" : "if (model.paymentCredentials.card.enabled) { \r\n if(typeof Globa…" at bounding box center [320, 188] width 269 height 743
click at [269, 267] on div ""function" : "if (model.paymentCredentials.card.enabled) { \r\n if(typeof Globa…" at bounding box center [320, 188] width 269 height 743
drag, startPoint x: 269, startPoint y: 267, endPoint x: 309, endPoint y: 263, distance: 40.0
click at [269, 267] on div ""function" : "if (model.paymentCredentials.card.enabled) { \r\n if(typeof Globa…" at bounding box center [320, 188] width 269 height 743
drag, startPoint x: 279, startPoint y: 278, endPoint x: 404, endPoint y: 275, distance: 125.0
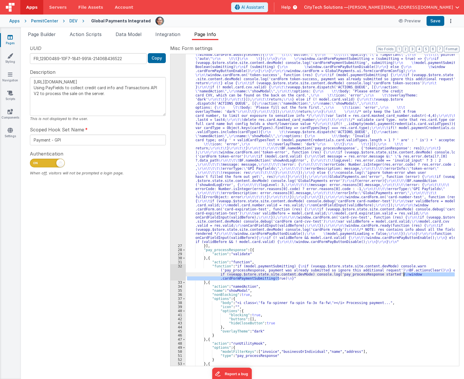
click at [404, 275] on div ""function" : "if (model.paymentCredentials.card.enabled) { \r\n if(typeof Globa…" at bounding box center [320, 188] width 269 height 743
click at [260, 268] on div ""function" : "if (model.paymentCredentials.card.enabled) { \r\n if(typeof Globa…" at bounding box center [320, 188] width 269 height 743
click at [234, 275] on div ""function" : "if (model.paymentCredentials.card.enabled) { \r\n if(typeof Globa…" at bounding box center [320, 188] width 269 height 743
drag, startPoint x: 249, startPoint y: 268, endPoint x: 246, endPoint y: 269, distance: 3.2
click at [248, 268] on div ""function" : "if (model.paymentCredentials.card.enabled) { \r\n if(typeof Globa…" at bounding box center [320, 188] width 269 height 743
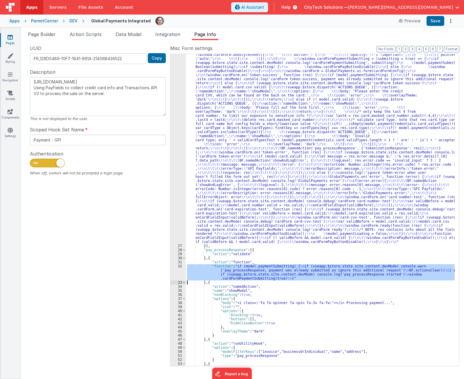
click at [176, 270] on div "32" at bounding box center [178, 272] width 15 height 16
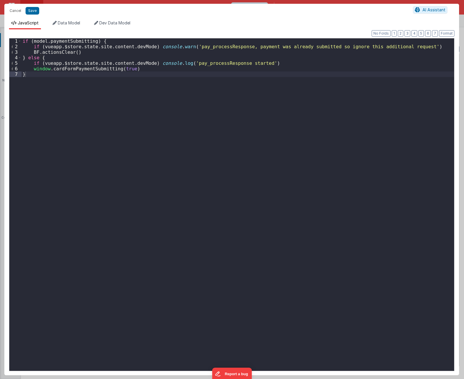
click at [95, 46] on div "if ( model . paymentSubmitting ) { if ( vueapp . $store . state . site . conten…" at bounding box center [238, 209] width 433 height 343
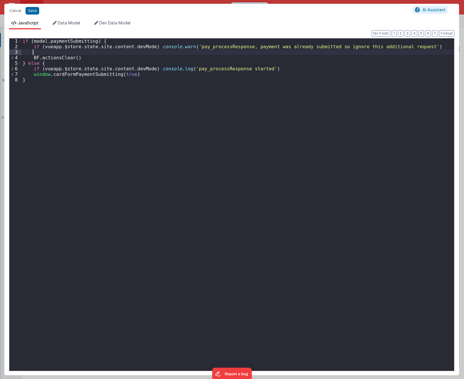
paste textarea
click at [117, 52] on div "if ( model . paymentSubmitting ) { if ( vueapp . $store . state . site . conten…" at bounding box center [238, 209] width 433 height 343
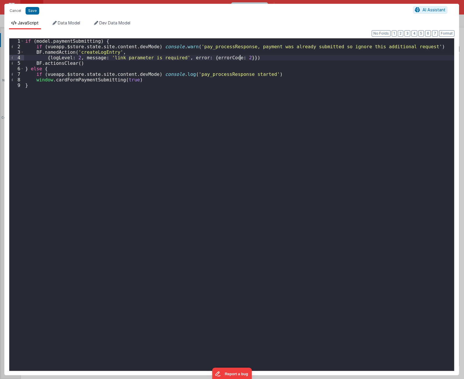
click at [258, 58] on div "if ( model . paymentSubmitting ) { if ( vueapp . $store . state . site . conten…" at bounding box center [239, 209] width 430 height 343
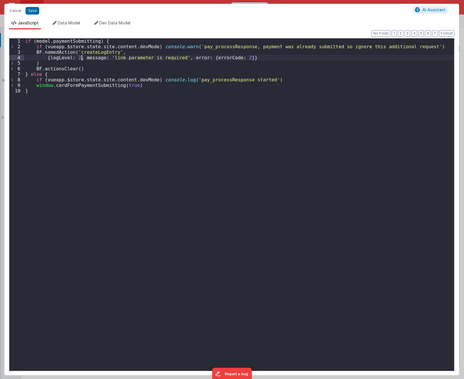
click at [81, 57] on div "if ( model . paymentSubmitting ) { if ( vueapp . $store . state . site . conten…" at bounding box center [239, 209] width 430 height 343
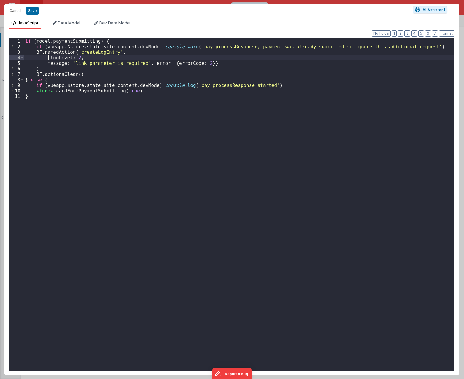
click at [48, 58] on div "if ( model . paymentSubmitting ) { if ( vueapp . $store . state . site . conten…" at bounding box center [239, 209] width 430 height 343
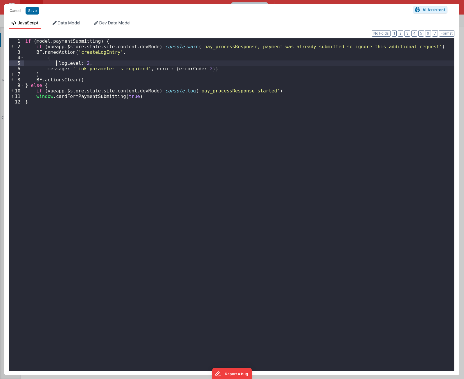
click at [44, 68] on div "if ( model . paymentSubmitting ) { if ( vueapp . $store . state . site . conten…" at bounding box center [239, 209] width 430 height 343
drag, startPoint x: 148, startPoint y: 68, endPoint x: 83, endPoint y: 70, distance: 66.0
click at [83, 70] on div "if ( model . paymentSubmitting ) { if ( vueapp . $store . state . site . conten…" at bounding box center [239, 209] width 430 height 343
drag, startPoint x: 405, startPoint y: 46, endPoint x: 186, endPoint y: 46, distance: 219.1
click at [186, 46] on div "if ( model . paymentSubmitting ) { if ( vueapp . $store . state . site . conten…" at bounding box center [239, 209] width 430 height 343
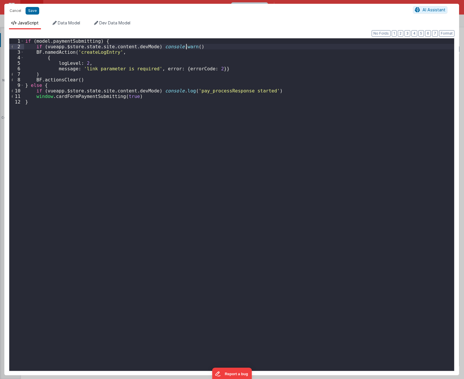
click at [187, 42] on div "if ( model . paymentSubmitting ) { if ( vueapp . $store . state . site . conten…" at bounding box center [239, 209] width 430 height 343
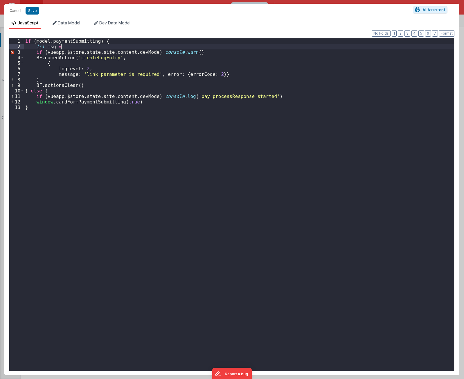
paste textarea
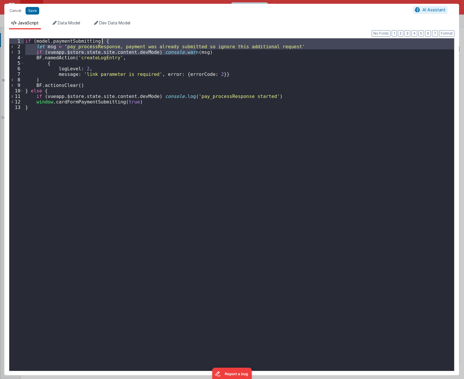
drag, startPoint x: 279, startPoint y: 52, endPoint x: 276, endPoint y: 40, distance: 12.2
click at [276, 40] on div "if ( model . paymentSubmitting ) { let msg = 'pay_processResponse, payment was …" at bounding box center [239, 209] width 430 height 343
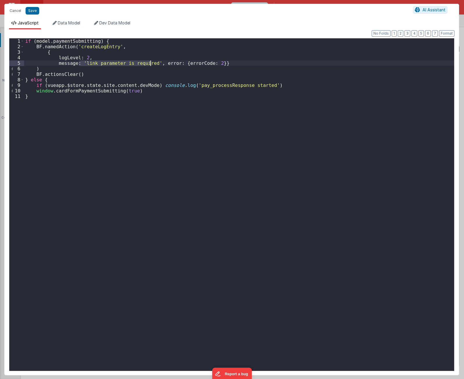
drag, startPoint x: 79, startPoint y: 62, endPoint x: 150, endPoint y: 62, distance: 70.6
click at [150, 62] on div "if ( model . paymentSubmitting ) { BF . namedAction ( 'createLogEntry' , { logL…" at bounding box center [239, 209] width 430 height 343
paste textarea
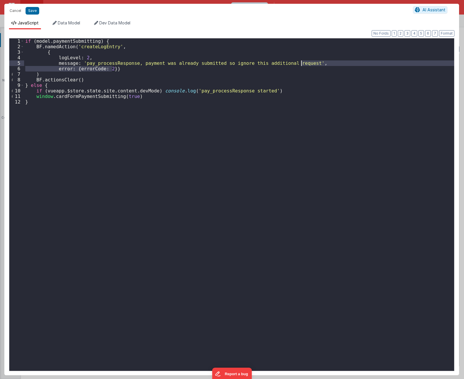
drag, startPoint x: 307, startPoint y: 69, endPoint x: 309, endPoint y: 65, distance: 3.6
click at [309, 65] on div "if ( model . paymentSubmitting ) { BF . namedAction ( 'createLogEntry' , { logL…" at bounding box center [239, 209] width 430 height 343
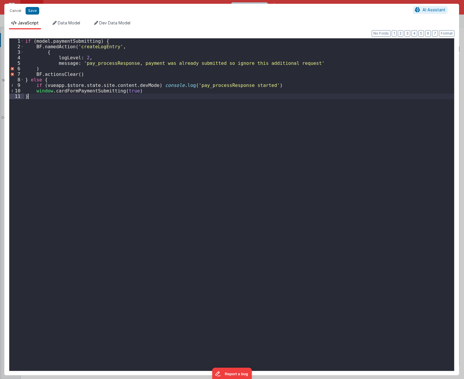
drag, startPoint x: 161, startPoint y: 133, endPoint x: 126, endPoint y: 132, distance: 35.2
click at [156, 133] on div "if ( model . paymentSubmitting ) { BF . namedAction ( 'createLogEntry' , { logL…" at bounding box center [239, 209] width 430 height 343
click at [55, 111] on div "if ( model . paymentSubmitting ) { BF . namedAction ( 'createLogEntry' , { logL…" at bounding box center [239, 209] width 430 height 343
click at [57, 105] on div "if ( model . paymentSubmitting ) { BF . namedAction ( 'createLogEntry' , { logL…" at bounding box center [239, 209] width 430 height 343
click at [46, 70] on div "if ( model . paymentSubmitting ) { BF . namedAction ( 'createLogEntry' , { logL…" at bounding box center [239, 209] width 430 height 343
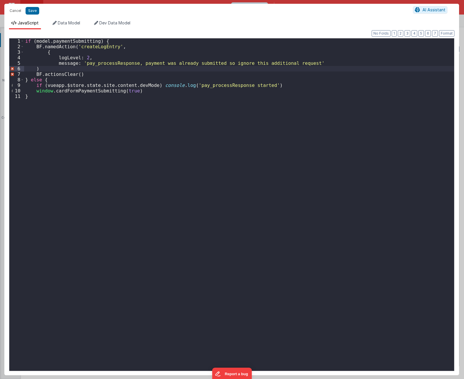
click at [328, 62] on div "if ( model . paymentSubmitting ) { BF . namedAction ( 'createLogEntry' , { logL…" at bounding box center [239, 209] width 430 height 343
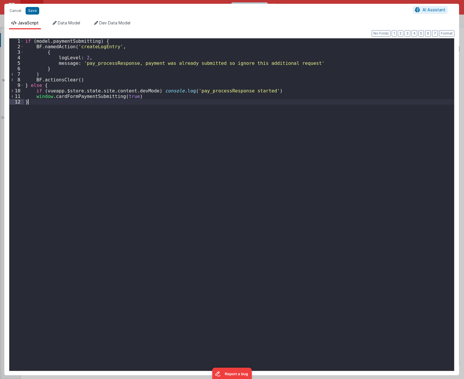
click at [123, 134] on div "if ( model . paymentSubmitting ) { BF . namedAction ( 'createLogEntry' , { logL…" at bounding box center [239, 209] width 430 height 343
type textarea "[URL][DOMAIN_NAME] Using PayFields to collect credit card info and Transactions…"
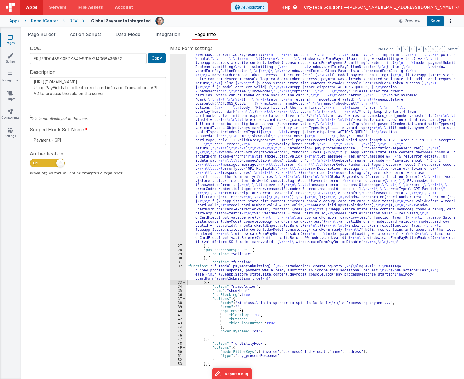
click at [314, 217] on div ""function" : "if (model.paymentCredentials.card.enabled) { \r\n if(typeof Globa…" at bounding box center [320, 188] width 269 height 743
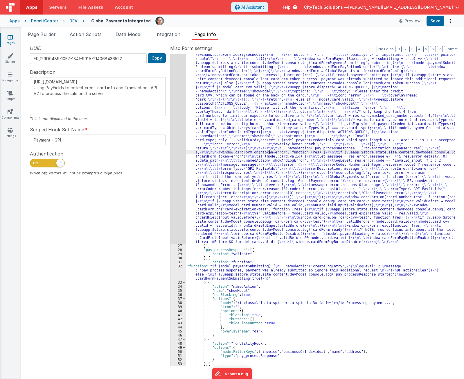
click at [270, 151] on div ""function" : "if (model.paymentCredentials.card.enabled) { \r\n if(typeof Globa…" at bounding box center [320, 188] width 269 height 743
click at [216, 268] on div ""function" : "if (model.paymentCredentials.card.enabled) { \r\n if(typeof Globa…" at bounding box center [320, 188] width 269 height 743
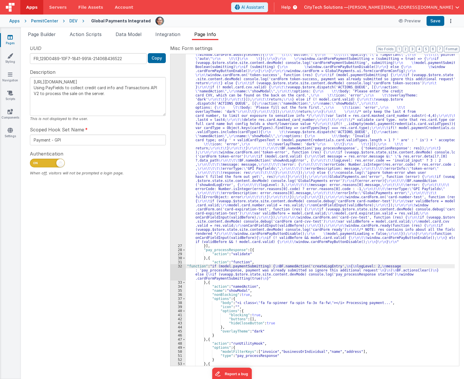
click at [179, 274] on div "32" at bounding box center [178, 272] width 15 height 16
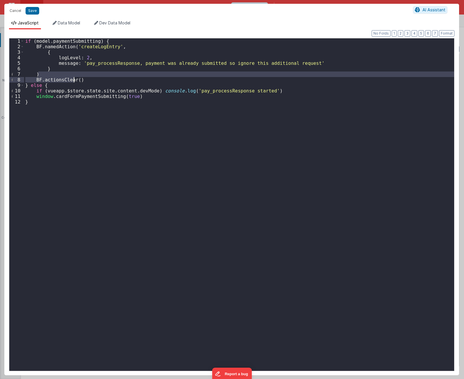
click at [74, 78] on div "if ( model . paymentSubmitting ) { BF . namedAction ( 'createLogEntry' , { logL…" at bounding box center [239, 209] width 430 height 343
click at [76, 74] on div "if ( model . paymentSubmitting ) { BF . namedAction ( 'createLogEntry' , { logL…" at bounding box center [239, 204] width 430 height 332
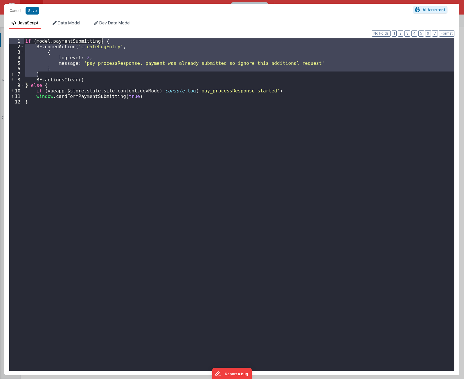
click at [112, 41] on div "if ( model . paymentSubmitting ) { BF . namedAction ( 'createLogEntry' , { logL…" at bounding box center [239, 209] width 430 height 343
click at [15, 13] on button "Cancel" at bounding box center [15, 11] width 17 height 8
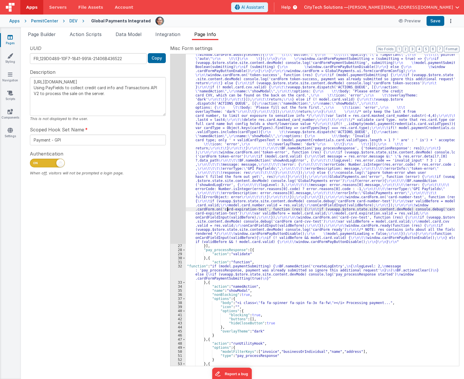
click at [228, 207] on div ""function" : "if (model.paymentCredentials.card.enabled) { \r\n if(typeof Globa…" at bounding box center [320, 188] width 269 height 743
click at [300, 184] on div ""function" : "if (model.paymentCredentials.card.enabled) { \r\n if(typeof Globa…" at bounding box center [320, 188] width 269 height 743
click at [174, 187] on div "26" at bounding box center [178, 30] width 15 height 427
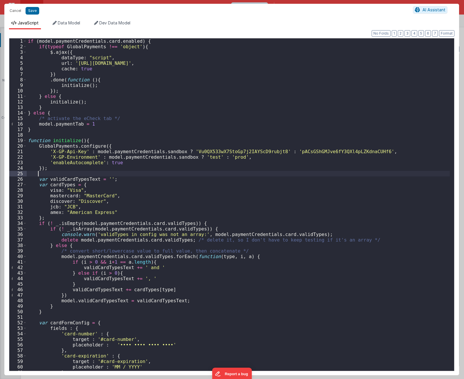
click at [175, 171] on div "if ( model . paymentCredentials . card . enabled ) { if ( typeof GlobalPayments…" at bounding box center [238, 209] width 423 height 343
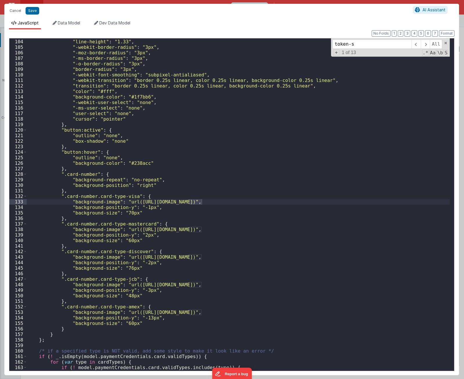
scroll to position [977, 0]
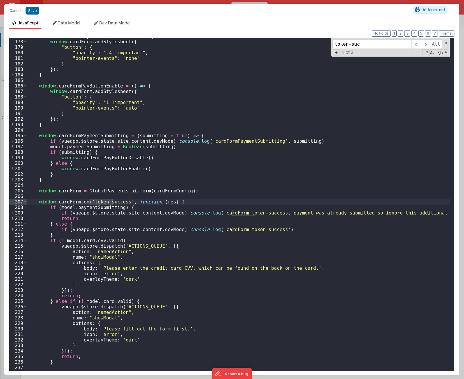
type input "token-succ"
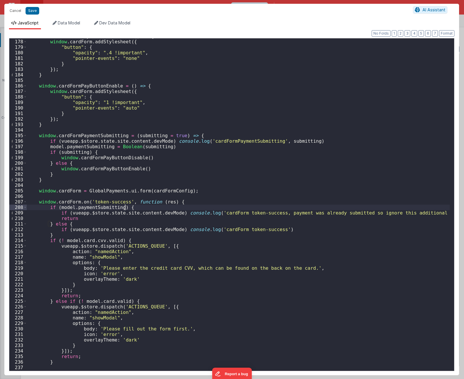
click at [156, 207] on div "window . cardFormPayButtonDisable = ( ) => { window . cardForm . addStylesheet …" at bounding box center [238, 204] width 423 height 343
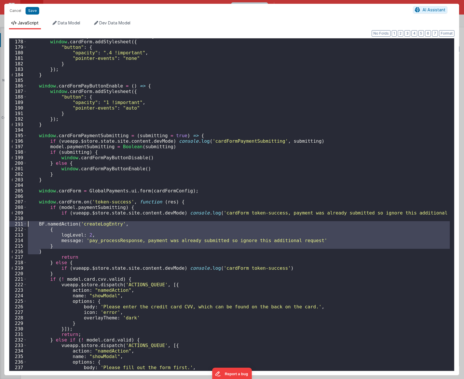
drag, startPoint x: 54, startPoint y: 253, endPoint x: 19, endPoint y: 226, distance: 44.6
click at [19, 226] on div "177 178 179 180 181 182 183 184 185 186 187 188 189 190 191 192 193 194 195 196…" at bounding box center [232, 204] width 446 height 333
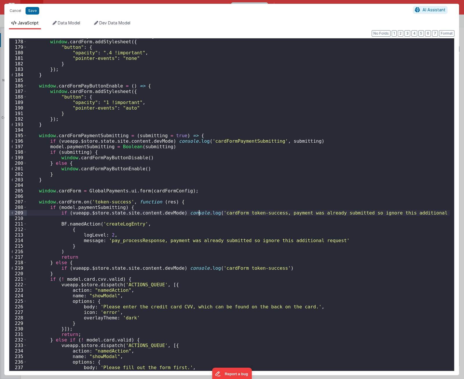
click at [200, 213] on div "window . cardFormPayButtonDisable = ( ) => { window . cardForm . addStylesheet …" at bounding box center [238, 204] width 423 height 343
drag, startPoint x: 207, startPoint y: 212, endPoint x: 434, endPoint y: 212, distance: 227.3
click at [434, 212] on div "window . cardFormPayButtonDisable = ( ) => { window . cardForm . addStylesheet …" at bounding box center [238, 204] width 423 height 343
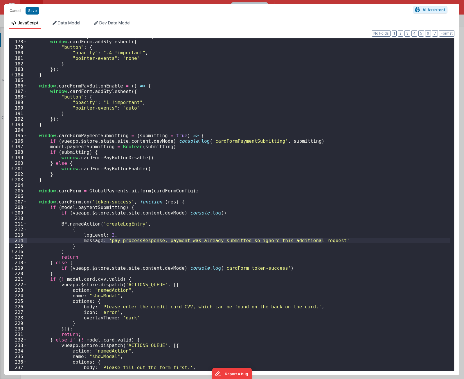
drag, startPoint x: 103, startPoint y: 240, endPoint x: 330, endPoint y: 240, distance: 227.0
click at [330, 240] on div "window . cardFormPayButtonDisable = ( ) => { window . cardForm . addStylesheet …" at bounding box center [238, 204] width 423 height 343
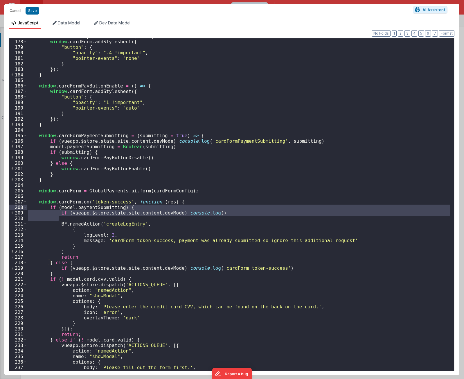
drag, startPoint x: 146, startPoint y: 219, endPoint x: 151, endPoint y: 209, distance: 11.7
click at [151, 209] on div "window . cardFormPayButtonDisable = ( ) => { window . cardForm . addStylesheet …" at bounding box center [238, 204] width 423 height 343
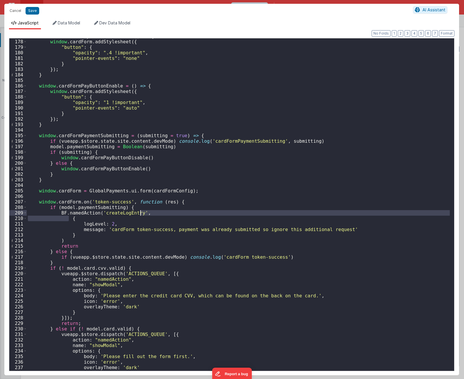
drag, startPoint x: 68, startPoint y: 218, endPoint x: 153, endPoint y: 212, distance: 84.5
click at [153, 212] on div "window . cardFormPayButtonDisable = ( ) => { window . cardForm . addStylesheet …" at bounding box center [238, 204] width 423 height 343
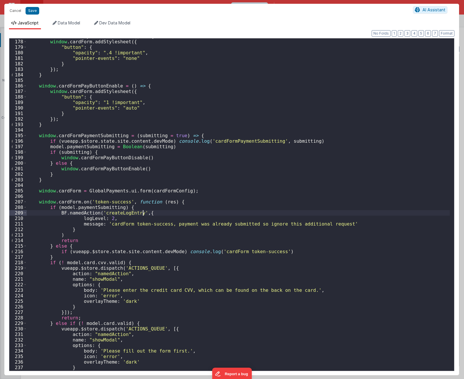
click at [166, 214] on div "window . cardFormPayButtonDisable = ( ) => { window . cardForm . addStylesheet …" at bounding box center [238, 204] width 423 height 343
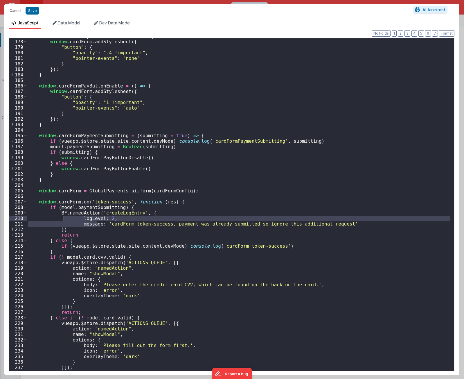
drag, startPoint x: 96, startPoint y: 225, endPoint x: 62, endPoint y: 218, distance: 34.4
click at [62, 218] on div "window . cardFormPayButtonDisable = ( ) => { window . cardForm . addStylesheet …" at bounding box center [238, 204] width 423 height 343
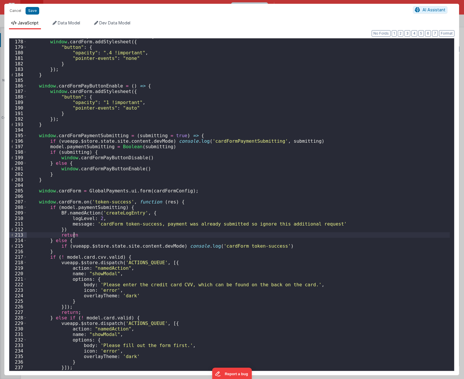
click at [104, 234] on div "window . cardFormPayButtonDisable = ( ) => { window . cardForm . addStylesheet …" at bounding box center [238, 204] width 423 height 343
click at [153, 214] on div "window . cardFormPayButtonDisable = ( ) => { window . cardForm . addStylesheet …" at bounding box center [238, 204] width 423 height 343
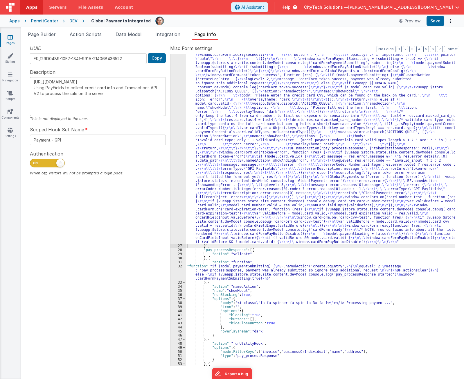
click at [245, 297] on div ""function" : "if (model.paymentCredentials.card.enabled) { \r\n if(typeof Globa…" at bounding box center [320, 188] width 269 height 743
click at [238, 266] on div ""function" : "if (model.paymentCredentials.card.enabled) { \r\n if(typeof Globa…" at bounding box center [320, 188] width 269 height 743
click at [176, 270] on div "32" at bounding box center [178, 272] width 15 height 16
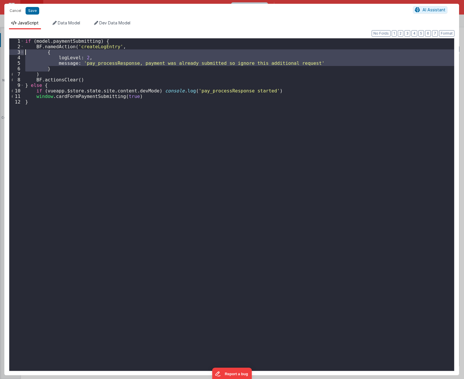
drag, startPoint x: 52, startPoint y: 68, endPoint x: 22, endPoint y: 53, distance: 33.4
click at [22, 53] on div "1 2 3 4 5 6 7 8 9 10 11 12 if ( model . paymentSubmitting ) { BF . namedAction …" at bounding box center [232, 204] width 446 height 333
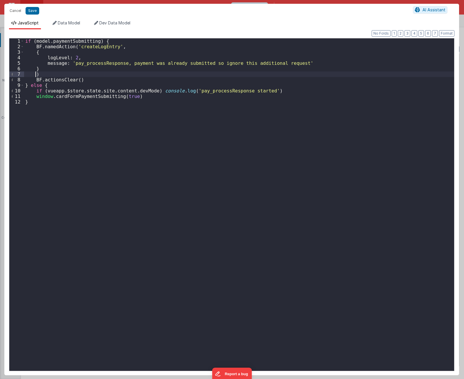
click at [35, 74] on div "if ( model . paymentSubmitting ) { BF . namedAction ( 'createLogEntry' , { logL…" at bounding box center [239, 209] width 430 height 343
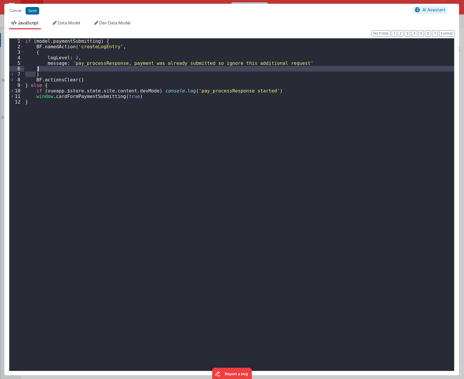
click at [39, 69] on div "if ( model . paymentSubmitting ) { BF . namedAction ( 'createLogEntry' , { logL…" at bounding box center [239, 209] width 430 height 343
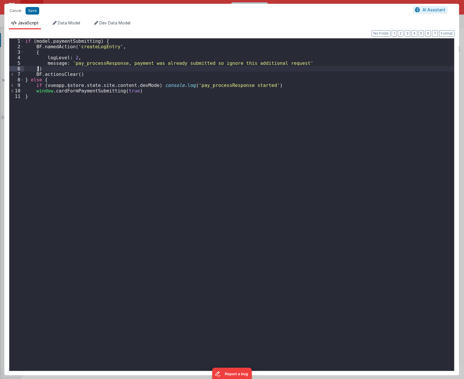
click at [124, 45] on div "if ( model . paymentSubmitting ) { BF . namedAction ( 'createLogEntry' , { logL…" at bounding box center [239, 209] width 430 height 343
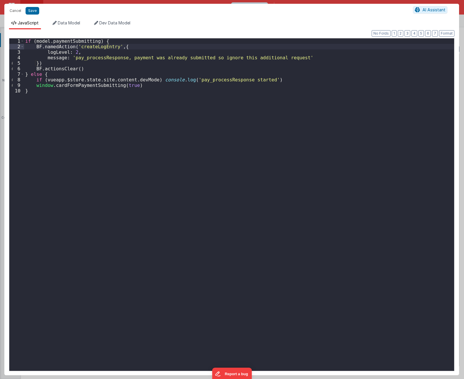
type textarea "[URL][DOMAIN_NAME] Using PayFields to collect credit card info and Transactions…"
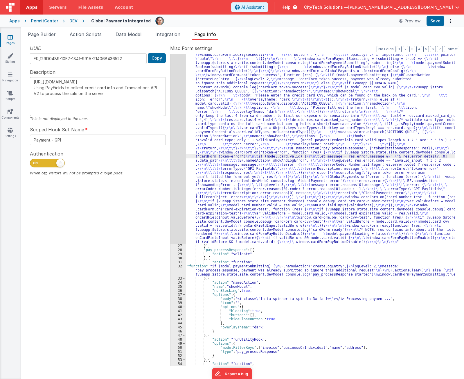
click at [353, 155] on div ""function" : "if (model.paymentCredentials.card.enabled) { \r\n if(typeof Globa…" at bounding box center [320, 188] width 269 height 743
click at [319, 158] on div ""function" : "if (model.paymentCredentials.card.enabled) { \r\n if(typeof Globa…" at bounding box center [320, 188] width 269 height 743
click at [298, 181] on div ""function" : "if (model.paymentCredentials.card.enabled) { \r\n if(typeof Globa…" at bounding box center [320, 188] width 269 height 743
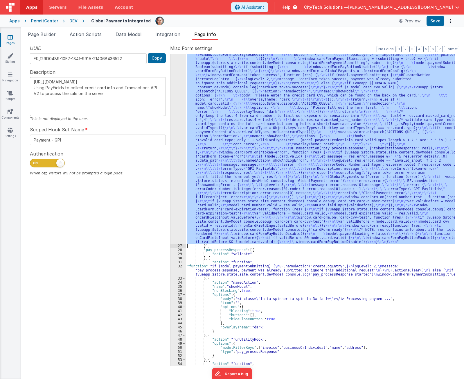
click at [176, 191] on div "26" at bounding box center [178, 30] width 15 height 427
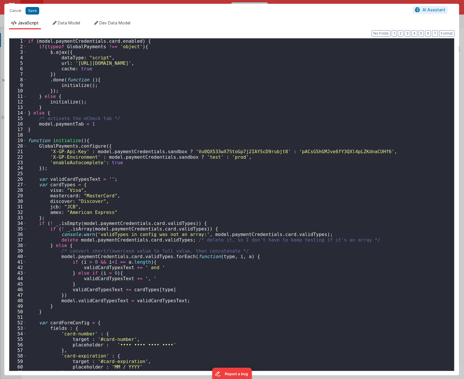
click at [182, 176] on div "if ( model . paymentCredentials . card . enabled ) { if ( typeof GlobalPayments…" at bounding box center [238, 209] width 423 height 343
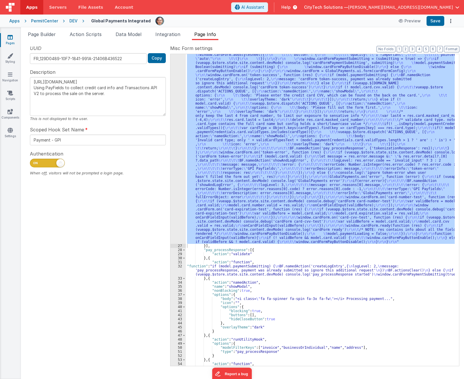
click at [321, 160] on div ""function" : "if (model.paymentCredentials.card.enabled) { \r\n if(typeof Globa…" at bounding box center [320, 210] width 269 height 312
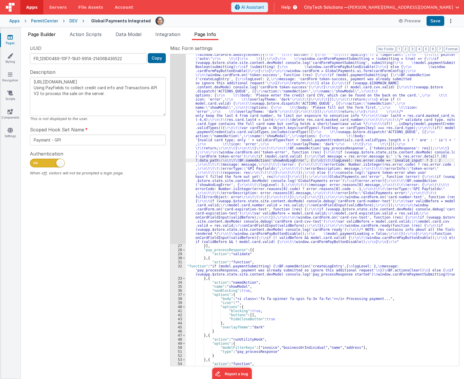
click at [47, 34] on span "Page Builder" at bounding box center [42, 34] width 28 height 6
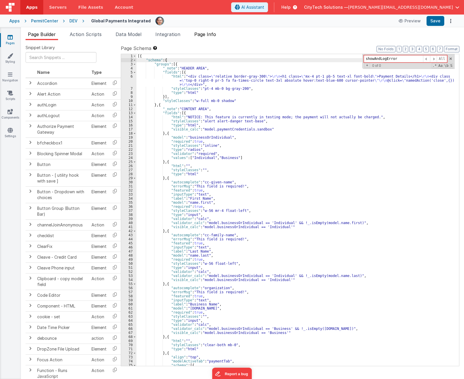
click at [207, 37] on span "Page Info" at bounding box center [205, 34] width 22 height 6
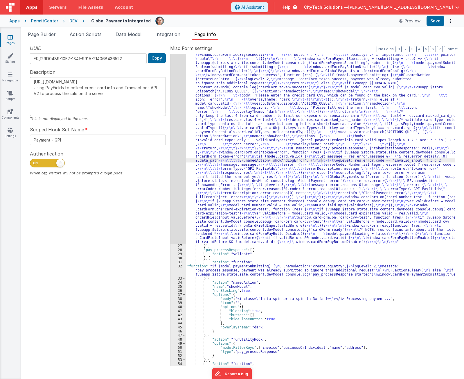
click at [259, 247] on div ""function" : "if (model.paymentCredentials.card.enabled) { \r\n if(typeof Globa…" at bounding box center [320, 188] width 269 height 743
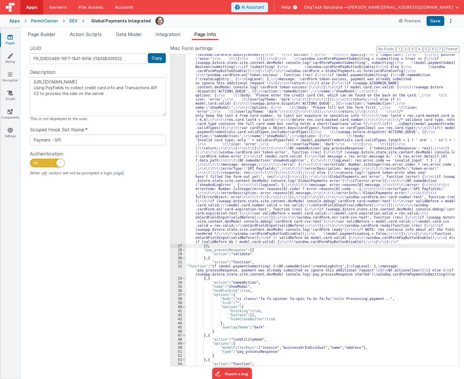
drag, startPoint x: 121, startPoint y: 289, endPoint x: 119, endPoint y: 289, distance: 2.9
click at [120, 289] on div "UUID FR_129D0489-10F7-1841-991A-21406B436522 Copy Description [URL][DOMAIN_NAME…" at bounding box center [98, 205] width 145 height 321
click at [40, 33] on span "Page Builder" at bounding box center [42, 34] width 28 height 6
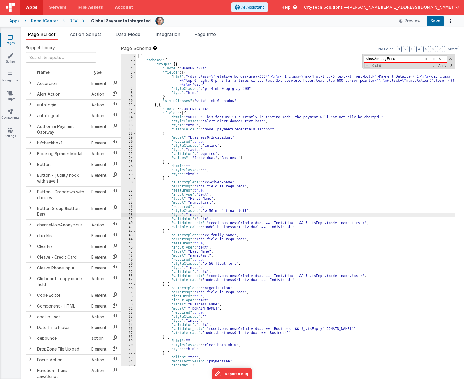
click at [246, 214] on div "[{ "schema" : { "groups" : [{ "_note" : "HEADER AREA" , "fields" : [{ "html" : …" at bounding box center [296, 214] width 318 height 320
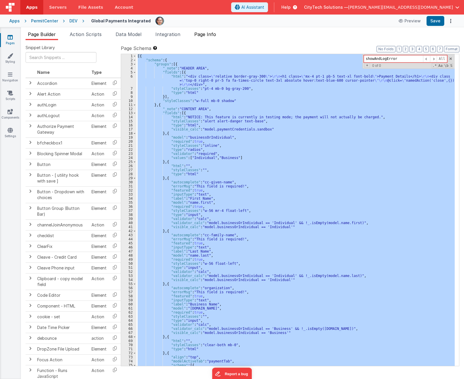
click at [212, 37] on span "Page Info" at bounding box center [205, 34] width 22 height 6
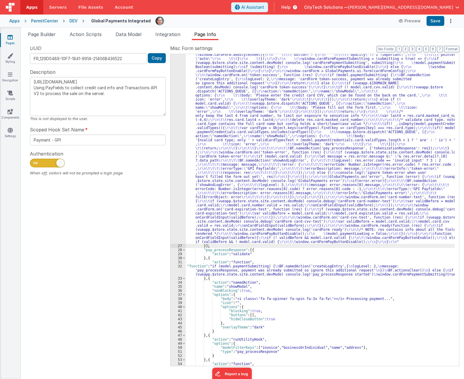
click at [250, 181] on div ""function" : "if (model.paymentCredentials.card.enabled) { \r\n if(typeof Globa…" at bounding box center [320, 188] width 269 height 743
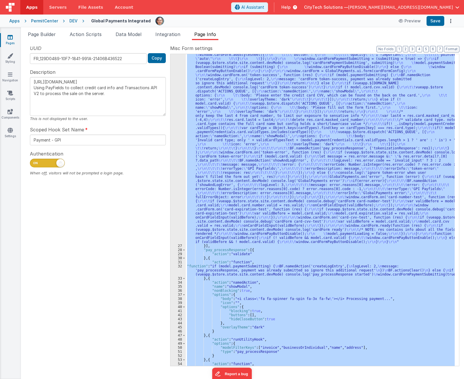
click at [239, 128] on div ""function" : "if (model.paymentCredentials.card.enabled) { \r\n if(typeof Globa…" at bounding box center [320, 210] width 269 height 312
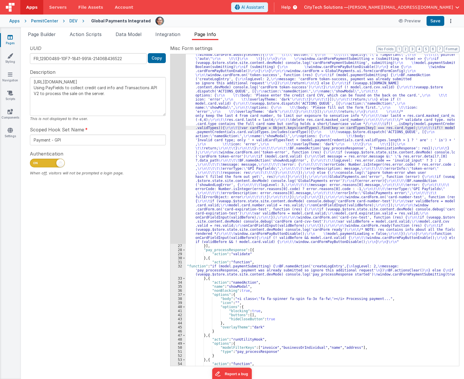
click at [356, 40] on ul "Page Builder Action Scripts Data Model Integration Page Info" at bounding box center [242, 35] width 443 height 9
click at [328, 147] on div ""function" : "if (model.paymentCredentials.card.enabled) { \r\n if(typeof Globa…" at bounding box center [320, 188] width 269 height 743
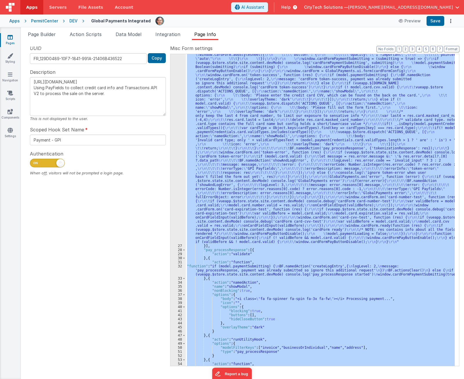
drag, startPoint x: 134, startPoint y: 257, endPoint x: 199, endPoint y: 190, distance: 92.9
click at [134, 255] on div "UUID FR_129D0489-10F7-1841-991A-21406B436522 Copy Description [URL][DOMAIN_NAME…" at bounding box center [98, 205] width 145 height 321
click at [290, 145] on div ""function" : "if (model.paymentCredentials.card.enabled) { \r\n if(typeof Globa…" at bounding box center [320, 210] width 269 height 312
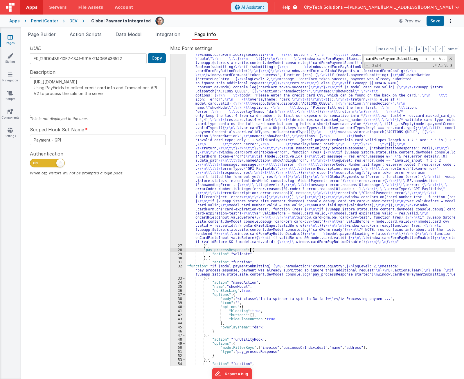
click at [262, 252] on div ""function" : "if (model.paymentCredentials.card.enabled) { \r\n if(typeof Globa…" at bounding box center [320, 188] width 269 height 743
click at [415, 49] on button "3" at bounding box center [413, 49] width 6 height 6
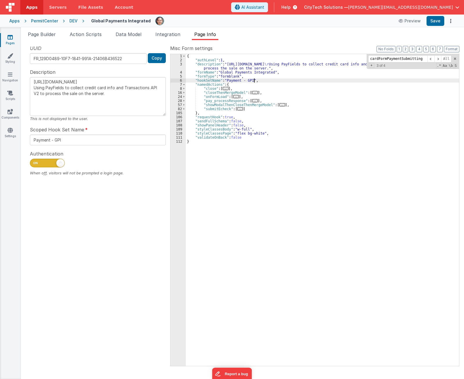
click at [279, 81] on div "{ "authLevel" : 1 , "description" : "[URL][DOMAIN_NAME] \r Using PayFields to c…" at bounding box center [322, 214] width 273 height 320
click at [401, 174] on div "{ "authLevel" : 1 , "description" : "[URL][DOMAIN_NAME] \r Using PayFields to c…" at bounding box center [322, 214] width 273 height 320
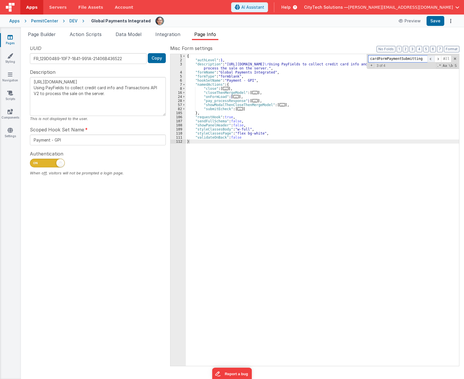
click at [431, 58] on span at bounding box center [431, 58] width 7 height 7
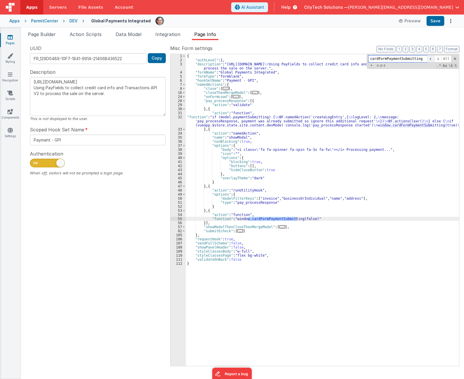
click at [430, 59] on span at bounding box center [431, 58] width 7 height 7
click at [251, 109] on div "{ "authLevel" : 1 , "description" : "[URL][DOMAIN_NAME] \r Using PayFields to c…" at bounding box center [322, 214] width 273 height 320
drag, startPoint x: 228, startPoint y: 117, endPoint x: 203, endPoint y: 121, distance: 25.6
click at [226, 118] on div "{ "authLevel" : 1 , "description" : "[URL][DOMAIN_NAME] \r Using PayFields to c…" at bounding box center [322, 214] width 273 height 320
click at [177, 120] on div "32" at bounding box center [178, 121] width 15 height 12
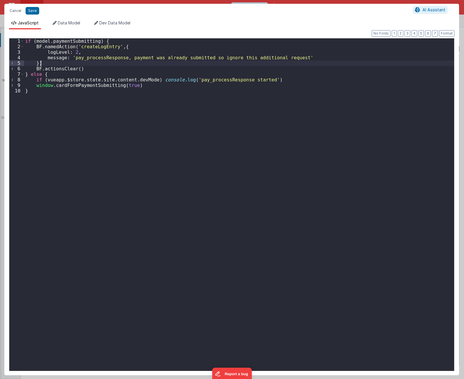
click at [112, 60] on div "if ( model . paymentSubmitting ) { BF . namedAction ( 'createLogEntry' , { logL…" at bounding box center [239, 209] width 430 height 343
click at [111, 75] on div "if ( model . paymentSubmitting ) { BF . namedAction ( 'createLogEntry' , { logL…" at bounding box center [239, 209] width 430 height 343
click at [104, 87] on div "if ( model . paymentSubmitting ) { BF . namedAction ( 'createLogEntry' , { logL…" at bounding box center [239, 209] width 430 height 343
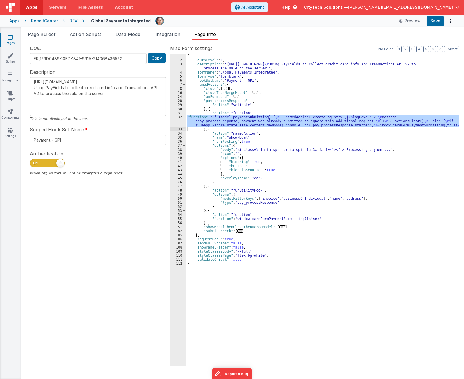
click at [240, 130] on div "{ "authLevel" : 1 , "description" : "[URL][DOMAIN_NAME] \r Using PayFields to c…" at bounding box center [322, 214] width 273 height 320
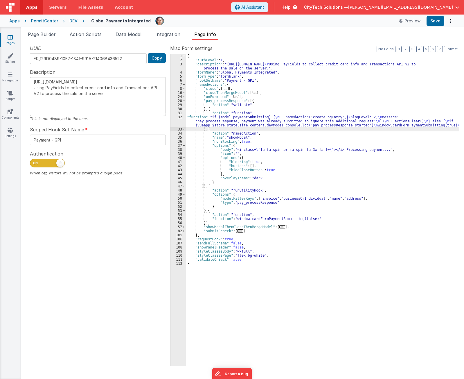
click at [262, 205] on div "{ "authLevel" : 1 , "description" : "[URL][DOMAIN_NAME] \r Using PayFields to c…" at bounding box center [322, 214] width 273 height 320
click at [253, 148] on div "{ "authLevel" : 1 , "description" : "[URL][DOMAIN_NAME] \r Using PayFields to c…" at bounding box center [322, 214] width 273 height 320
click at [271, 129] on div "{ "authLevel" : 1 , "description" : "[URL][DOMAIN_NAME] \r Using PayFields to c…" at bounding box center [322, 214] width 273 height 320
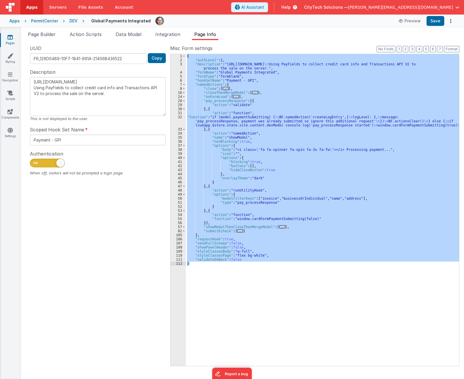
click at [128, 262] on div "UUID FR_129D0489-10F7-1841-991A-21406B436522 Copy Description [URL][DOMAIN_NAME…" at bounding box center [98, 205] width 145 height 321
click at [99, 232] on div "UUID FR_129D0489-10F7-1841-991A-21406B436522 Copy Description [URL][DOMAIN_NAME…" at bounding box center [98, 205] width 145 height 321
